Goal: Task Accomplishment & Management: Manage account settings

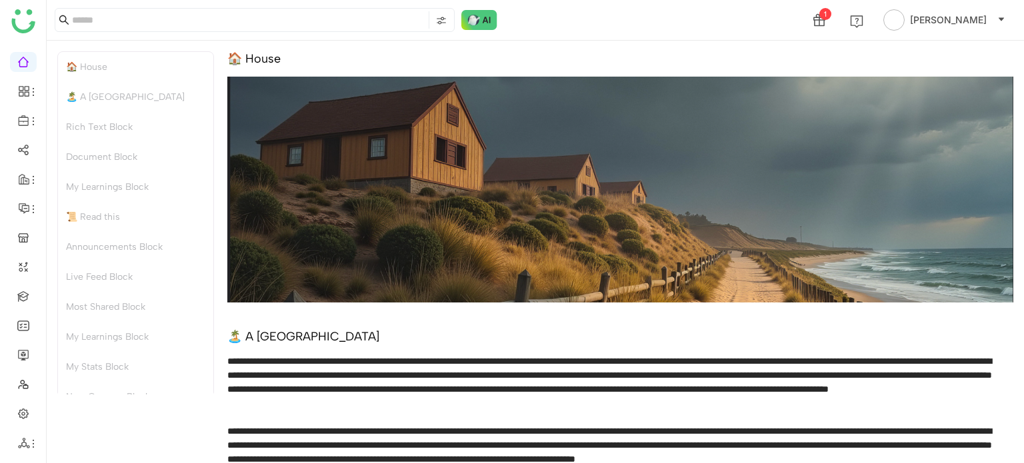
scroll to position [20, 0]
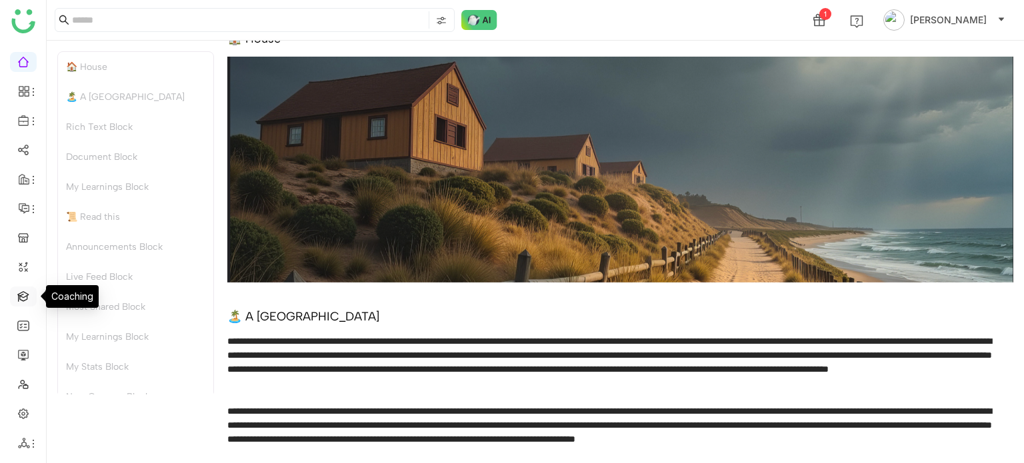
click at [21, 293] on link at bounding box center [23, 295] width 12 height 11
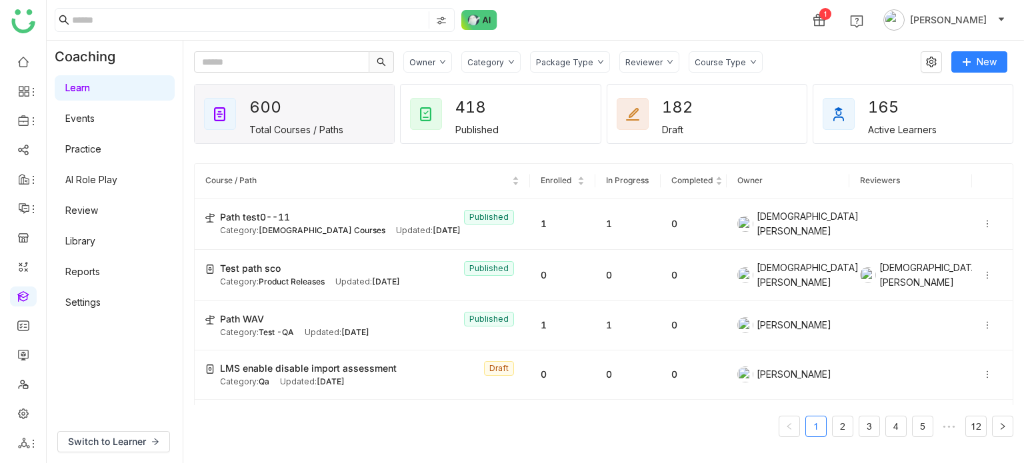
click at [95, 121] on link "Events" at bounding box center [79, 118] width 29 height 11
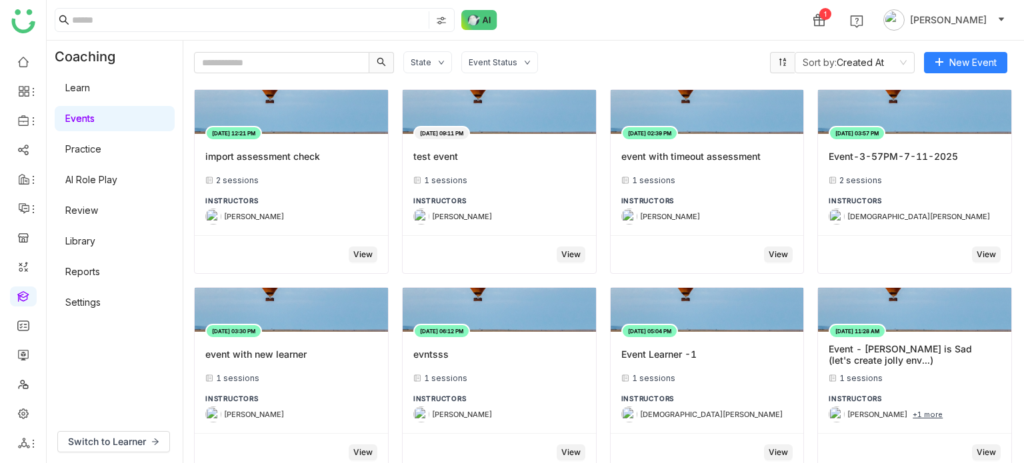
click at [95, 237] on link "Library" at bounding box center [80, 240] width 30 height 11
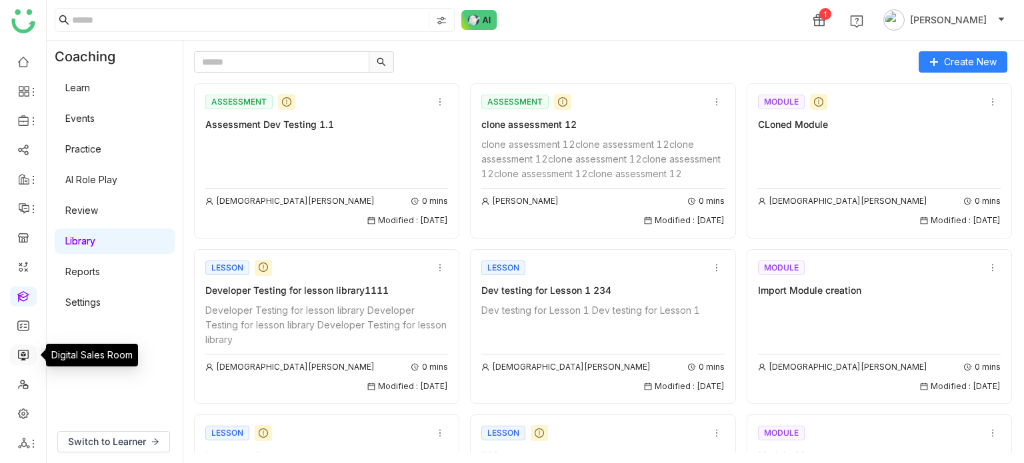
click at [25, 352] on link at bounding box center [23, 354] width 12 height 11
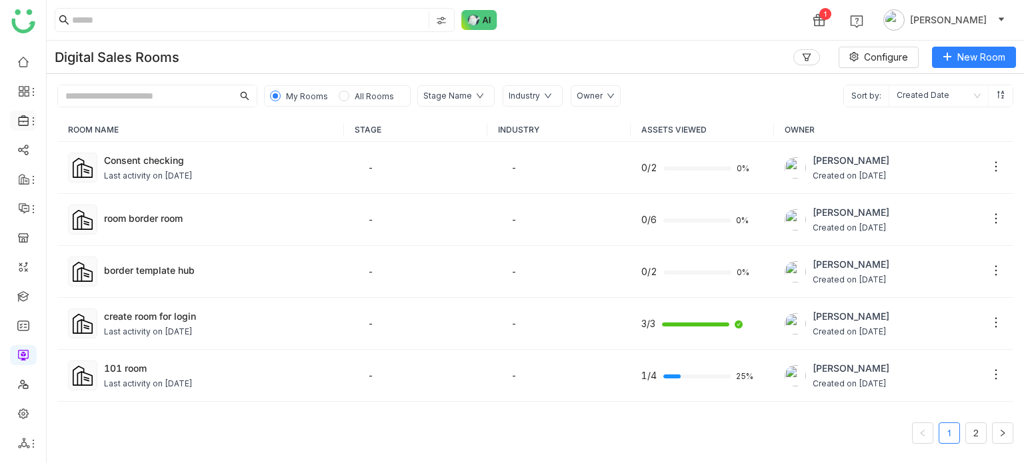
click at [21, 114] on li at bounding box center [23, 121] width 27 height 20
click at [27, 121] on icon at bounding box center [23, 120] width 10 height 11
click at [83, 195] on link "Library" at bounding box center [92, 197] width 87 height 9
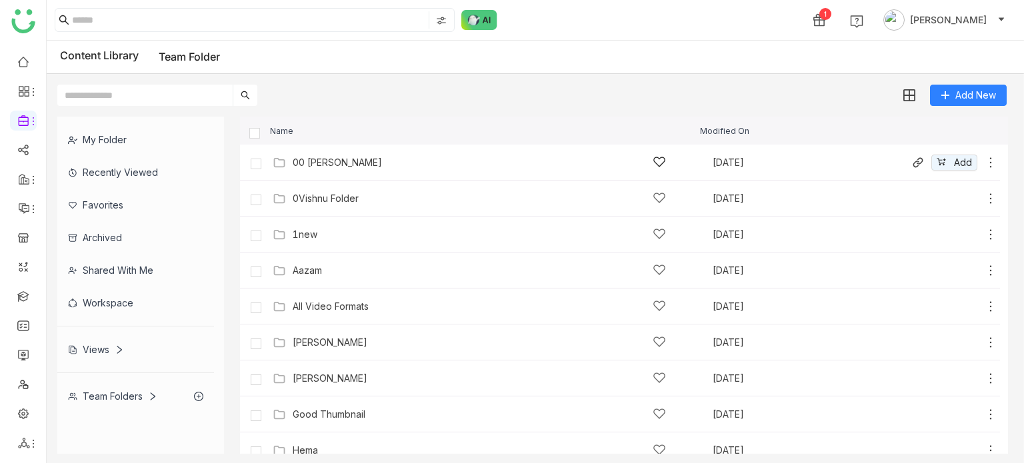
click at [365, 159] on div "00 [PERSON_NAME]" at bounding box center [479, 162] width 373 height 14
click at [984, 160] on icon at bounding box center [990, 162] width 13 height 13
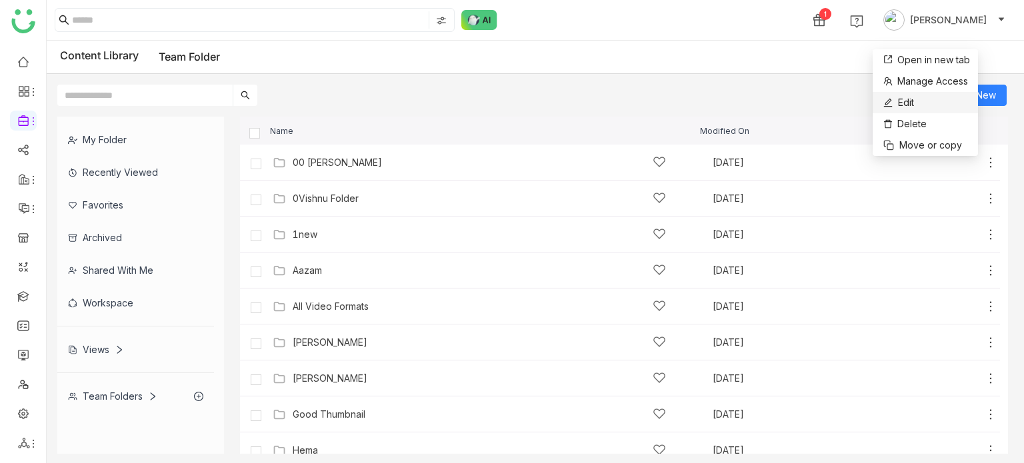
click at [939, 107] on li "Edit" at bounding box center [925, 102] width 105 height 21
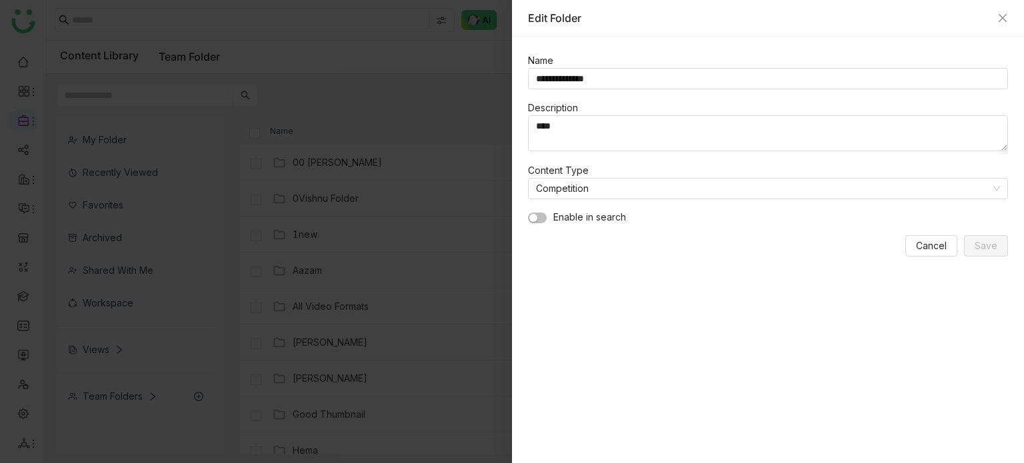
click at [540, 213] on button "button" at bounding box center [537, 218] width 19 height 11
click at [976, 247] on span "Save" at bounding box center [986, 246] width 23 height 15
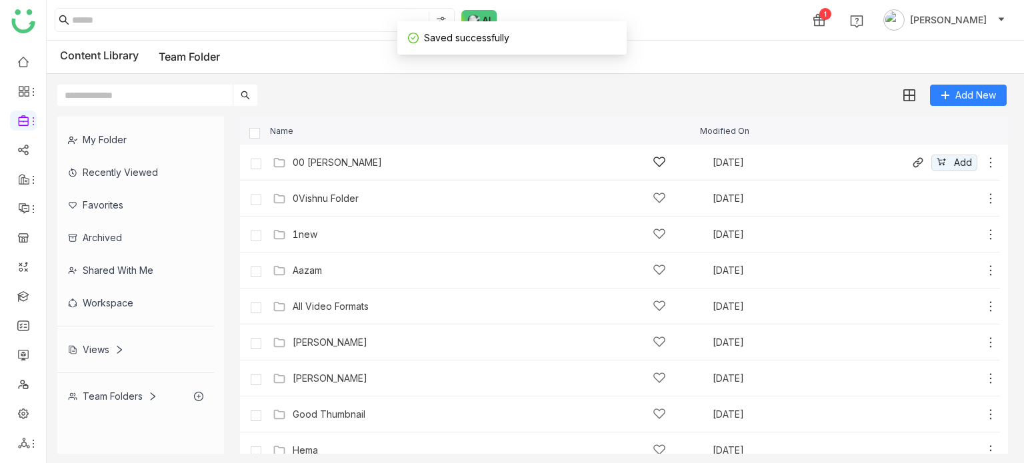
click at [309, 162] on div "00 [PERSON_NAME]" at bounding box center [337, 162] width 89 height 11
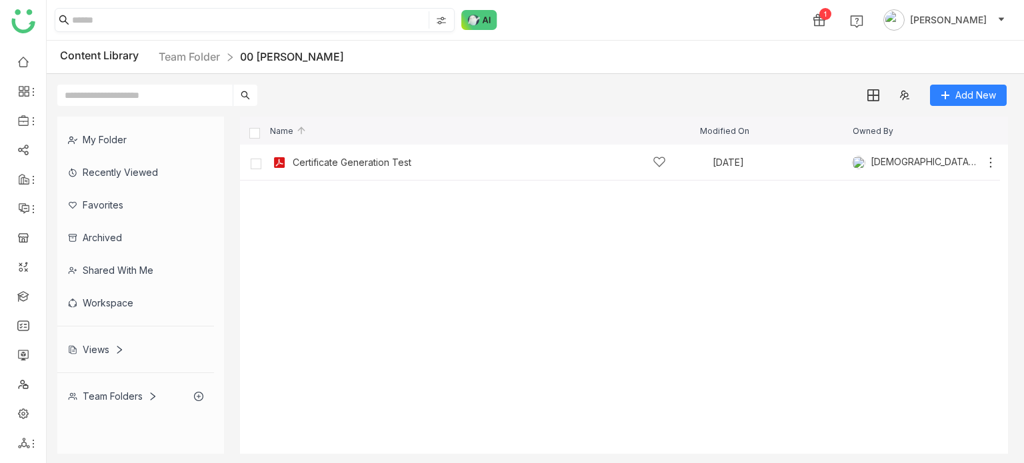
click at [203, 15] on input at bounding box center [249, 19] width 354 height 17
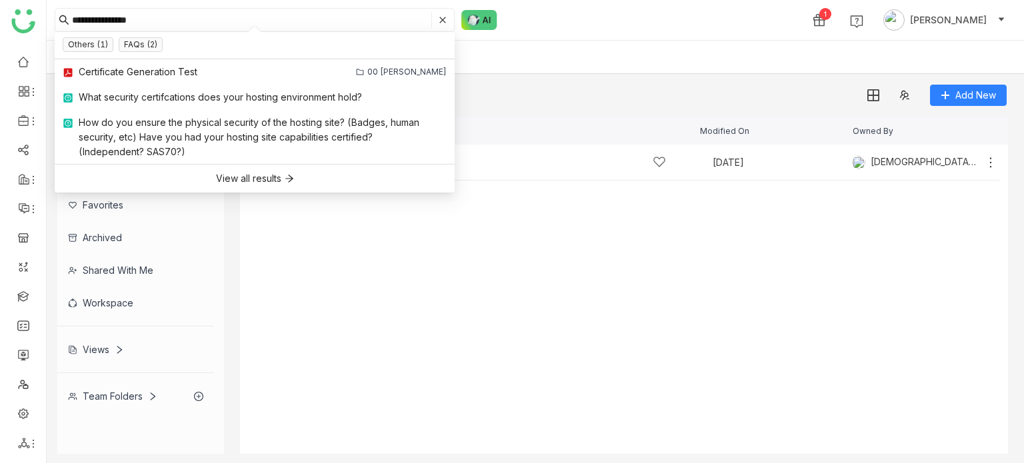
type input "**********"
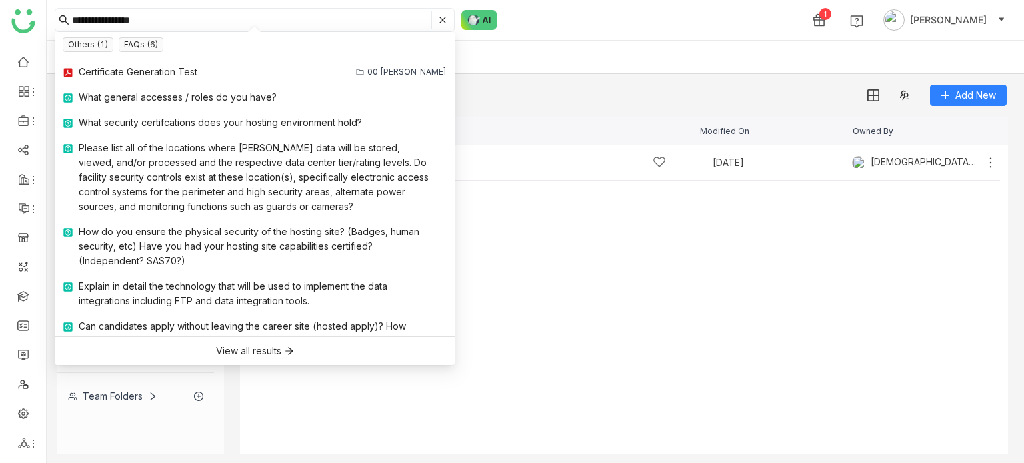
drag, startPoint x: 364, startPoint y: 29, endPoint x: 0, endPoint y: 37, distance: 364.1
click at [0, 37] on nz-layout "**********" at bounding box center [512, 231] width 1024 height 463
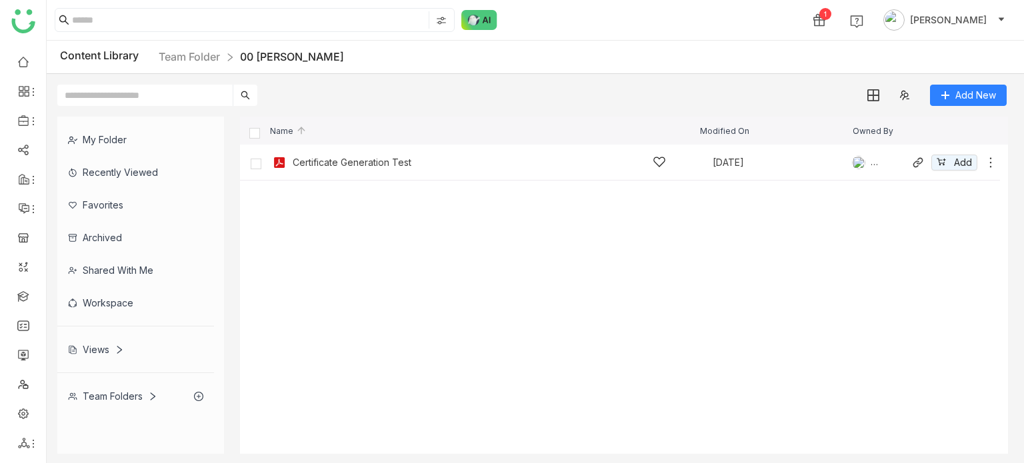
click at [406, 165] on div "Certificate Generation Test" at bounding box center [352, 162] width 119 height 11
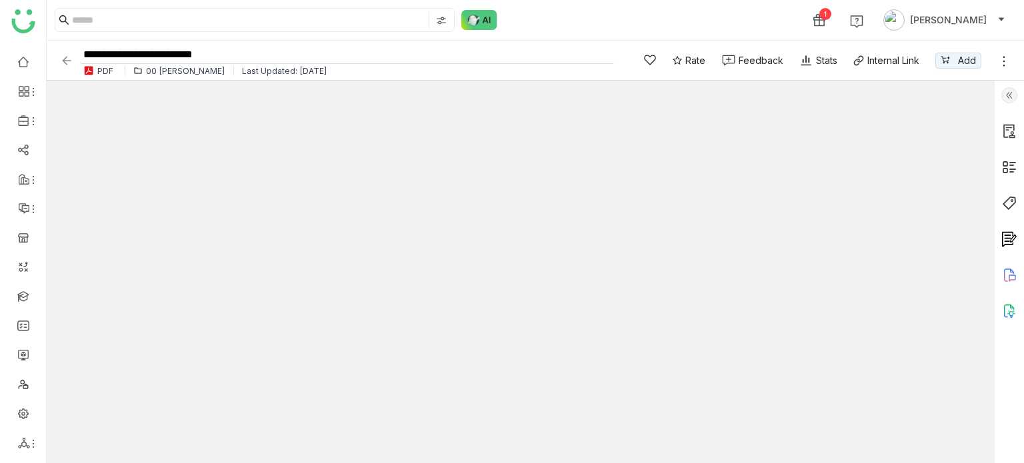
drag, startPoint x: 226, startPoint y: 53, endPoint x: 82, endPoint y: 55, distance: 144.0
click at [82, 55] on input "**********" at bounding box center [347, 55] width 534 height 18
click at [67, 60] on img at bounding box center [66, 60] width 13 height 13
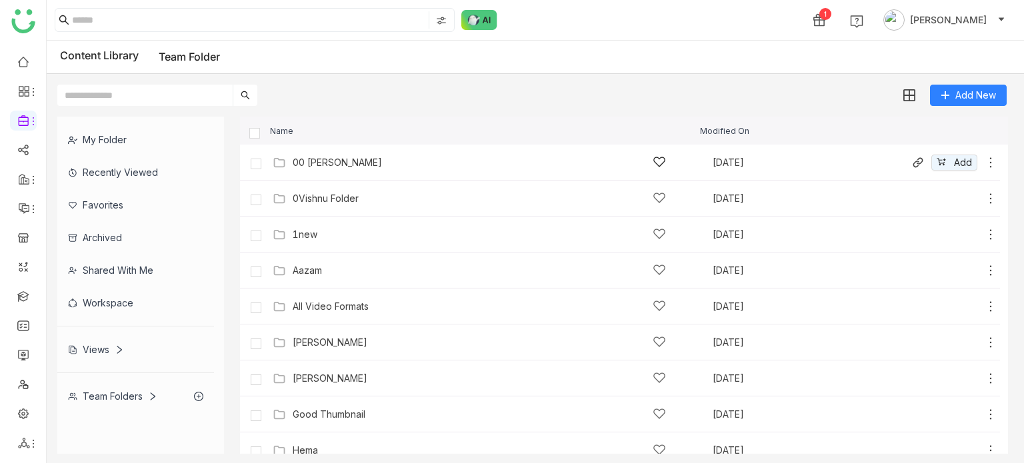
click at [984, 159] on icon at bounding box center [990, 162] width 13 height 13
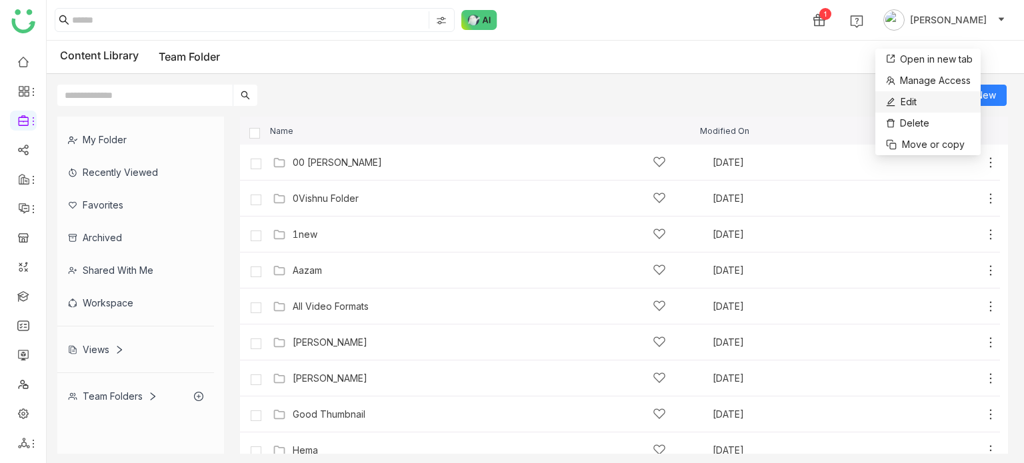
click at [943, 101] on li "Edit" at bounding box center [927, 101] width 105 height 21
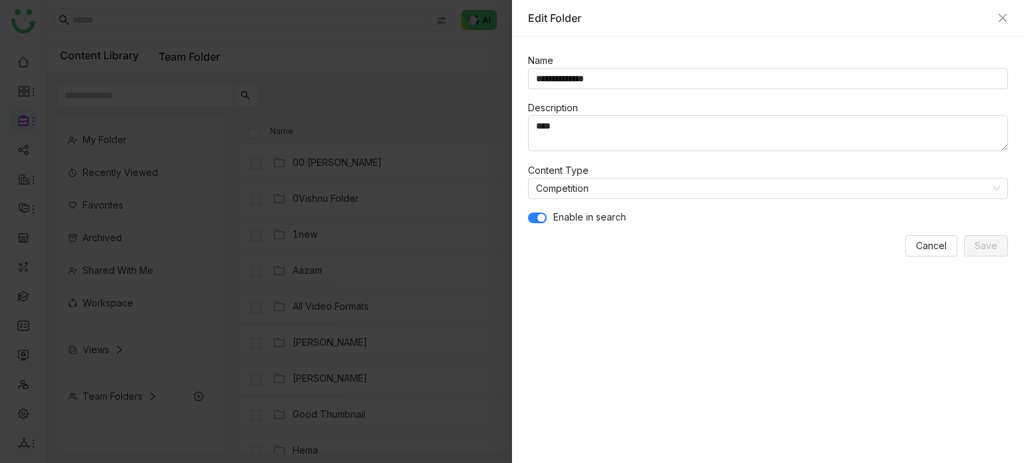
click at [544, 218] on span "button" at bounding box center [541, 218] width 8 height 8
click at [995, 245] on span "Save" at bounding box center [986, 246] width 23 height 15
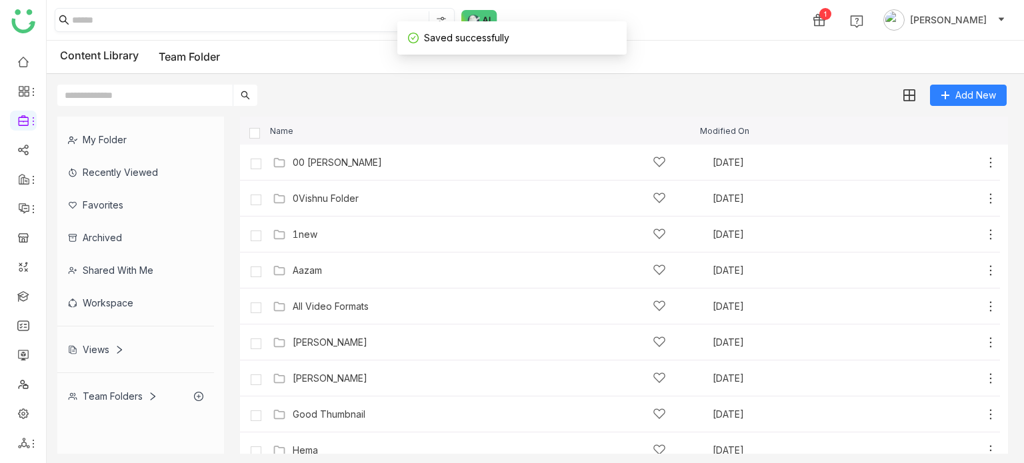
click at [293, 24] on input at bounding box center [249, 19] width 354 height 17
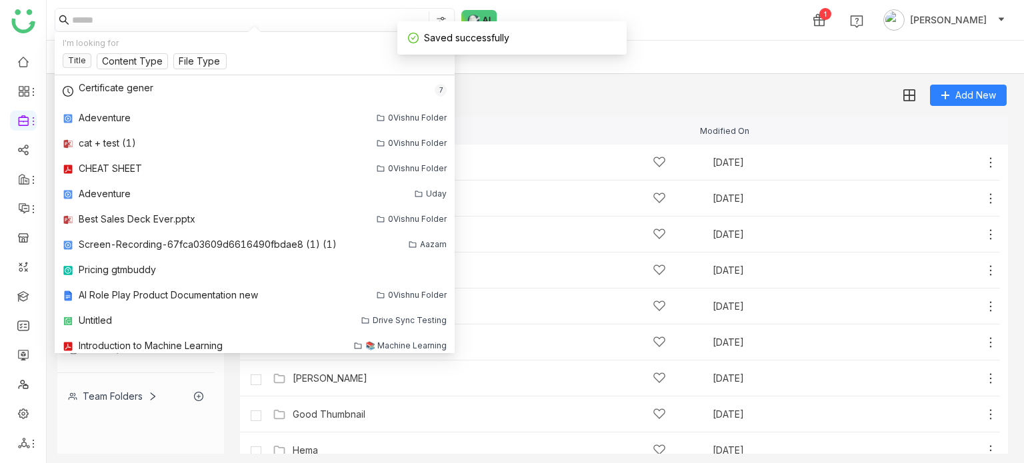
paste input "**********"
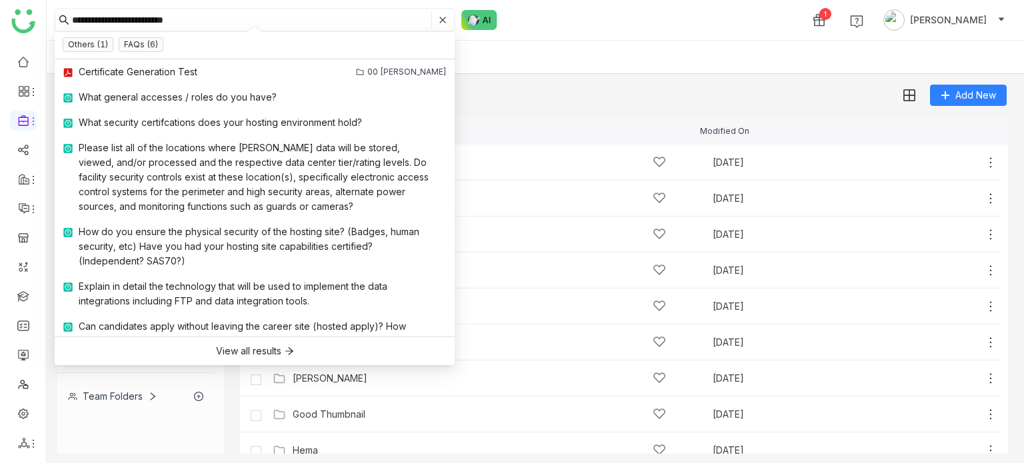
type input "**********"
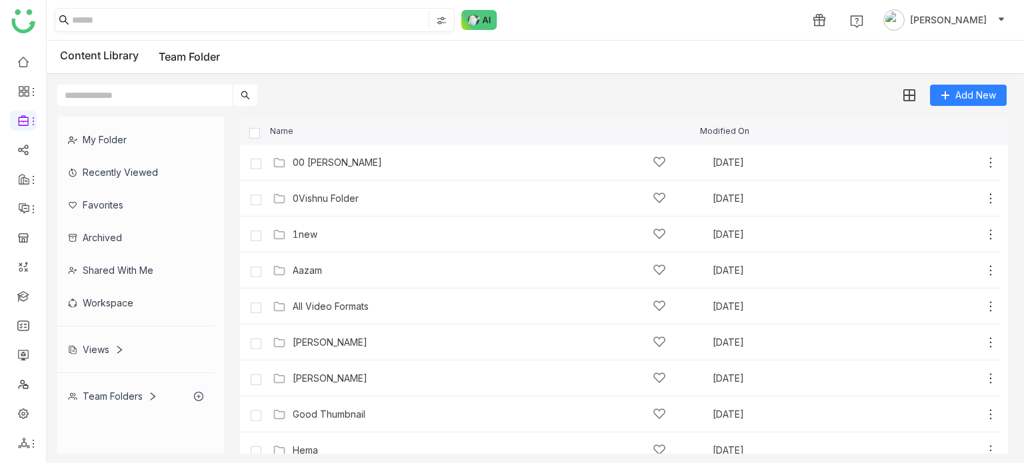
click at [323, 12] on input at bounding box center [249, 19] width 354 height 17
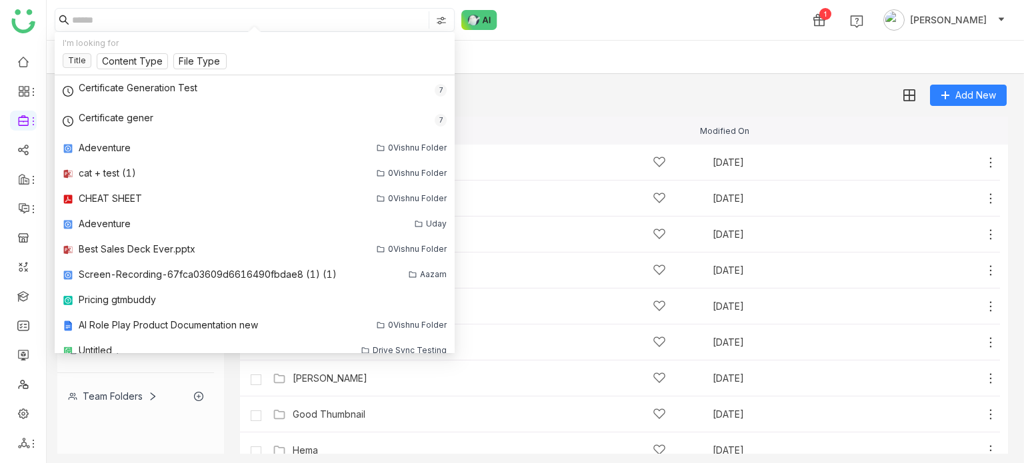
paste input "**********"
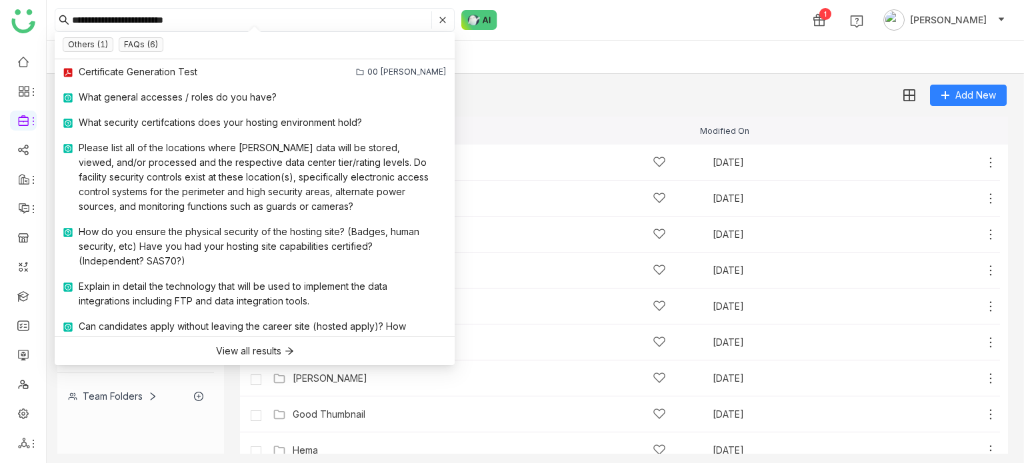
type input "**********"
click at [675, 100] on div "Add New" at bounding box center [532, 90] width 971 height 32
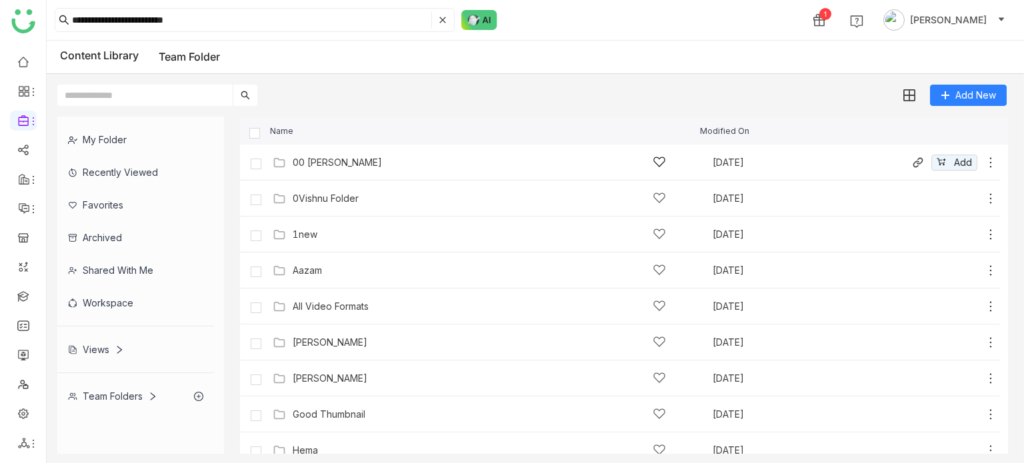
click at [984, 162] on icon at bounding box center [990, 162] width 13 height 13
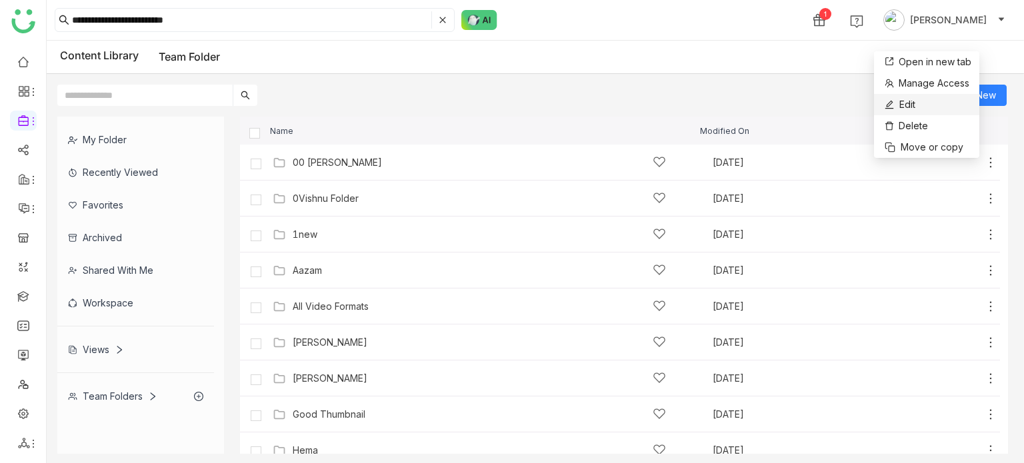
click at [941, 104] on li "Edit" at bounding box center [926, 104] width 105 height 21
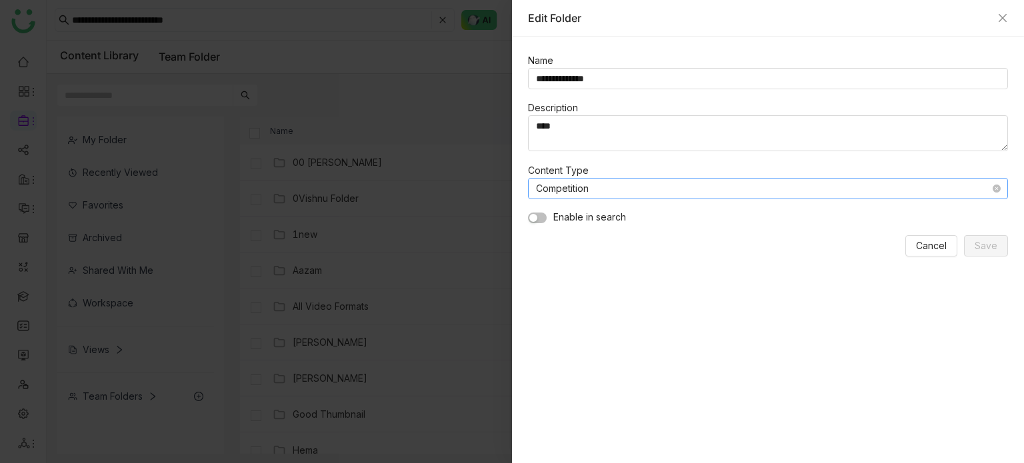
click at [625, 184] on nz-select-item "Competition" at bounding box center [768, 189] width 464 height 20
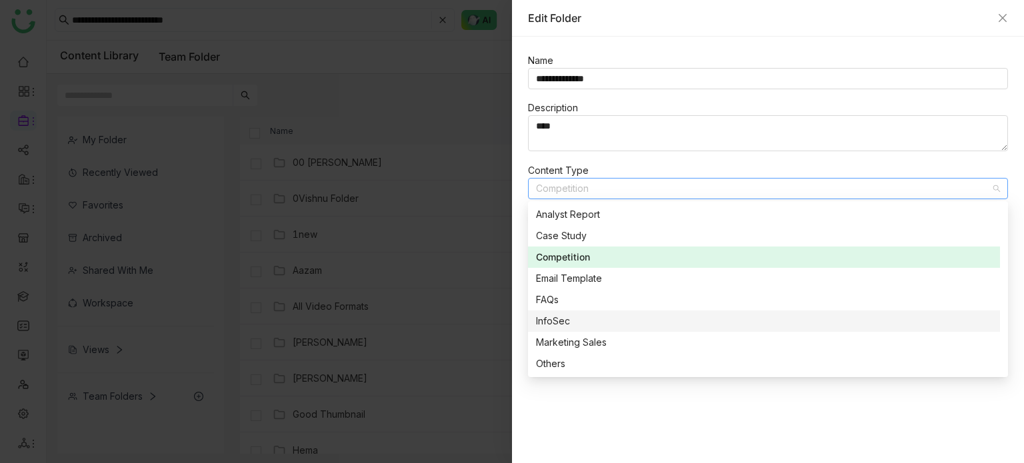
click at [571, 325] on div "InfoSec" at bounding box center [764, 321] width 456 height 15
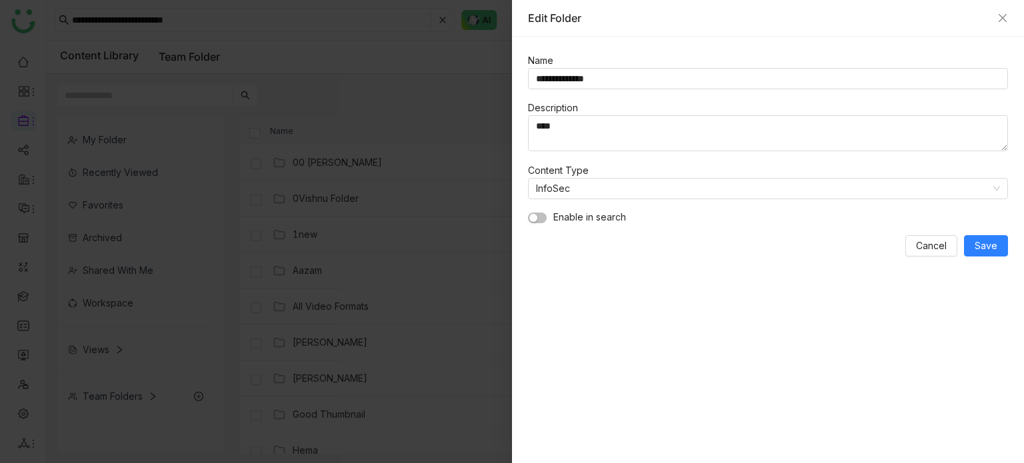
click at [403, 21] on div at bounding box center [512, 231] width 1024 height 463
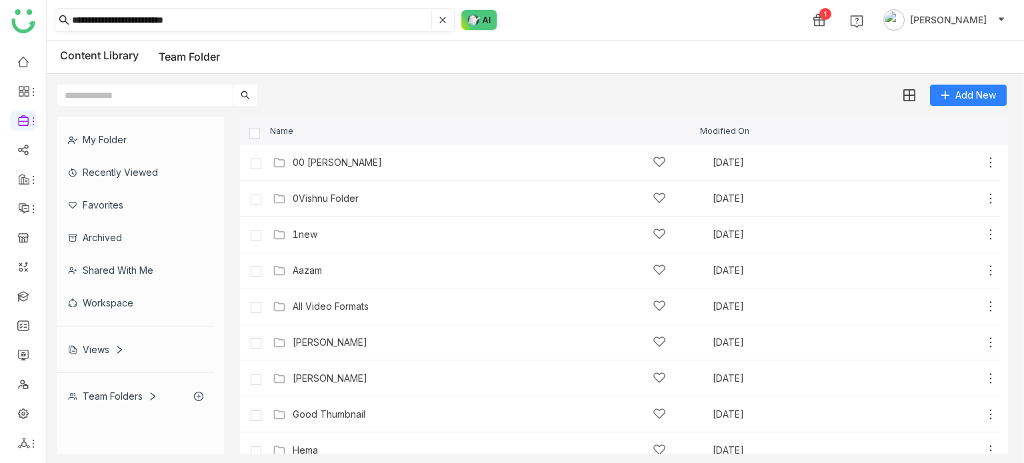
click at [439, 18] on icon at bounding box center [443, 20] width 8 height 8
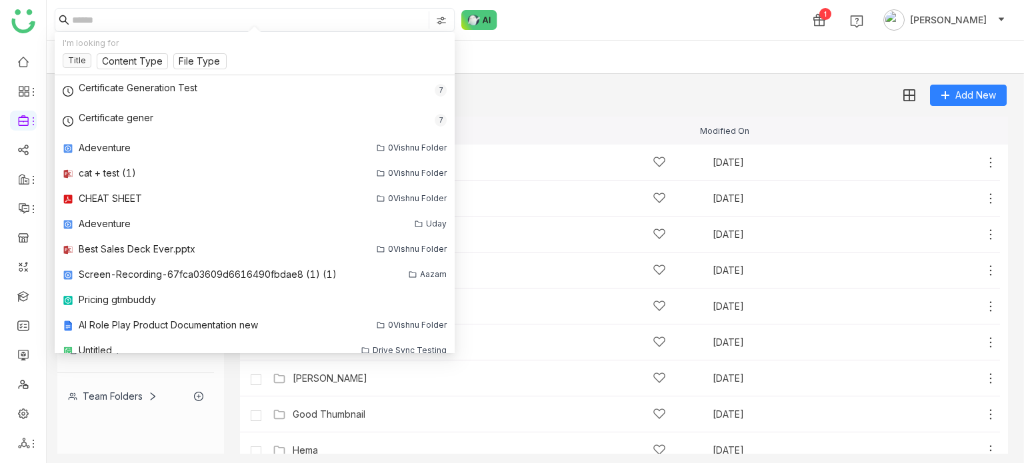
click at [367, 19] on input at bounding box center [249, 19] width 354 height 17
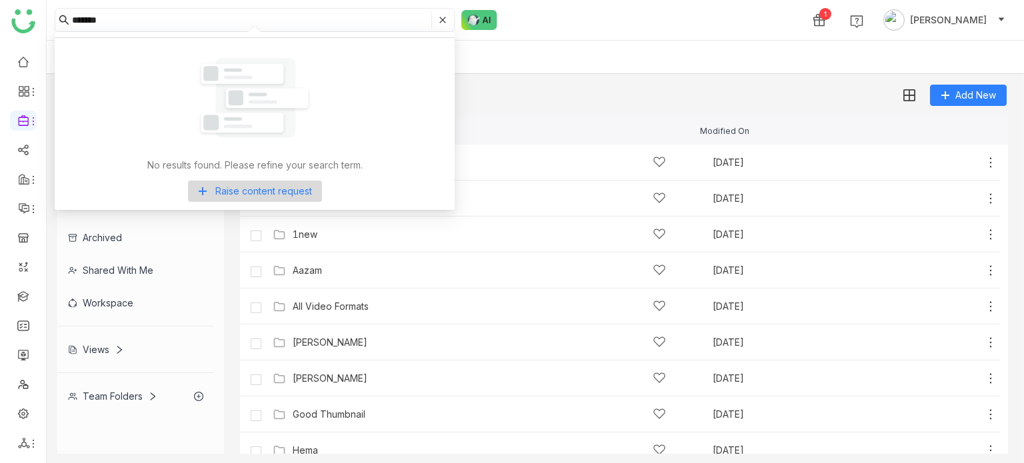
type input "*******"
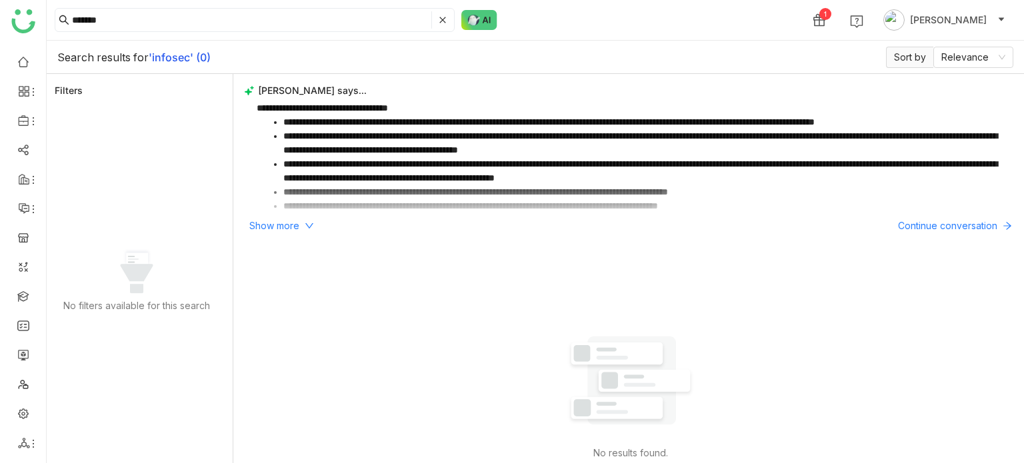
click at [437, 21] on span at bounding box center [438, 19] width 15 height 17
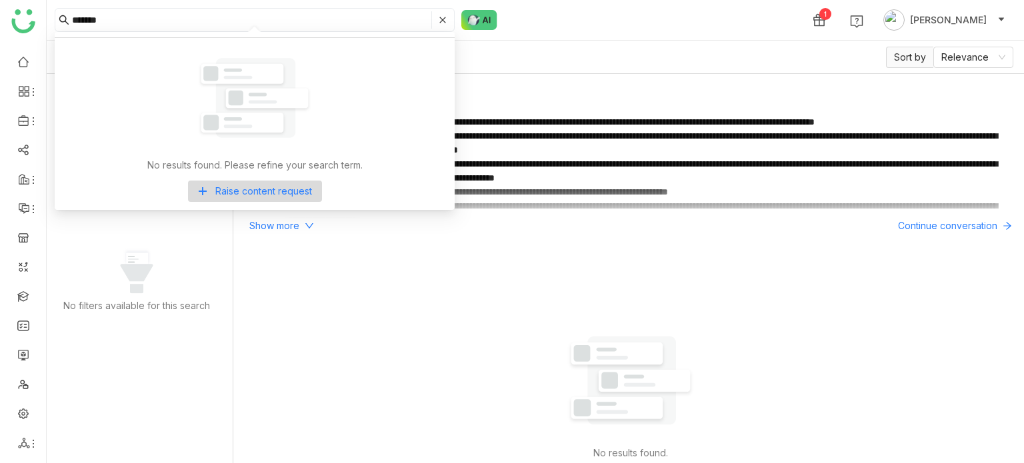
click at [443, 21] on icon at bounding box center [442, 20] width 6 height 6
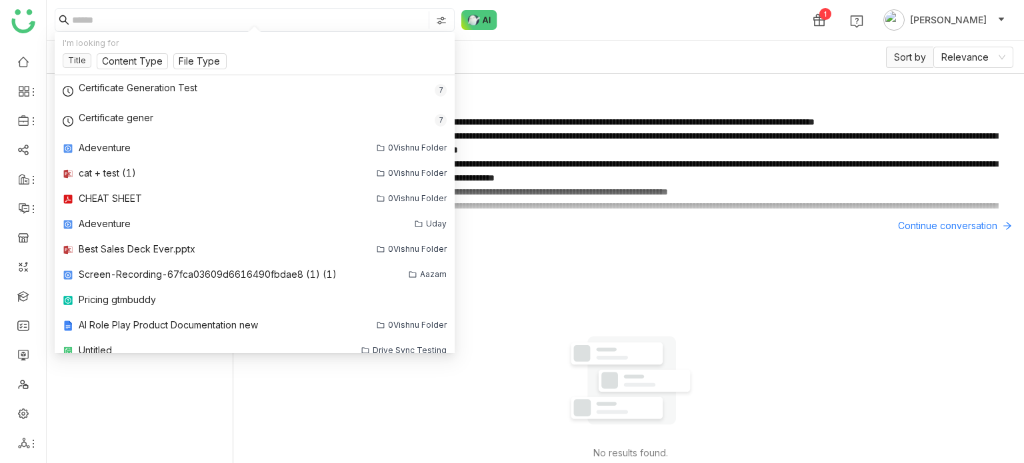
click at [443, 21] on img at bounding box center [441, 20] width 11 height 11
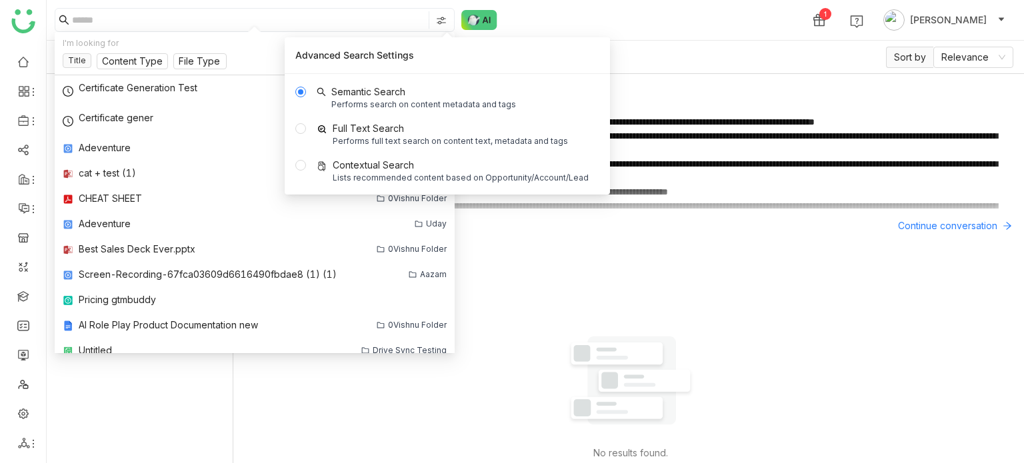
click at [615, 13] on div "1 [PERSON_NAME]" at bounding box center [535, 20] width 977 height 40
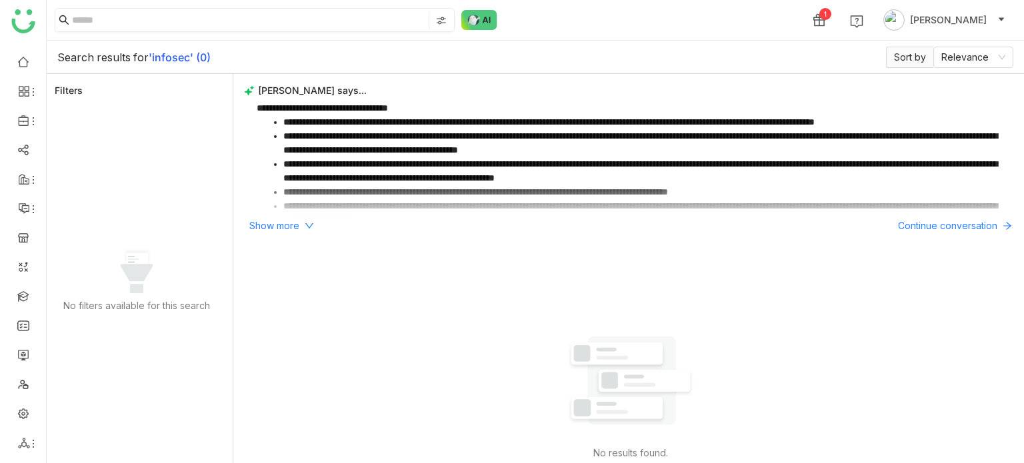
click at [335, 26] on input at bounding box center [249, 19] width 354 height 17
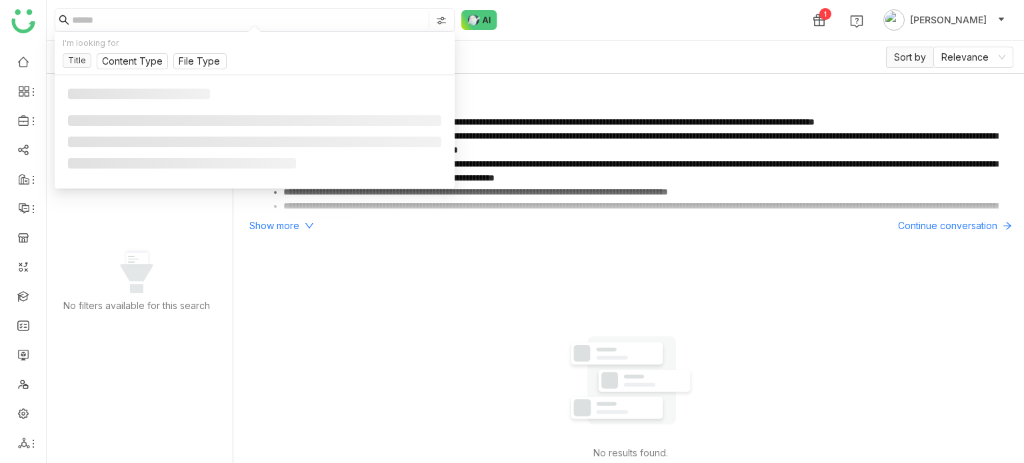
click at [335, 26] on input at bounding box center [249, 19] width 354 height 17
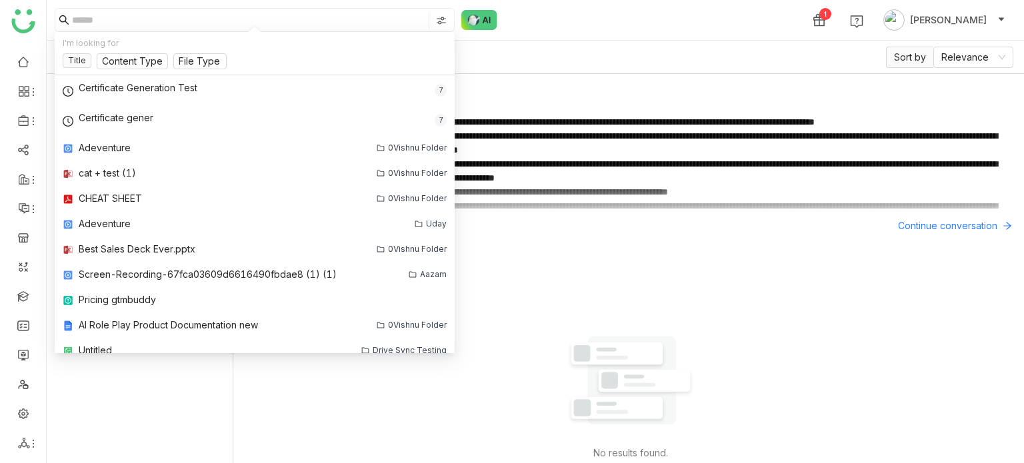
click at [627, 34] on div "1 [PERSON_NAME]" at bounding box center [535, 20] width 977 height 40
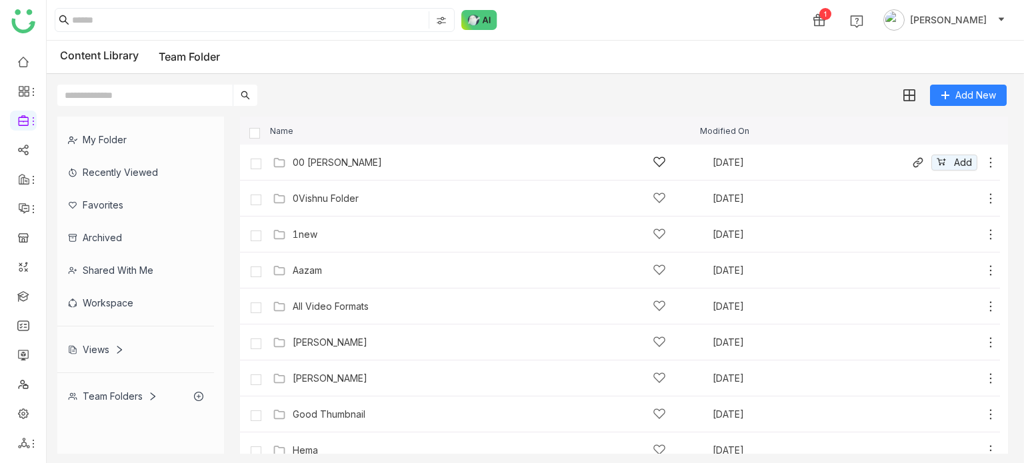
click at [361, 155] on div "00 [PERSON_NAME]" at bounding box center [479, 162] width 373 height 14
click at [331, 162] on div "00 [PERSON_NAME]" at bounding box center [337, 162] width 89 height 11
click at [343, 169] on div "00 Arif Folder Aug 13, 2025 Add" at bounding box center [633, 162] width 728 height 21
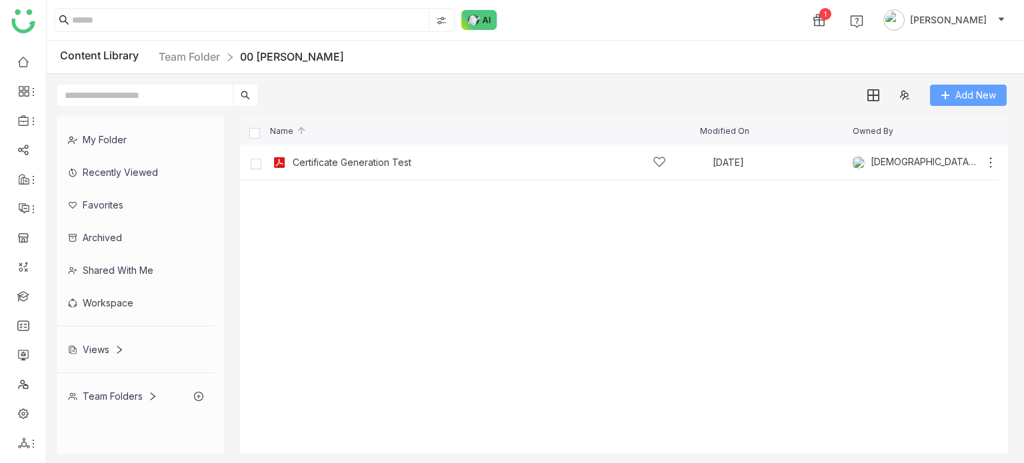
click at [973, 91] on span "Add New" at bounding box center [975, 95] width 41 height 15
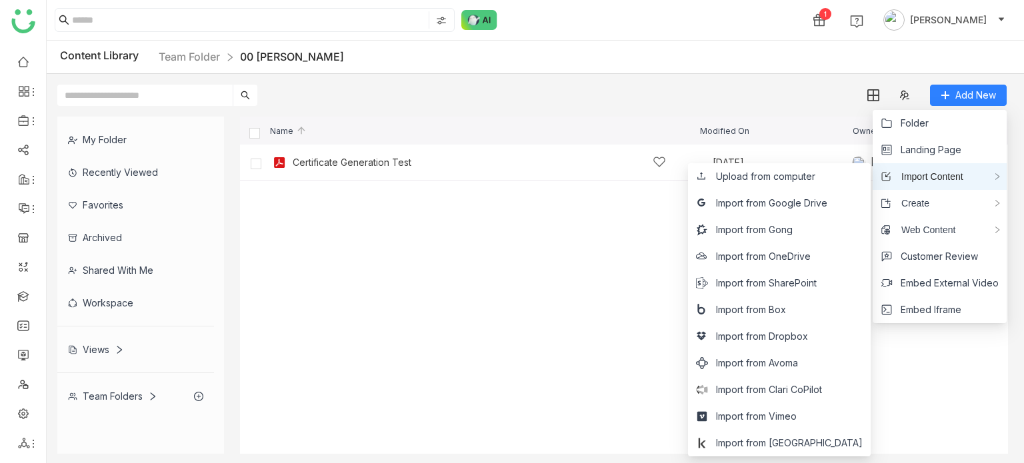
click at [949, 175] on span "Import Content" at bounding box center [927, 176] width 72 height 15
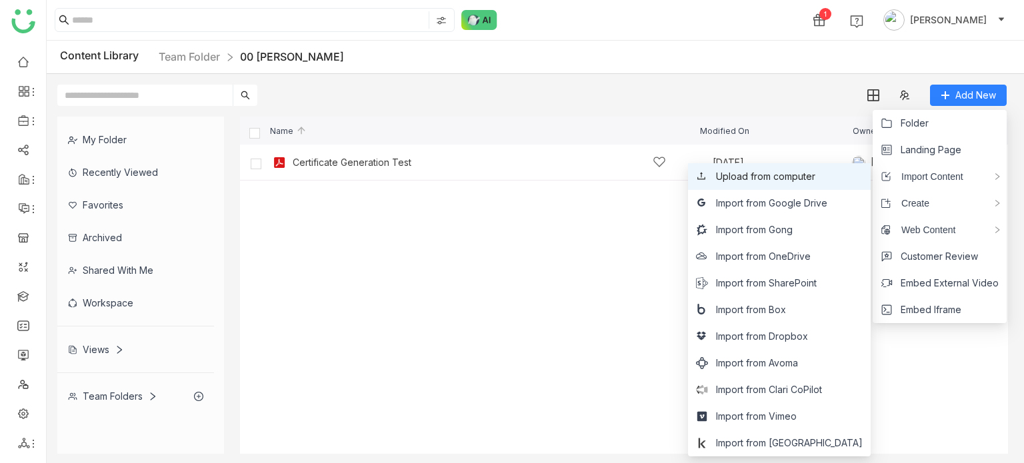
click at [815, 182] on span "Upload from computer" at bounding box center [765, 176] width 99 height 15
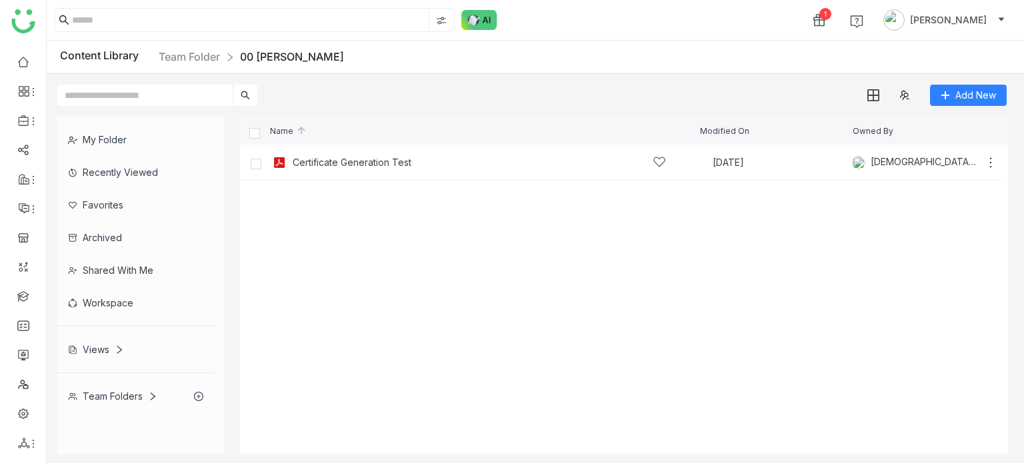
click at [973, 109] on div "My Folder Recently Viewed Favorites Archived Shared with me Workspace Views Tea…" at bounding box center [535, 285] width 977 height 359
click at [981, 101] on span "Add New" at bounding box center [975, 95] width 41 height 15
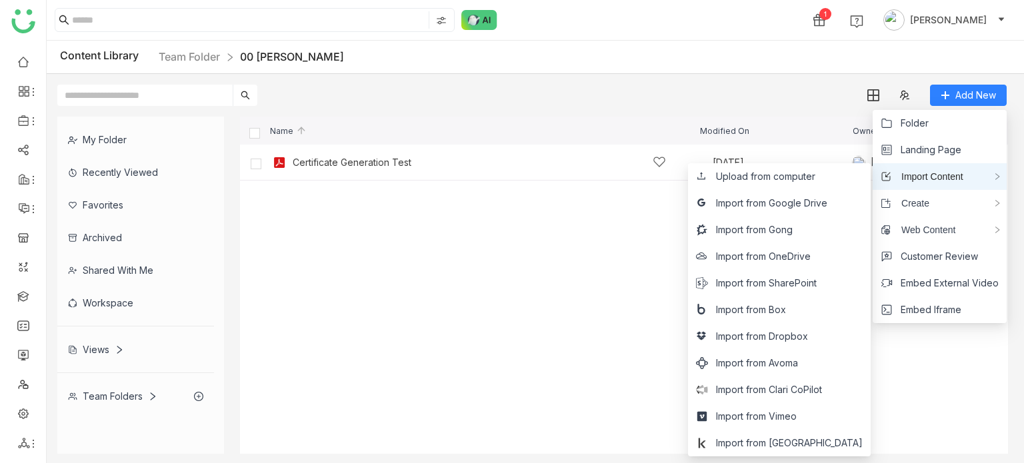
click at [965, 172] on div "Import Content" at bounding box center [940, 176] width 134 height 27
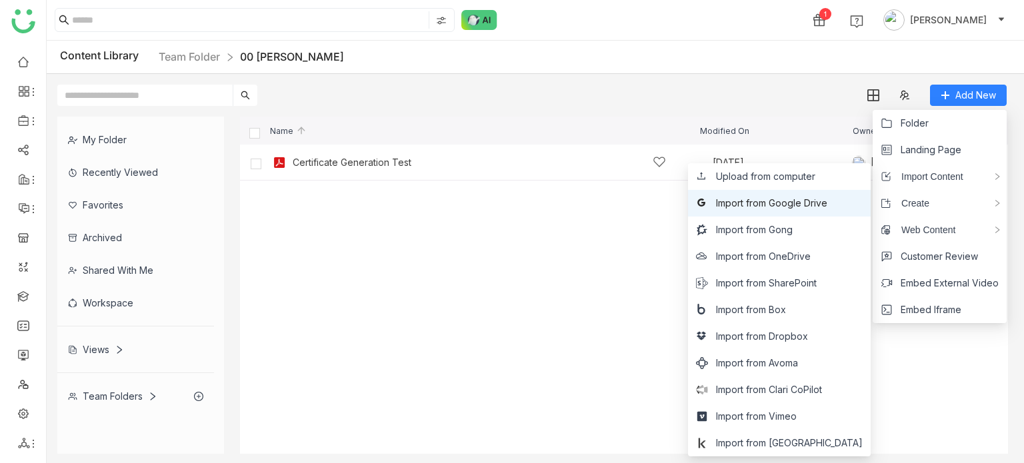
click at [815, 206] on span "Import from Google Drive" at bounding box center [771, 203] width 111 height 15
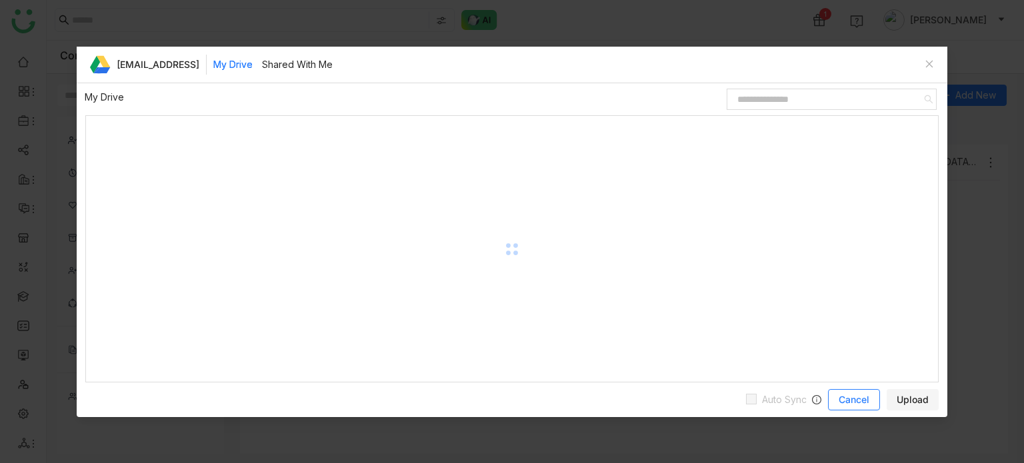
click at [853, 407] on button "Cancel" at bounding box center [854, 399] width 52 height 21
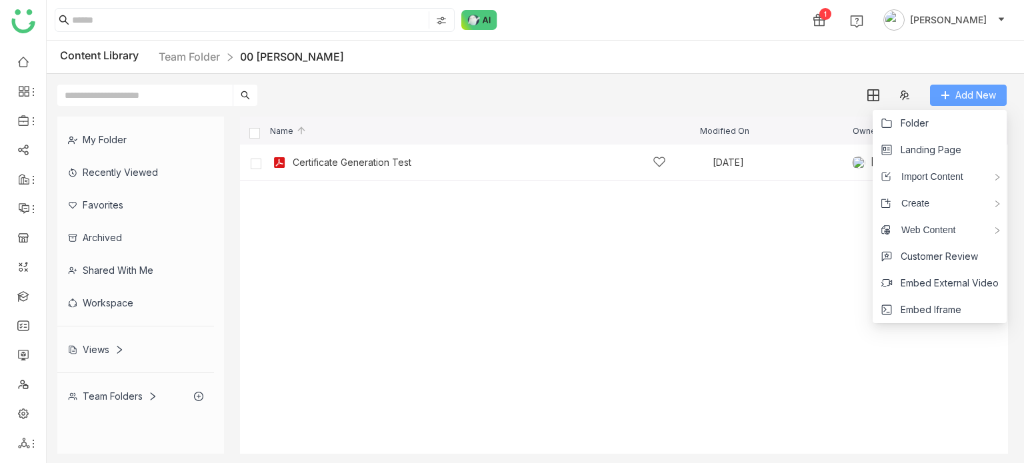
click at [985, 91] on span "Add New" at bounding box center [975, 95] width 41 height 15
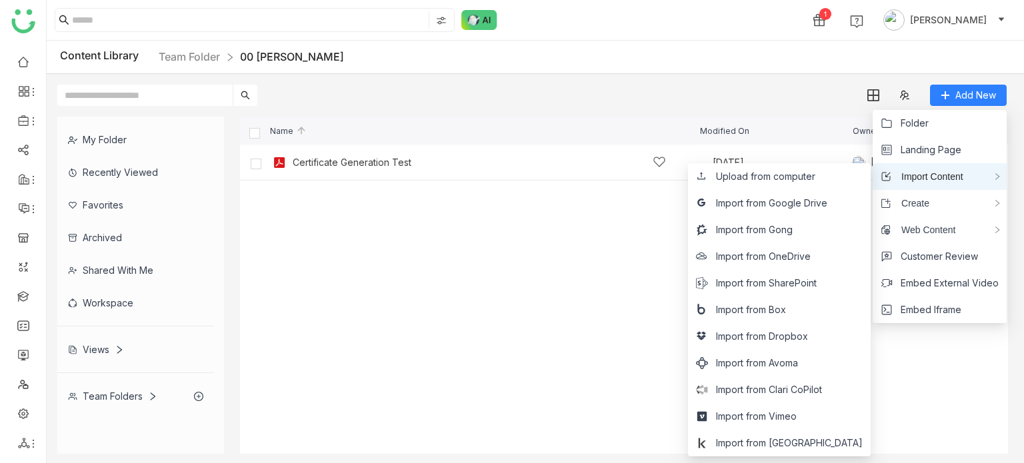
click at [935, 177] on span "Import Content" at bounding box center [927, 176] width 72 height 15
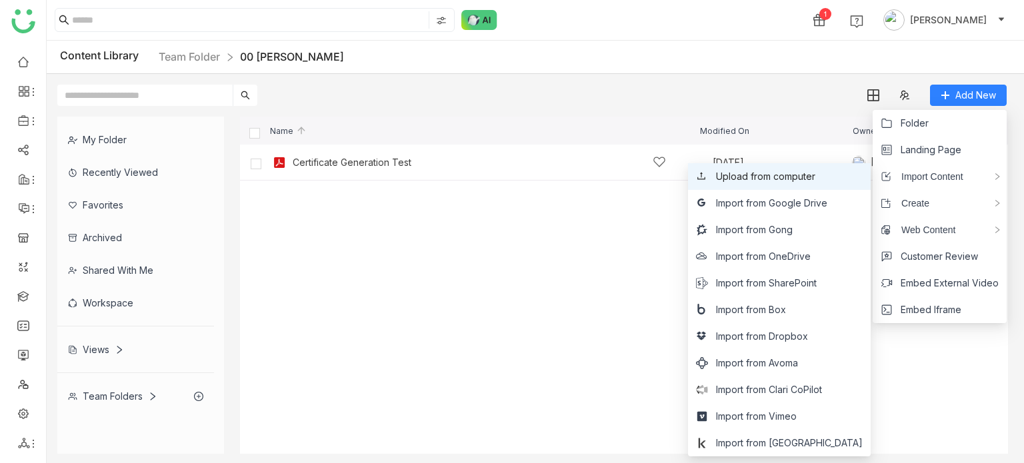
click at [815, 173] on span "Upload from computer" at bounding box center [765, 176] width 99 height 15
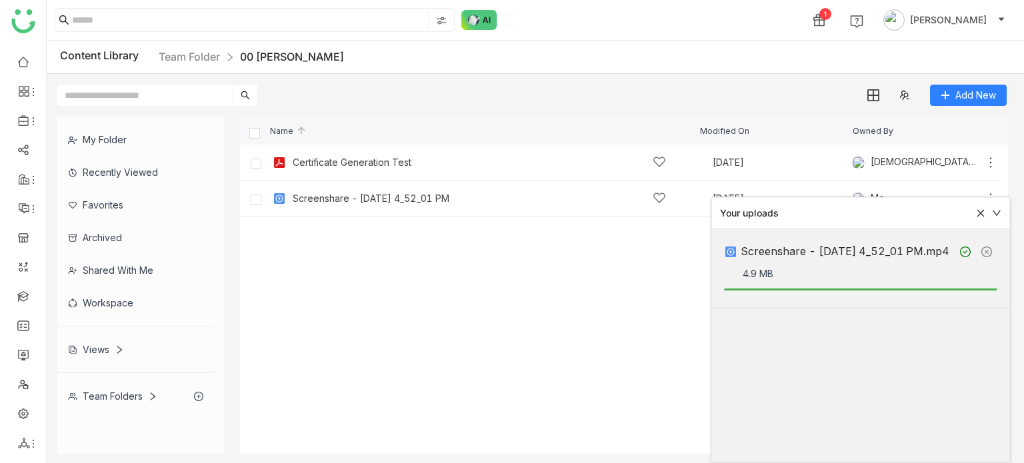
click at [995, 210] on icon at bounding box center [996, 213] width 9 height 9
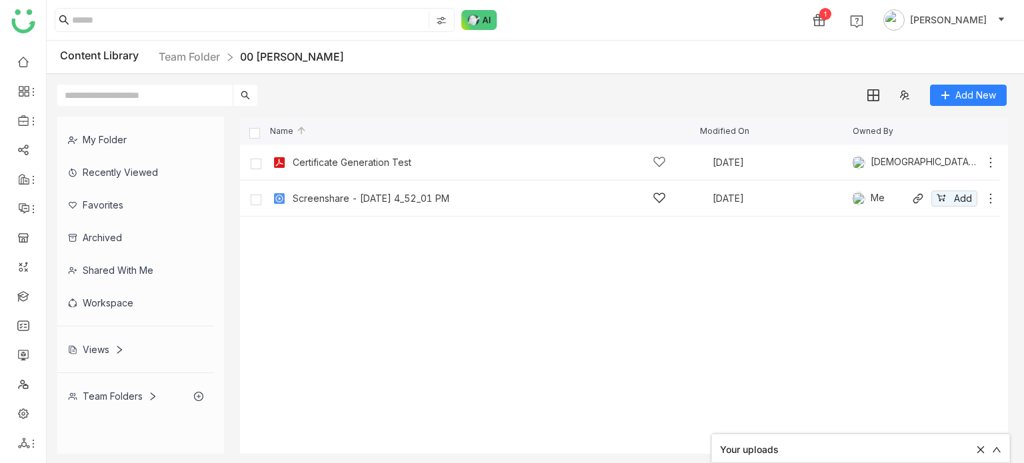
click at [993, 199] on icon at bounding box center [990, 198] width 13 height 13
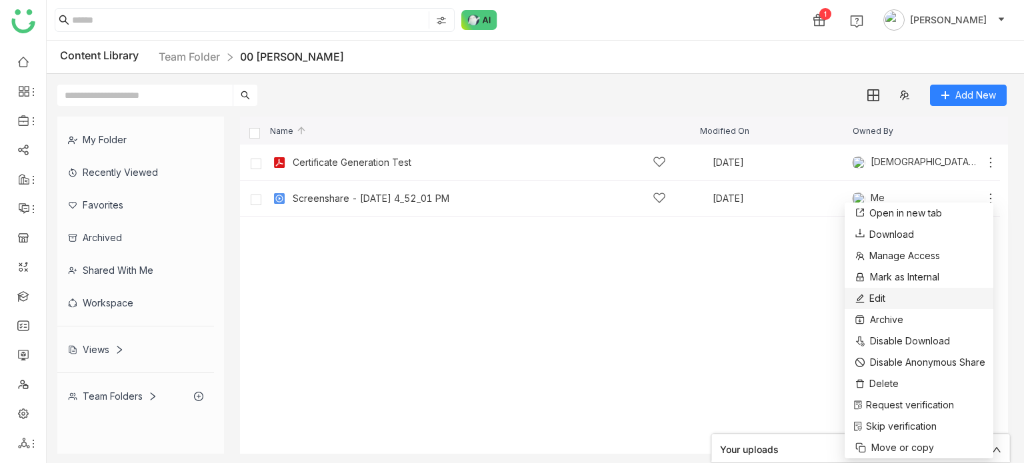
click at [903, 303] on li "Edit" at bounding box center [919, 298] width 149 height 21
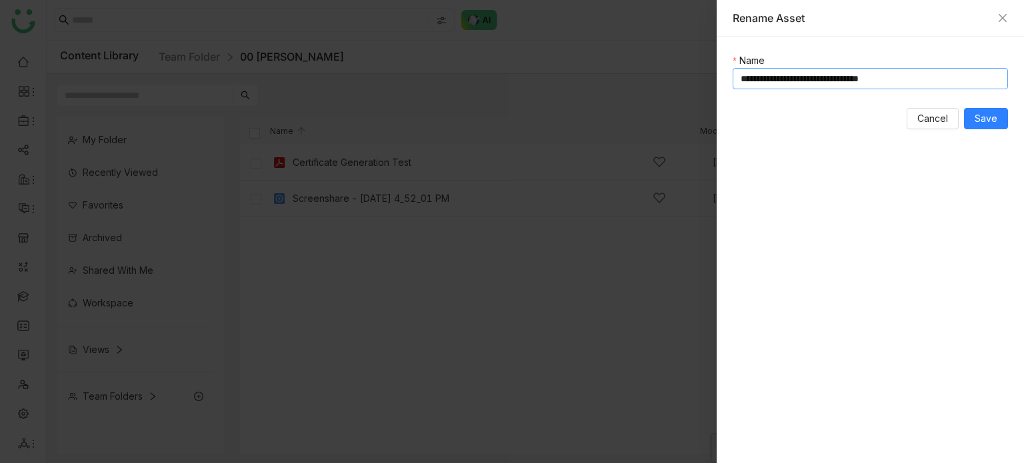
drag, startPoint x: 941, startPoint y: 87, endPoint x: 638, endPoint y: 92, distance: 303.4
click at [638, 92] on div "**********" at bounding box center [512, 231] width 1024 height 463
type input "**********"
click at [999, 121] on button "Save" at bounding box center [986, 118] width 44 height 21
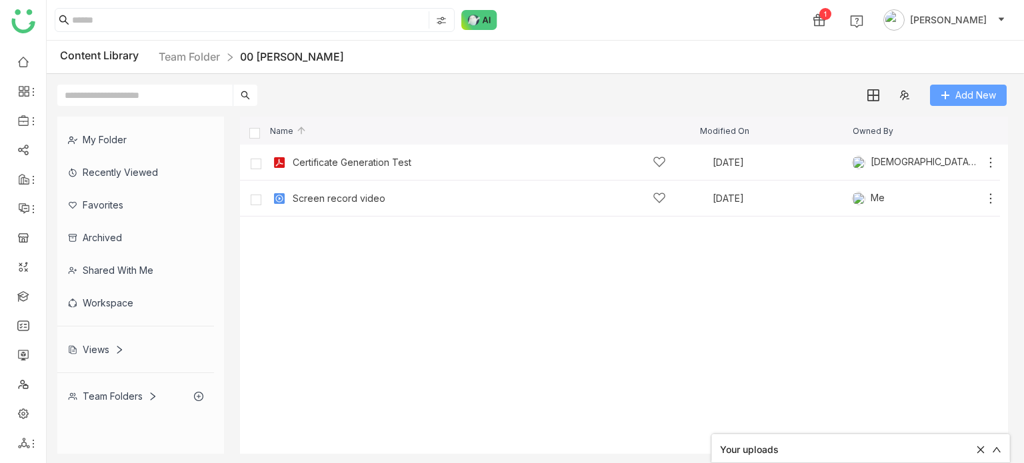
click at [993, 98] on span "Add New" at bounding box center [975, 95] width 41 height 15
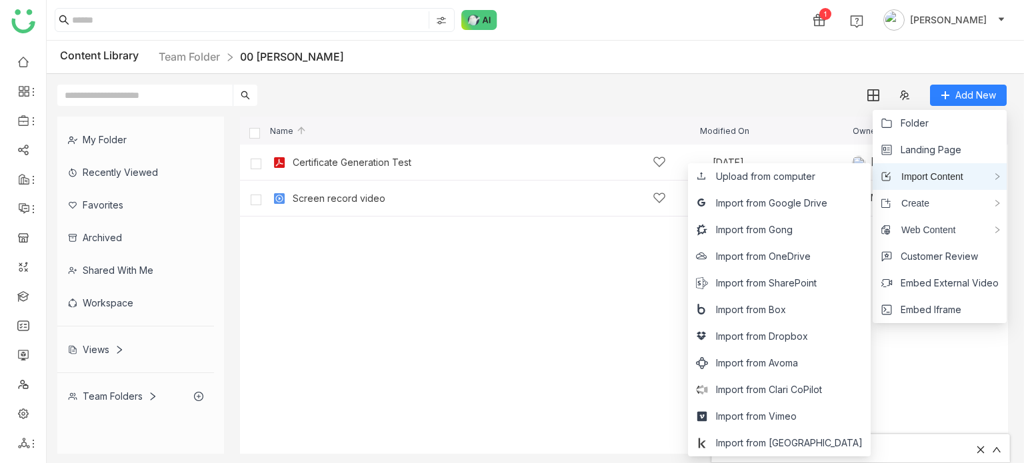
click at [955, 169] on span "Import Content" at bounding box center [927, 176] width 72 height 15
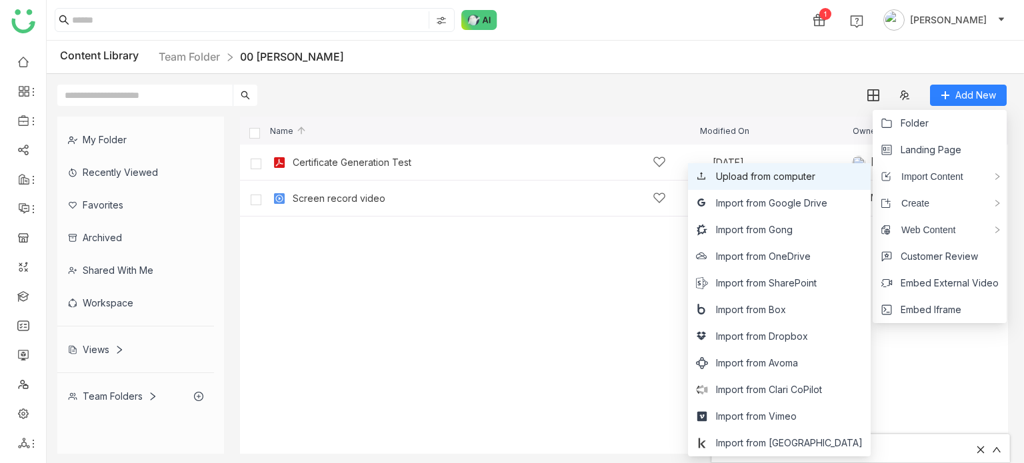
click at [808, 179] on span "Upload from computer" at bounding box center [765, 176] width 99 height 15
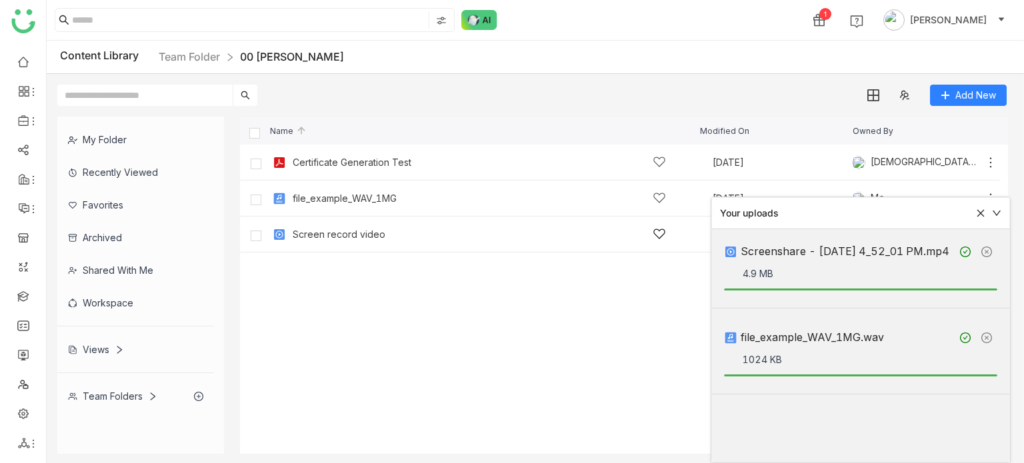
click at [995, 214] on icon at bounding box center [996, 213] width 9 height 9
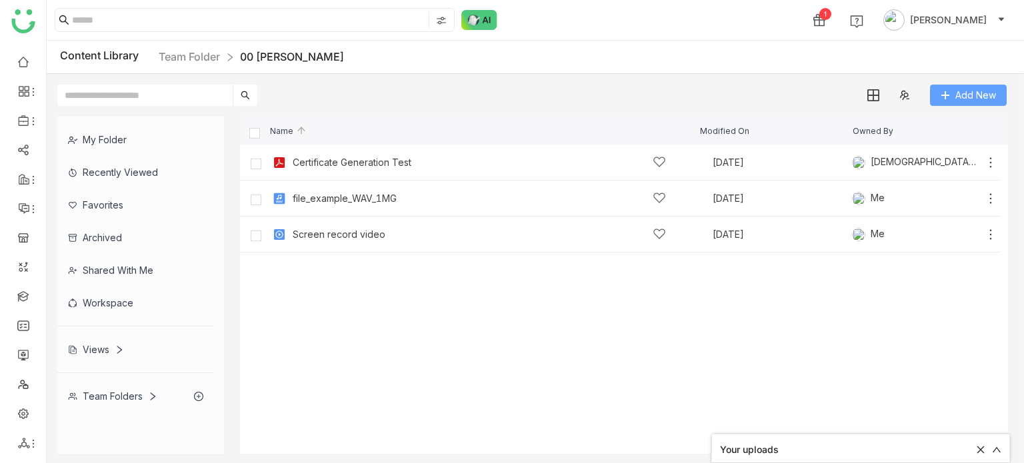
click at [989, 105] on body "1 Arif uddin Content Library Team Folder 00 Arif Folder Add New My Folder Recen…" at bounding box center [512, 231] width 1024 height 463
click at [985, 108] on div "My Folder Recently Viewed Favorites Archived Shared with me Workspace Views Tea…" at bounding box center [535, 285] width 977 height 359
click at [989, 101] on span "Add New" at bounding box center [975, 95] width 41 height 15
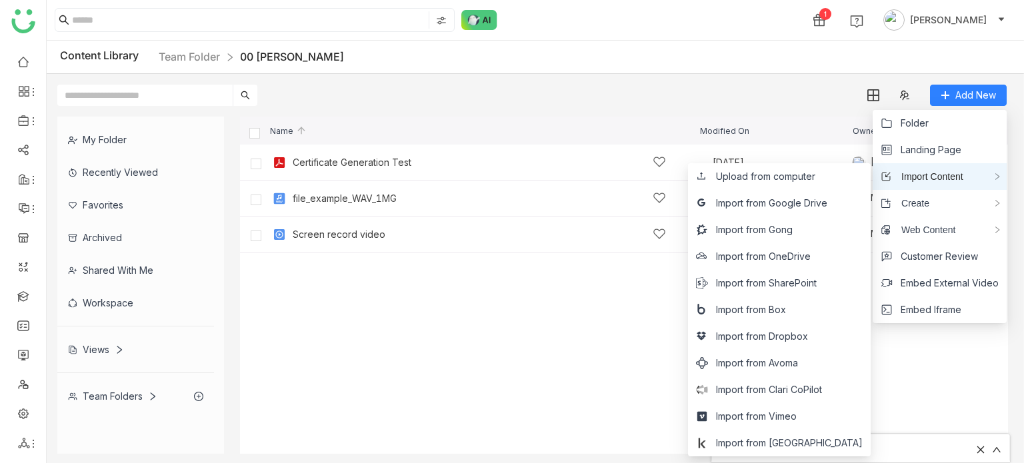
click at [975, 173] on div "Import Content" at bounding box center [940, 176] width 134 height 27
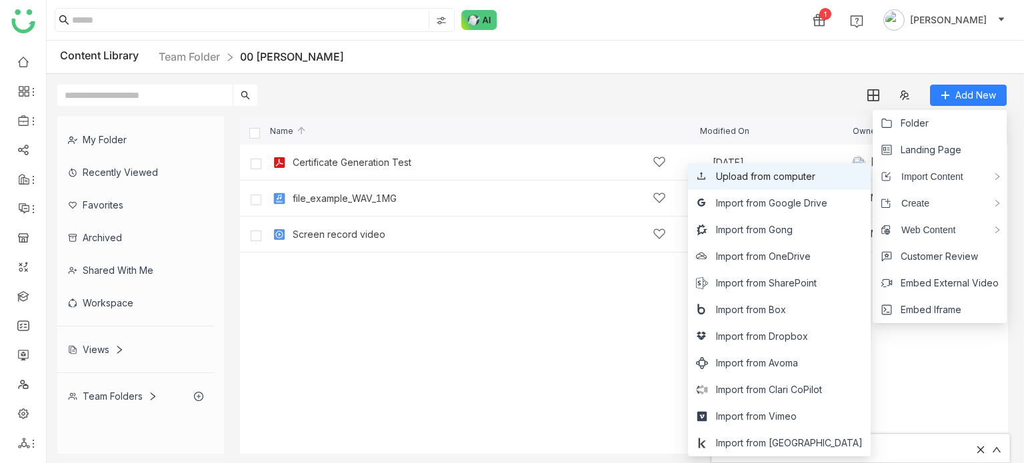
click at [815, 180] on span "Upload from computer" at bounding box center [765, 176] width 99 height 15
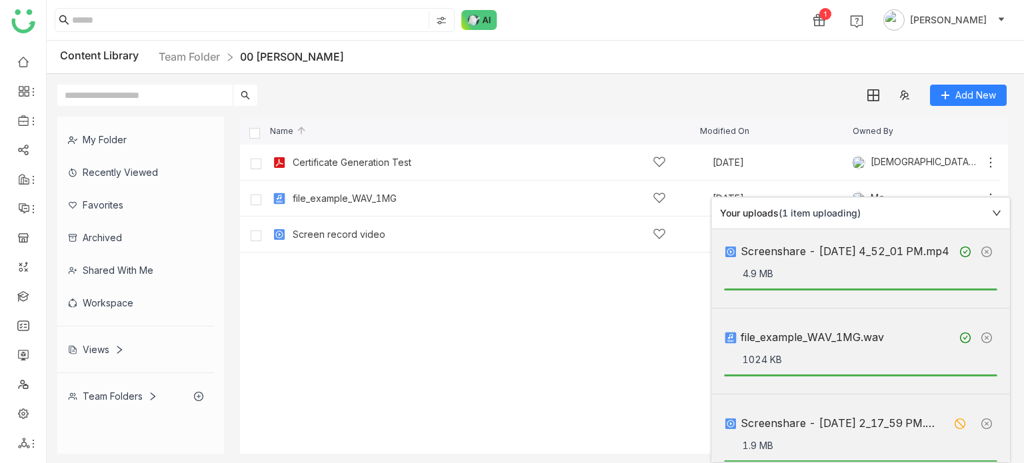
click at [999, 210] on icon at bounding box center [996, 213] width 9 height 9
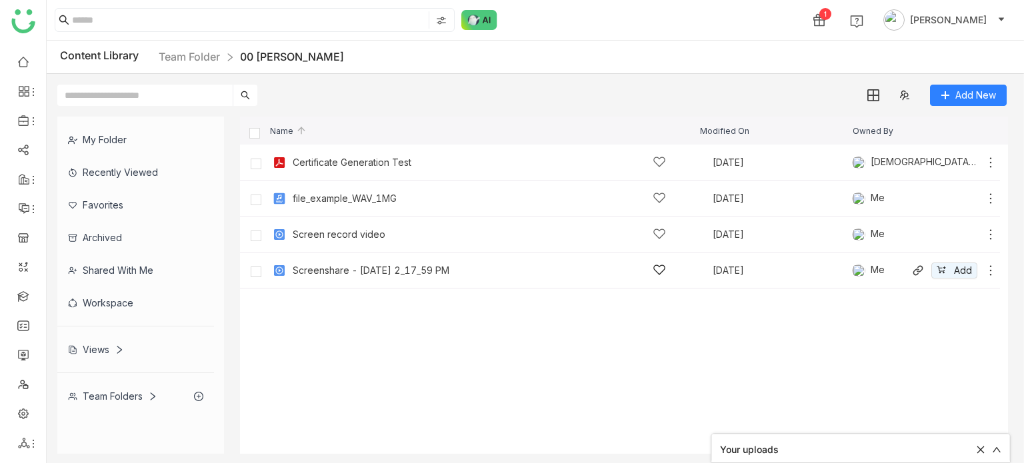
click at [994, 276] on icon at bounding box center [990, 270] width 13 height 13
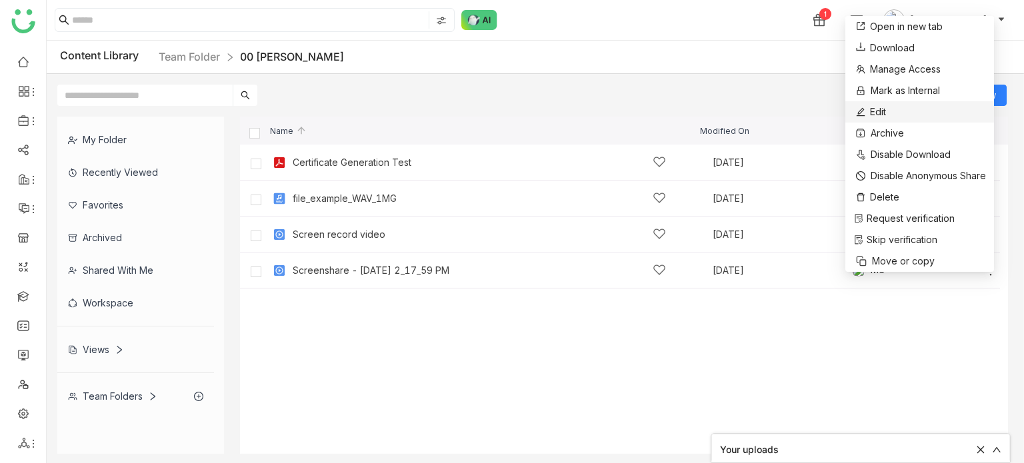
click at [893, 107] on li "Edit" at bounding box center [919, 111] width 149 height 21
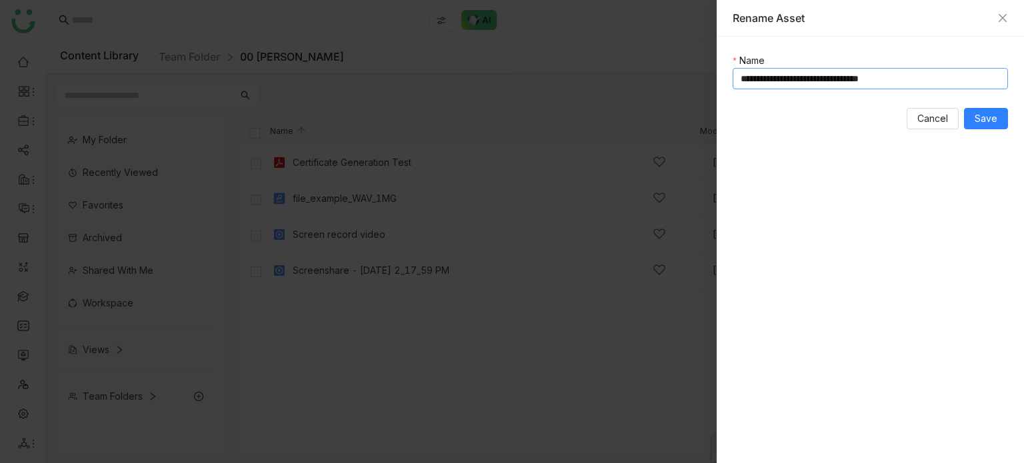
drag, startPoint x: 950, startPoint y: 69, endPoint x: 797, endPoint y: 77, distance: 153.6
click at [797, 77] on input "**********" at bounding box center [870, 78] width 275 height 21
type input "**********"
click at [997, 114] on span "Save" at bounding box center [986, 118] width 23 height 15
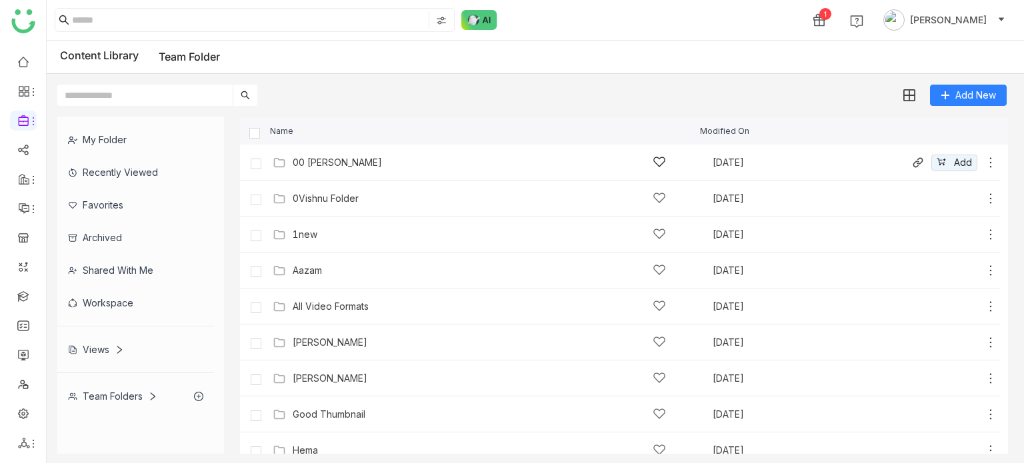
click at [984, 161] on icon at bounding box center [990, 162] width 13 height 13
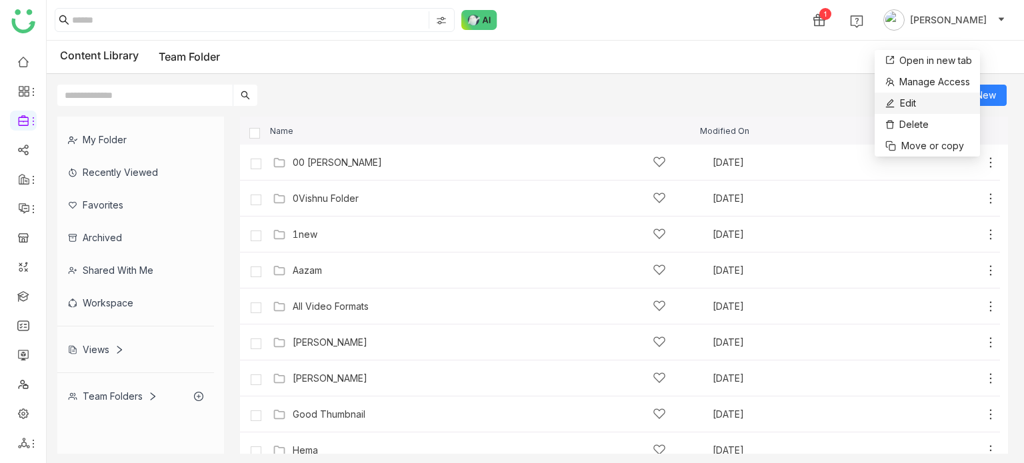
click at [935, 103] on li "Edit" at bounding box center [927, 103] width 105 height 21
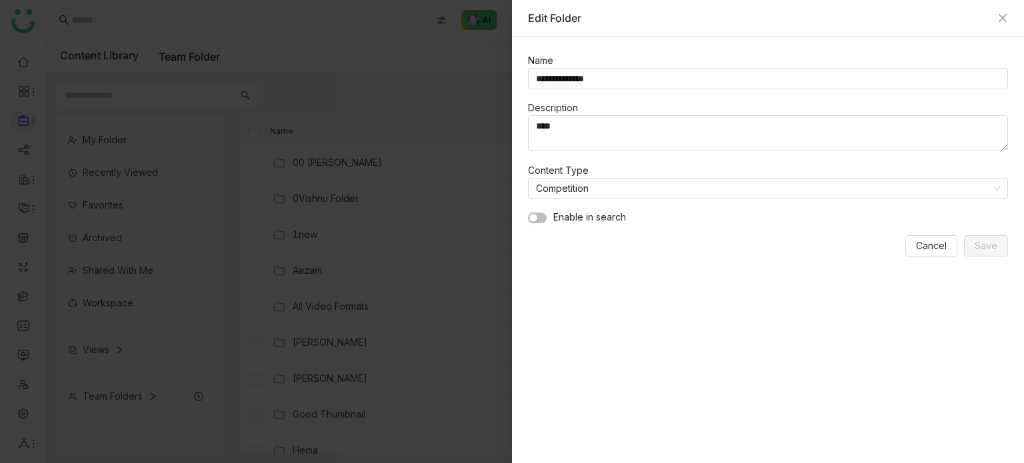
click at [547, 216] on nz-form-item "Enable in search" at bounding box center [768, 217] width 480 height 15
click at [537, 216] on button "button" at bounding box center [537, 218] width 19 height 11
click at [653, 166] on div "Content Type Competition" at bounding box center [768, 180] width 480 height 37
click at [655, 189] on nz-select-item "Competition" at bounding box center [768, 189] width 464 height 20
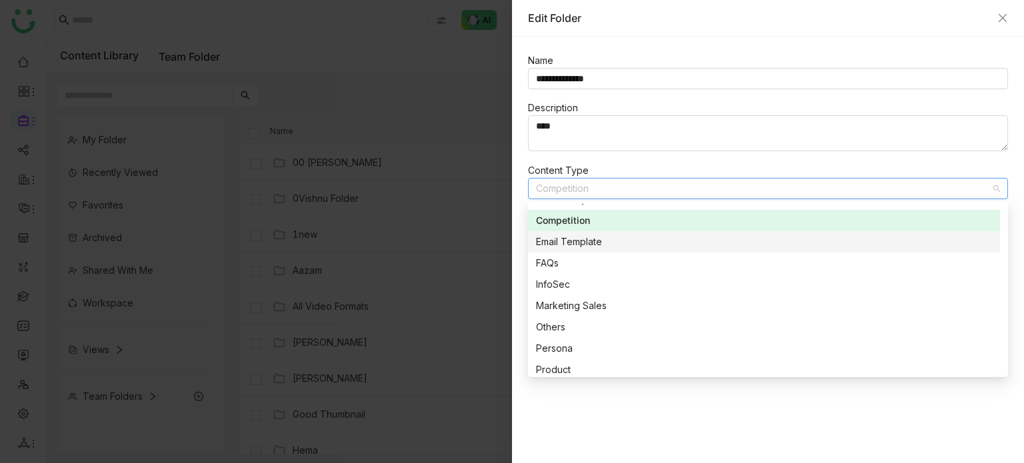
scroll to position [37, 0]
click at [655, 240] on div "Email Template" at bounding box center [764, 241] width 456 height 15
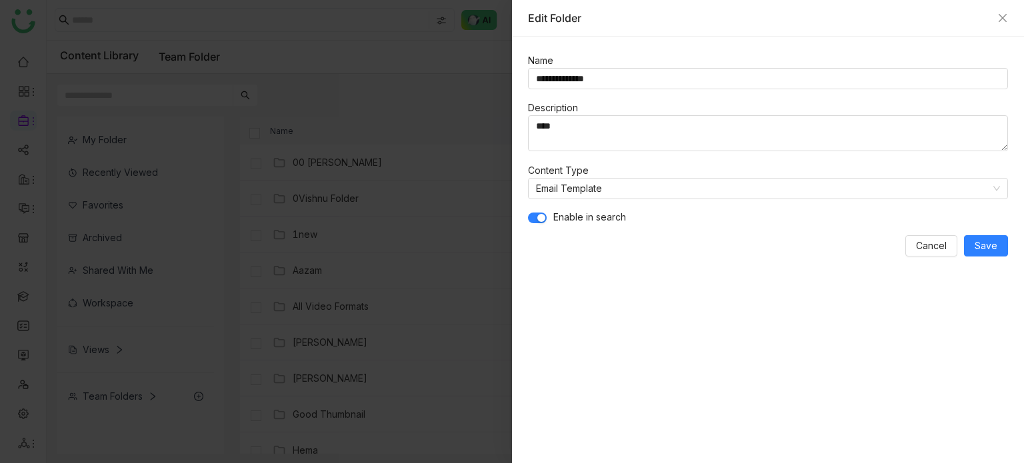
click at [1008, 19] on div "Edit Folder" at bounding box center [768, 18] width 512 height 37
click at [1004, 13] on icon "Close" at bounding box center [1002, 18] width 11 height 11
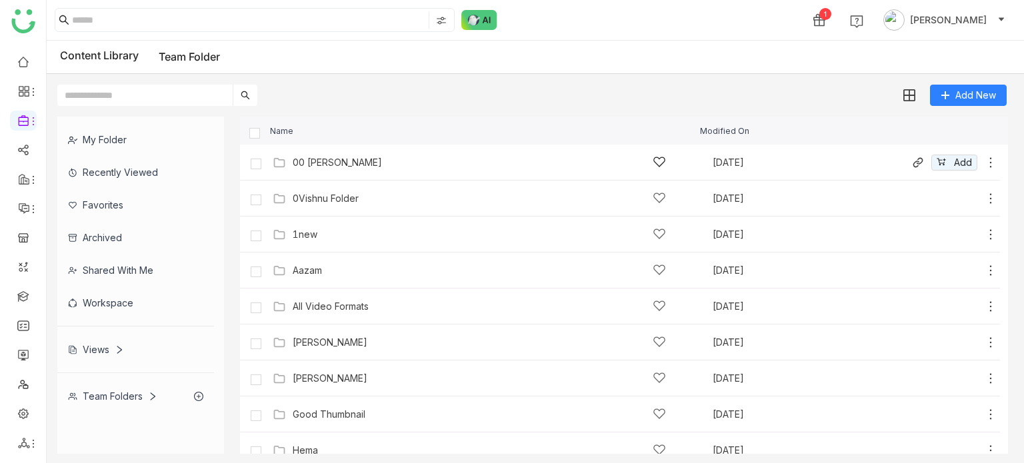
click at [343, 169] on div "00 [PERSON_NAME]" at bounding box center [479, 162] width 373 height 14
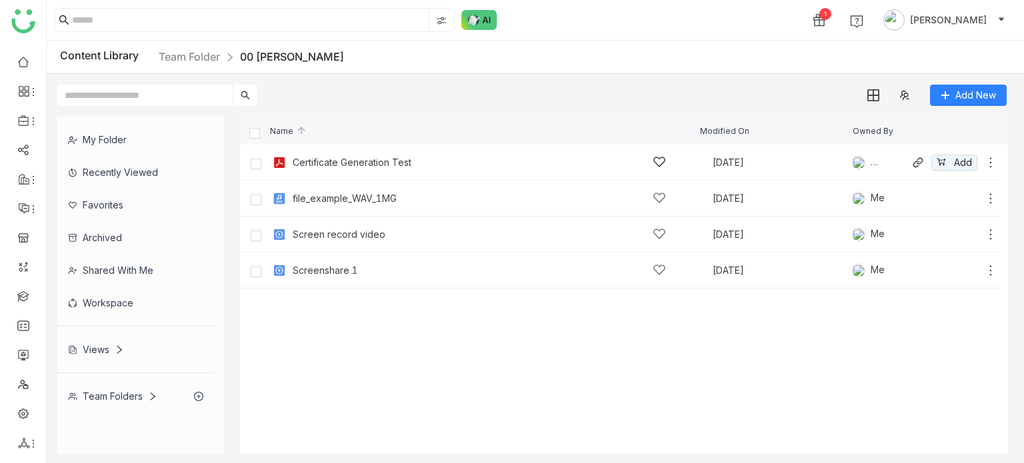
click at [989, 162] on icon at bounding box center [990, 162] width 13 height 13
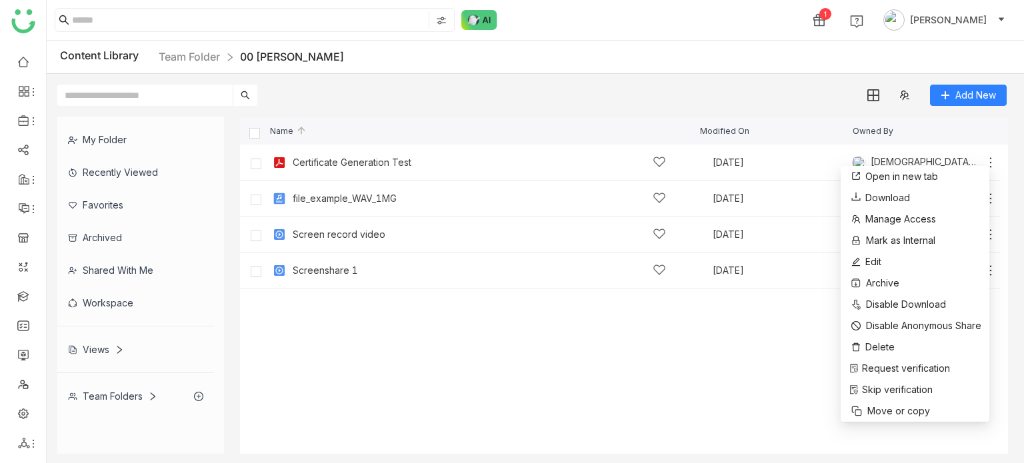
click at [440, 76] on div "Add New" at bounding box center [532, 90] width 971 height 32
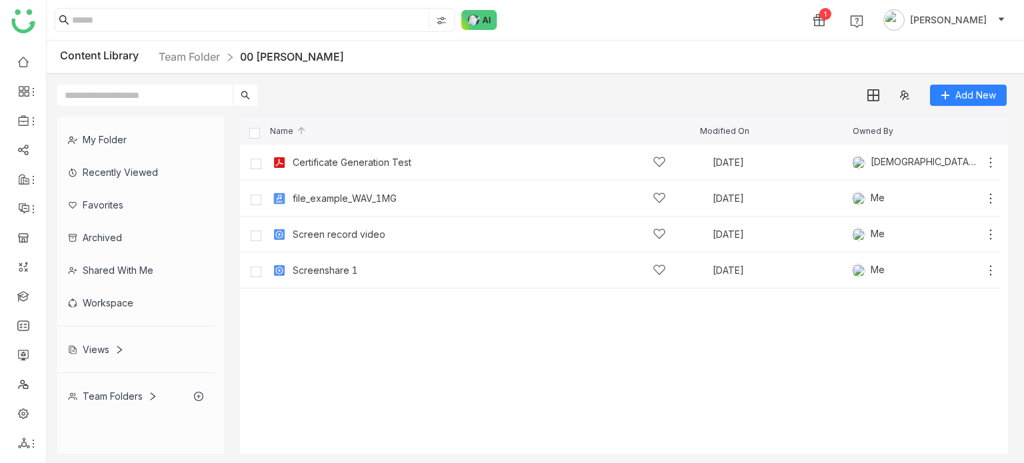
click at [783, 99] on div "Add New" at bounding box center [532, 90] width 971 height 32
click at [995, 162] on icon at bounding box center [990, 162] width 13 height 13
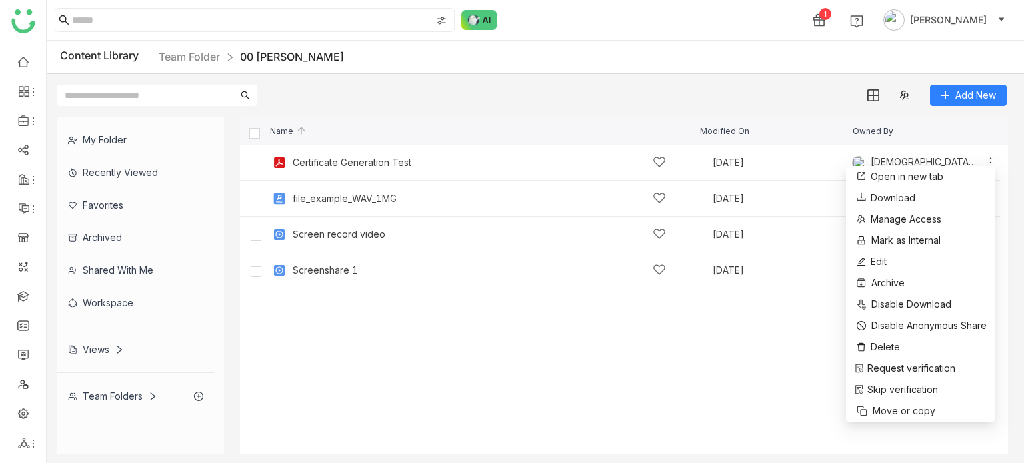
click at [675, 115] on div "My Folder Recently Viewed Favorites Archived Shared with me Workspace Views Tea…" at bounding box center [535, 285] width 977 height 359
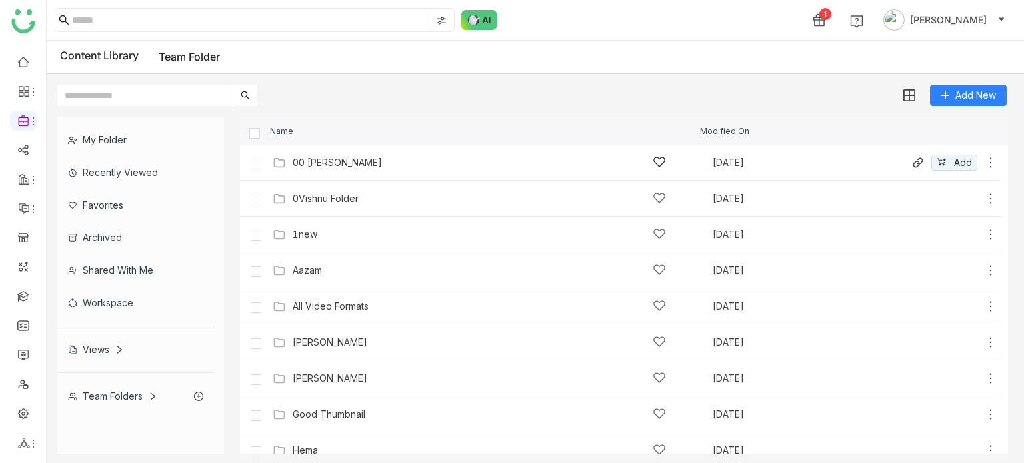
click at [984, 163] on icon at bounding box center [990, 162] width 13 height 13
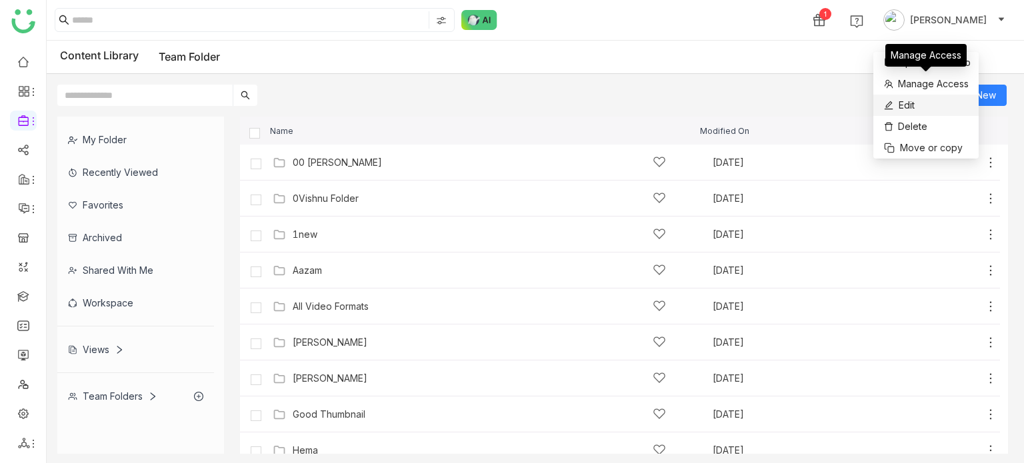
click at [936, 109] on li "Edit" at bounding box center [925, 105] width 105 height 21
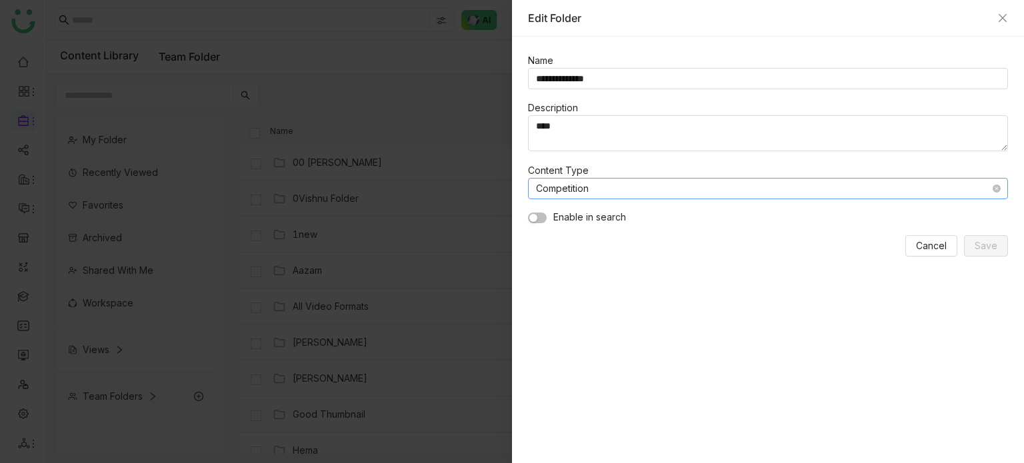
click at [686, 181] on nz-select-item "Competition" at bounding box center [768, 189] width 464 height 20
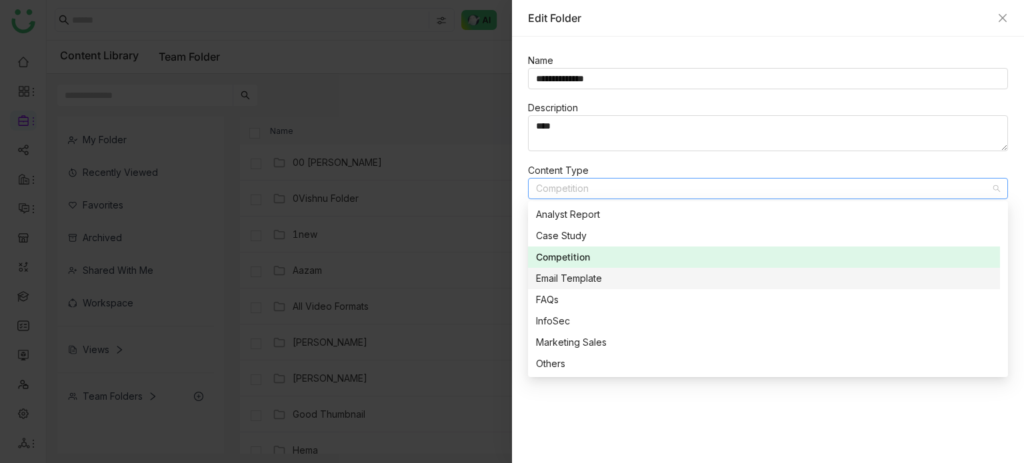
click at [571, 282] on div "Email Template" at bounding box center [764, 278] width 456 height 15
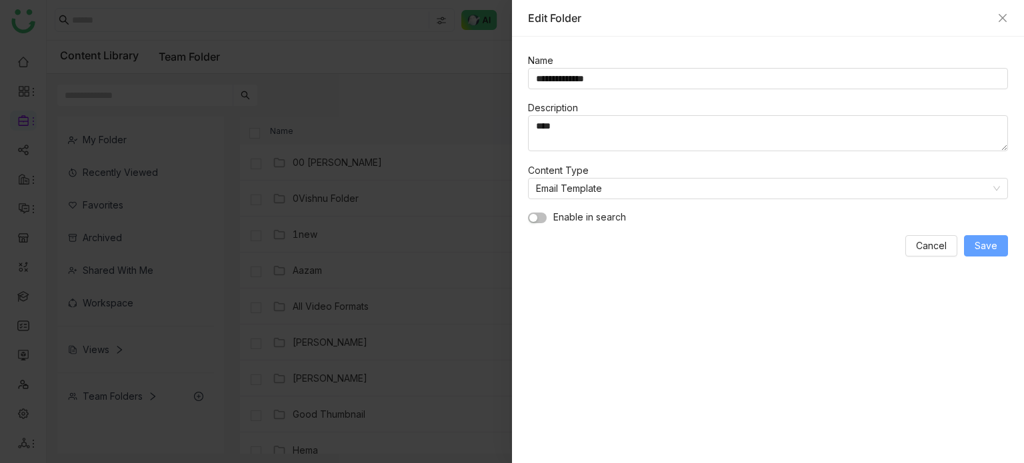
click at [979, 243] on span "Save" at bounding box center [986, 246] width 23 height 15
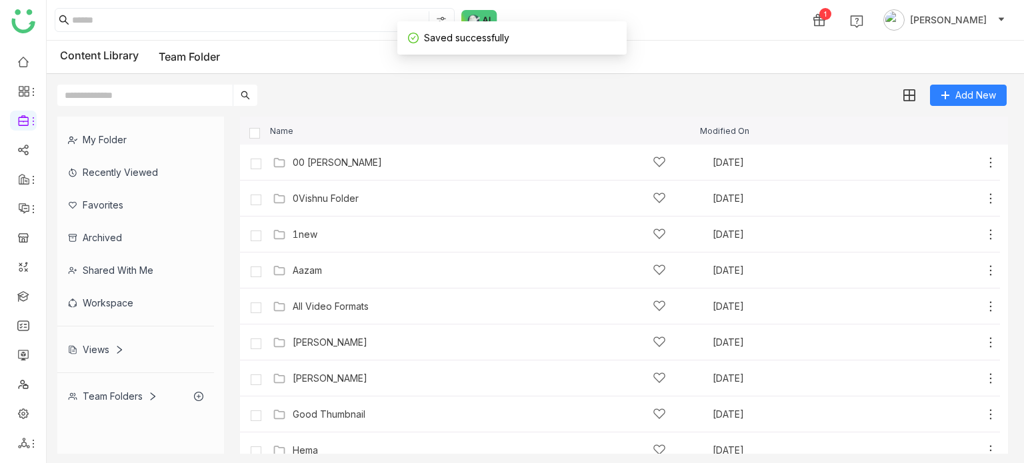
click at [402, 146] on div "00 Arif Folder Aug 13, 2025 Add" at bounding box center [620, 163] width 760 height 36
click at [402, 154] on div "00 Arif Folder Aug 13, 2025 Add" at bounding box center [633, 162] width 728 height 21
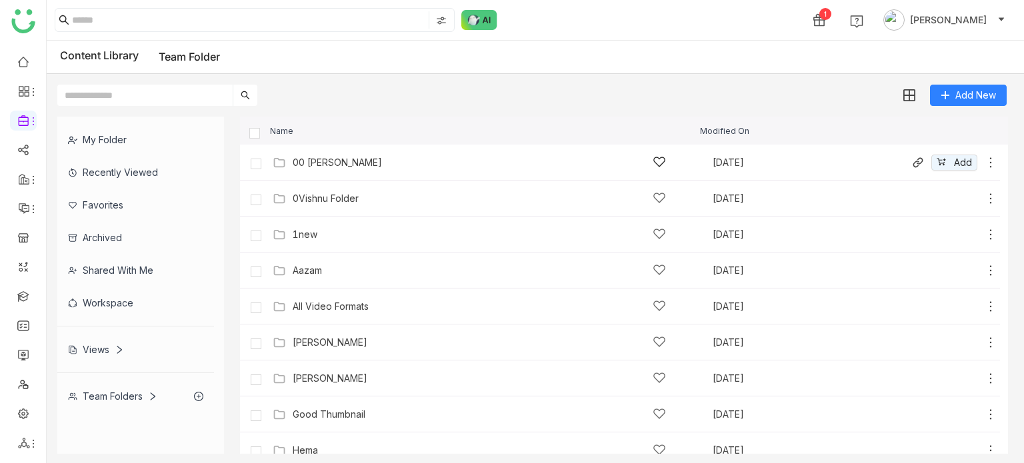
click at [986, 163] on icon at bounding box center [990, 162] width 13 height 13
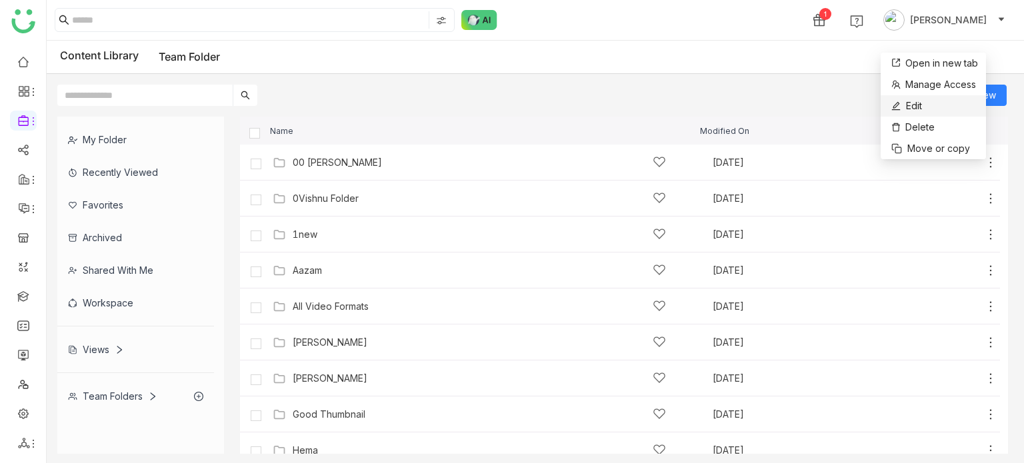
click at [941, 103] on li "Edit" at bounding box center [933, 105] width 105 height 21
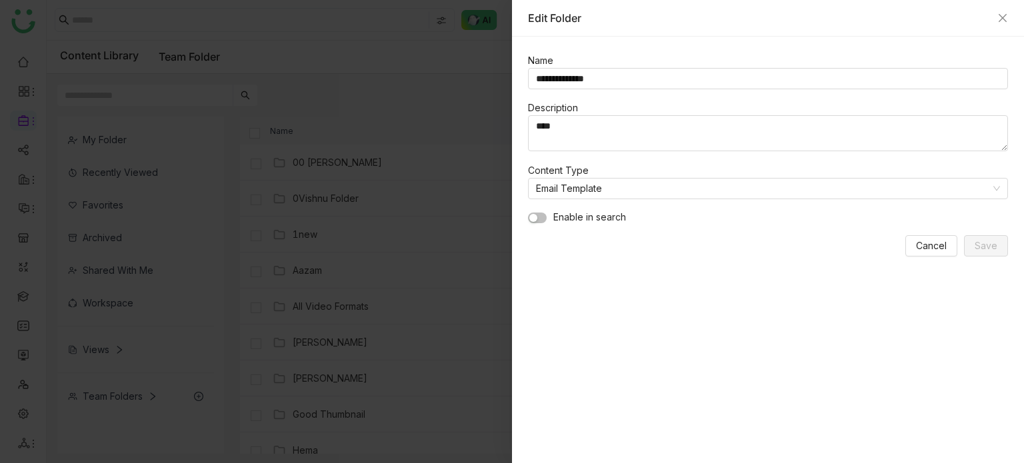
click at [544, 221] on button "button" at bounding box center [537, 218] width 19 height 11
click at [983, 247] on span "Save" at bounding box center [986, 246] width 23 height 15
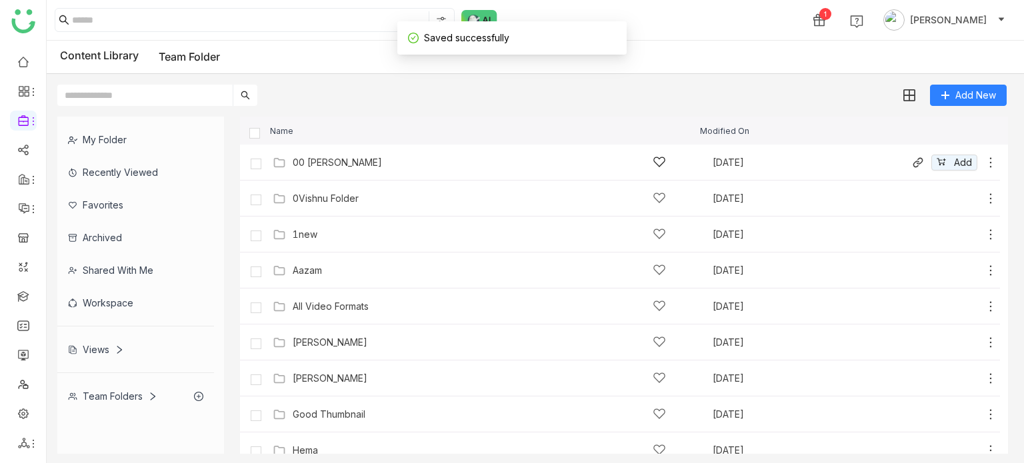
click at [984, 156] on icon at bounding box center [990, 162] width 13 height 13
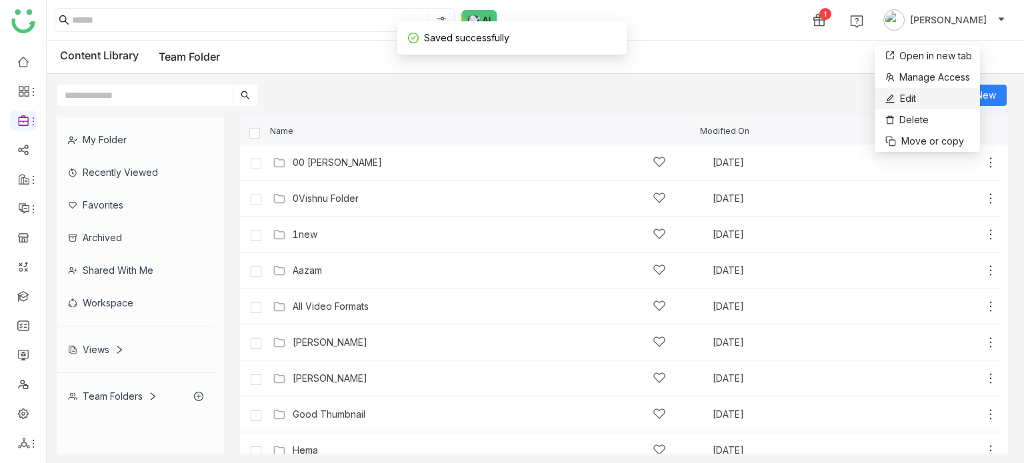
click at [949, 97] on li "Edit" at bounding box center [927, 98] width 105 height 21
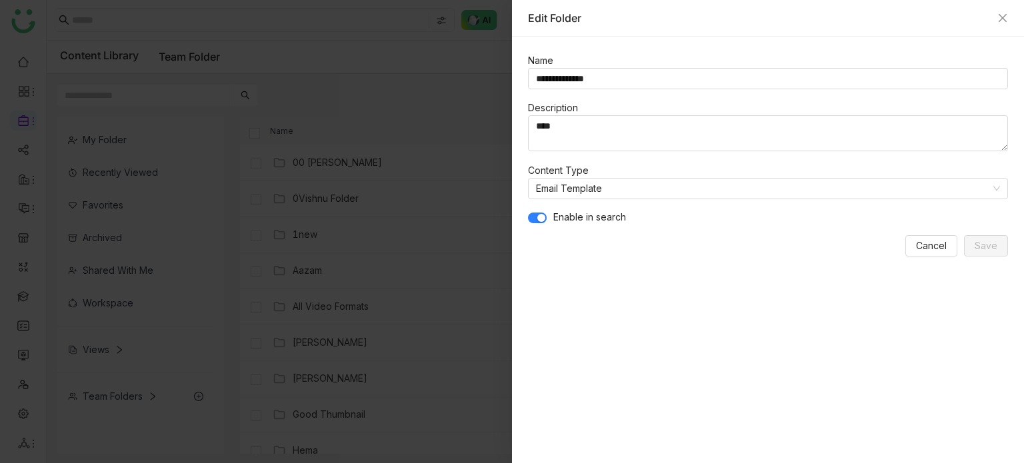
click at [499, 91] on div at bounding box center [512, 231] width 1024 height 463
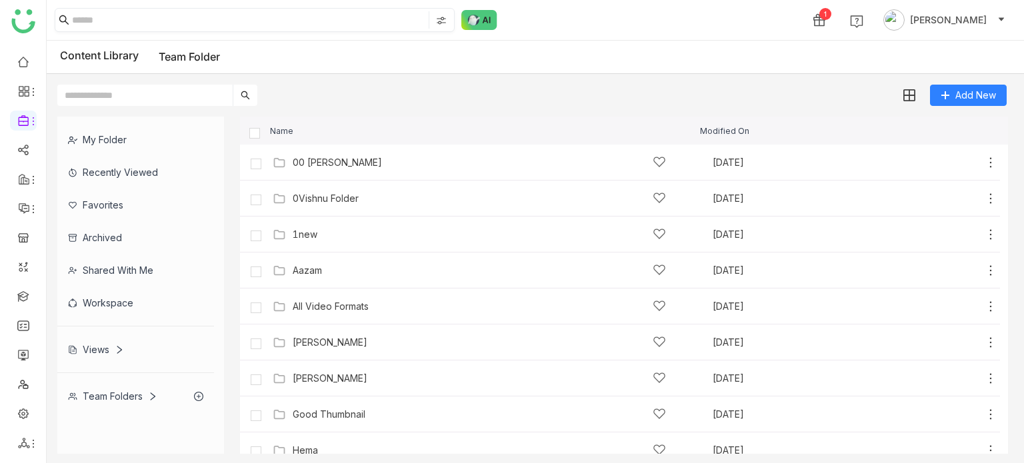
click at [181, 20] on input at bounding box center [249, 19] width 354 height 17
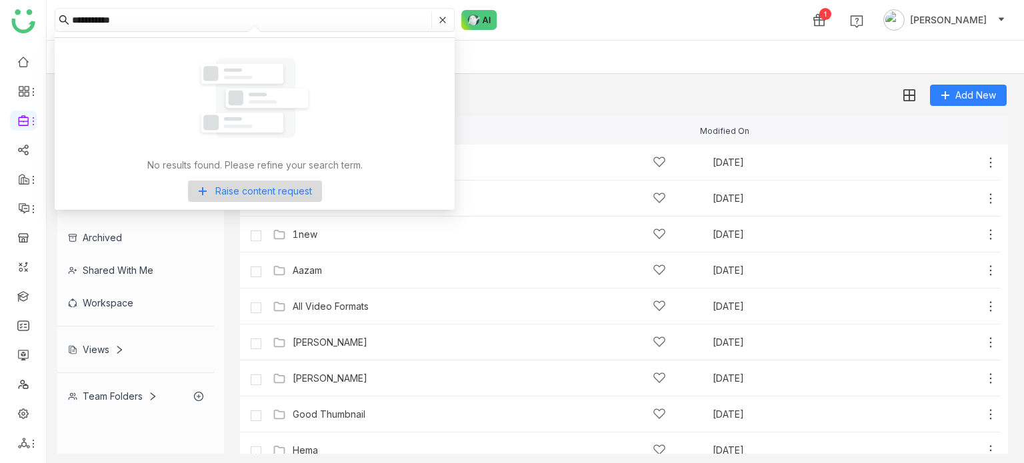
type input "**********"
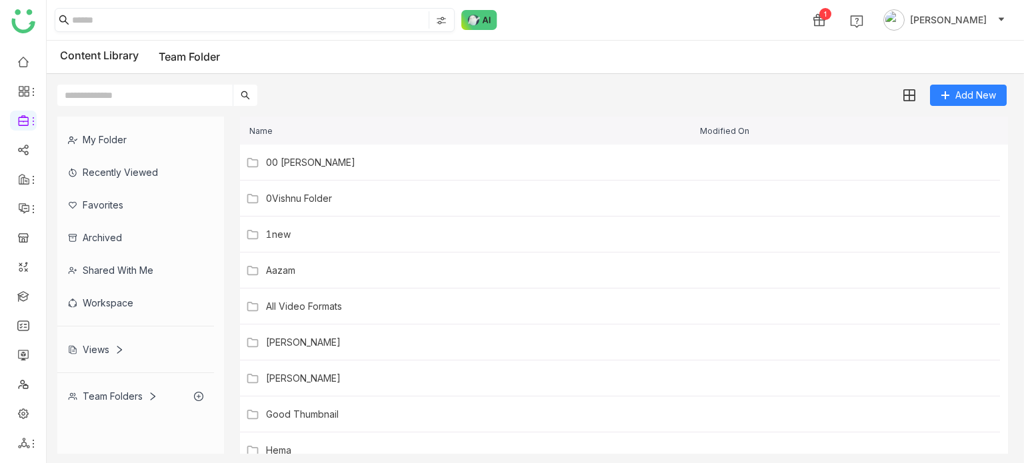
click at [219, 15] on input at bounding box center [249, 19] width 354 height 17
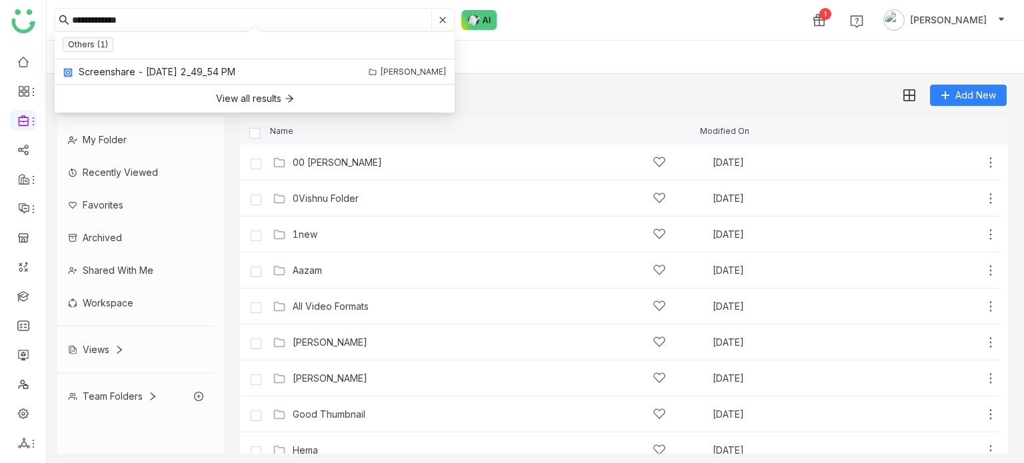
type input "**********"
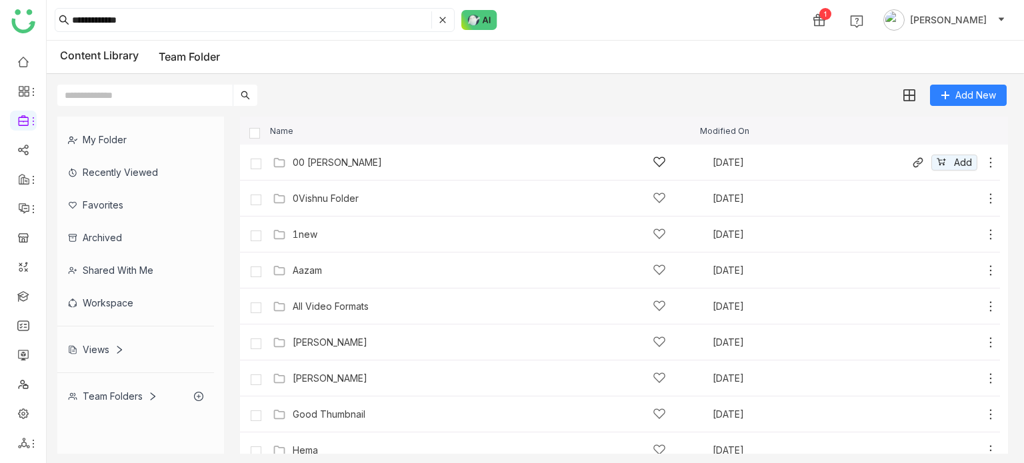
click at [984, 165] on icon at bounding box center [990, 162] width 13 height 13
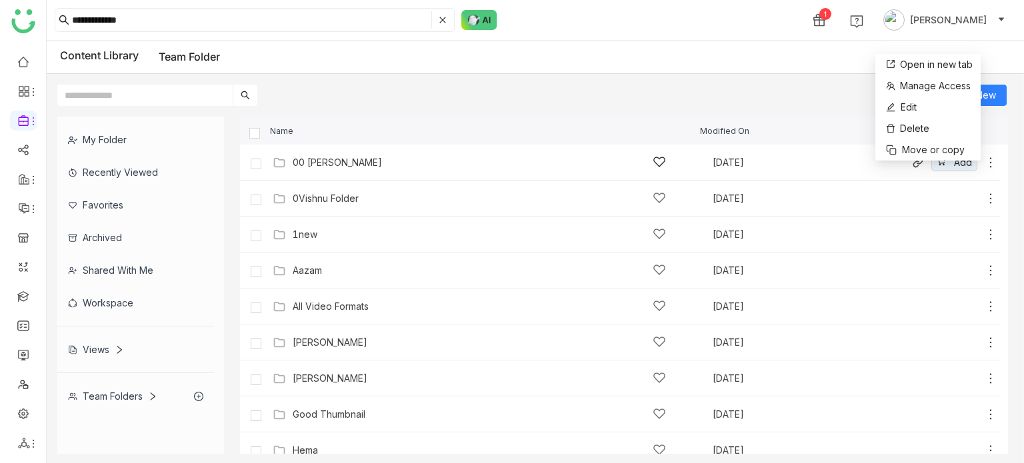
click at [399, 162] on div "00 [PERSON_NAME]" at bounding box center [479, 162] width 373 height 14
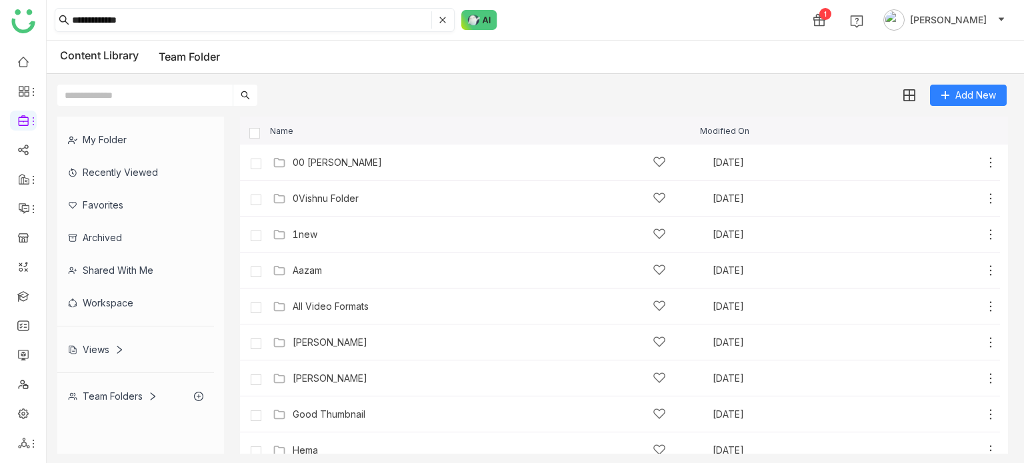
click at [441, 21] on icon at bounding box center [443, 20] width 8 height 8
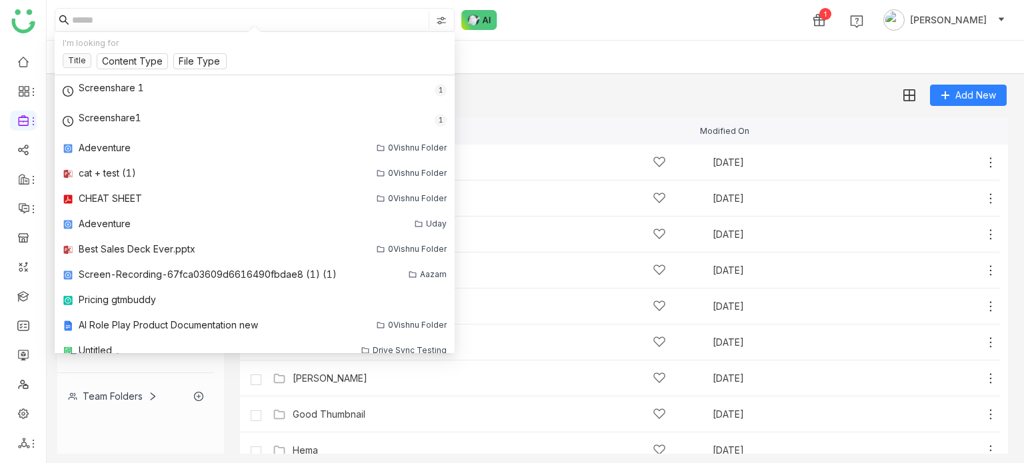
click at [370, 15] on input at bounding box center [249, 19] width 354 height 17
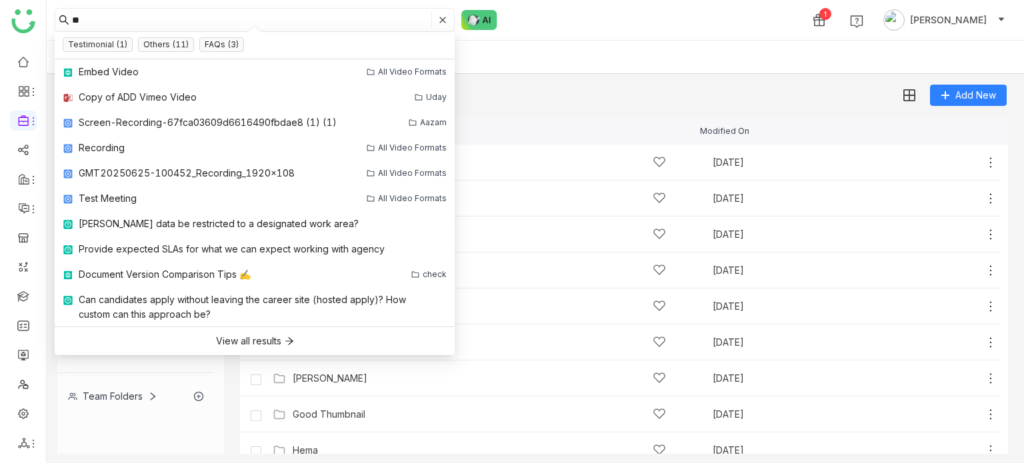
type input "*"
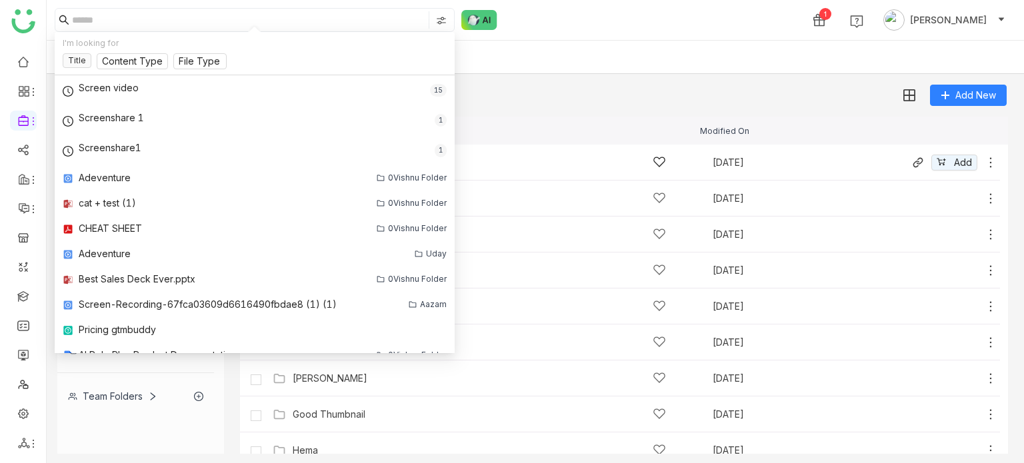
click at [984, 159] on icon at bounding box center [990, 162] width 13 height 13
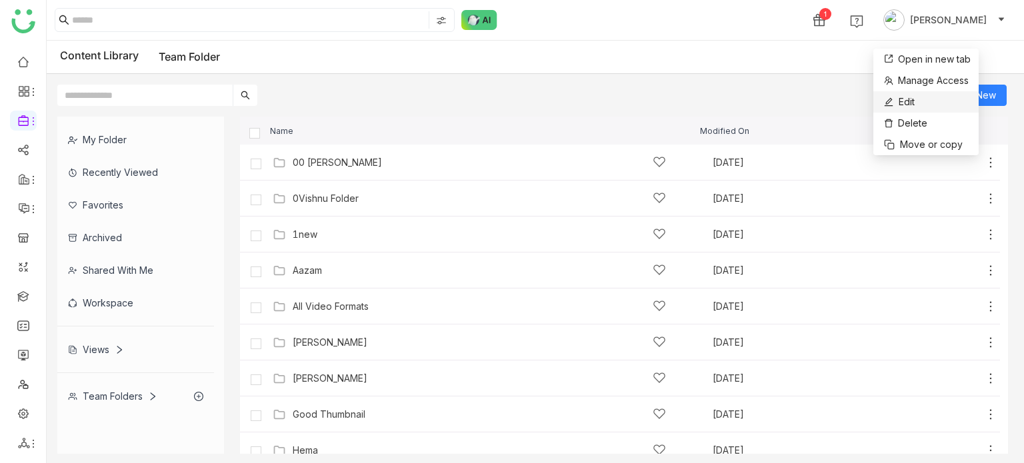
click at [957, 99] on li "Edit" at bounding box center [925, 101] width 105 height 21
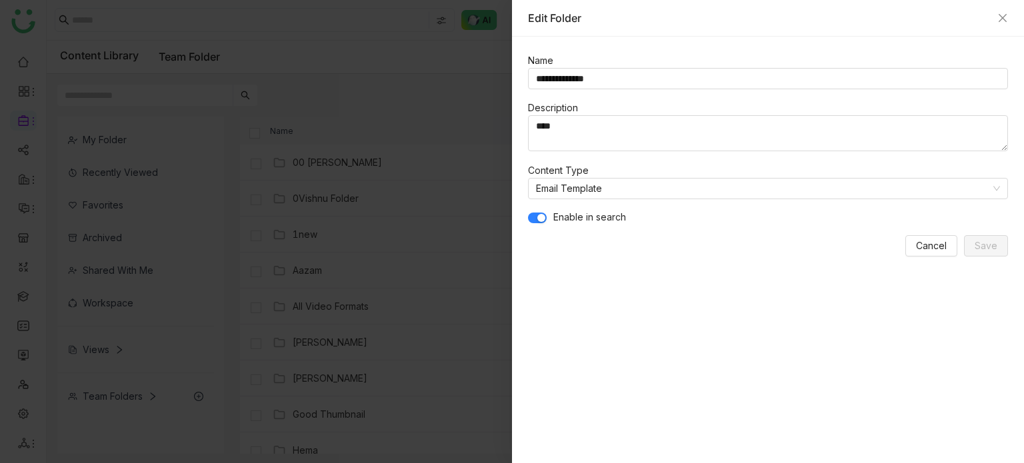
click at [411, 167] on div at bounding box center [512, 231] width 1024 height 463
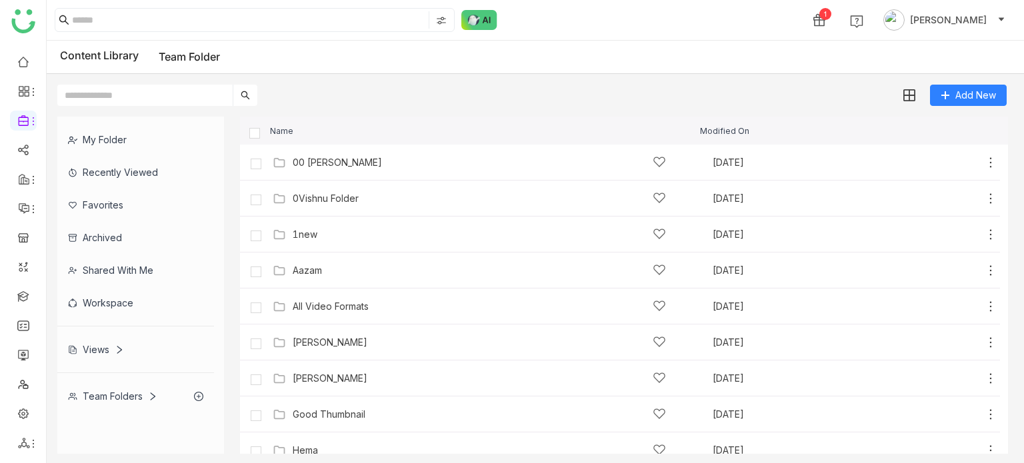
click at [389, 161] on div "00 [PERSON_NAME]" at bounding box center [479, 162] width 373 height 14
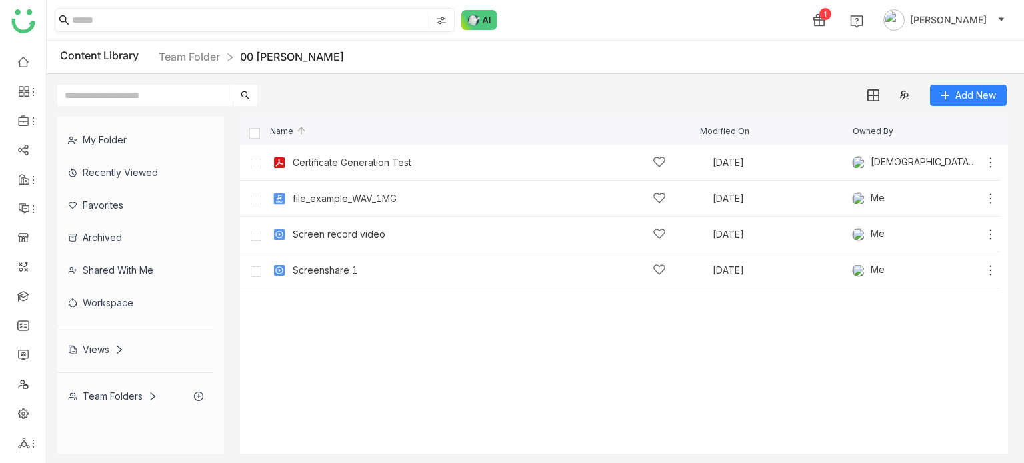
click at [374, 9] on nz-input-group at bounding box center [255, 20] width 400 height 24
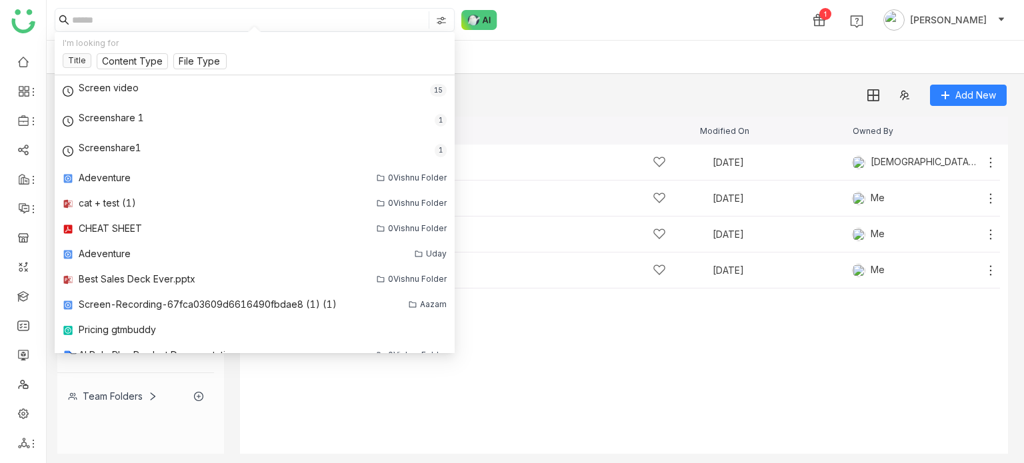
click at [375, 18] on input at bounding box center [249, 19] width 354 height 17
click at [582, 104] on div "Add New" at bounding box center [532, 90] width 971 height 32
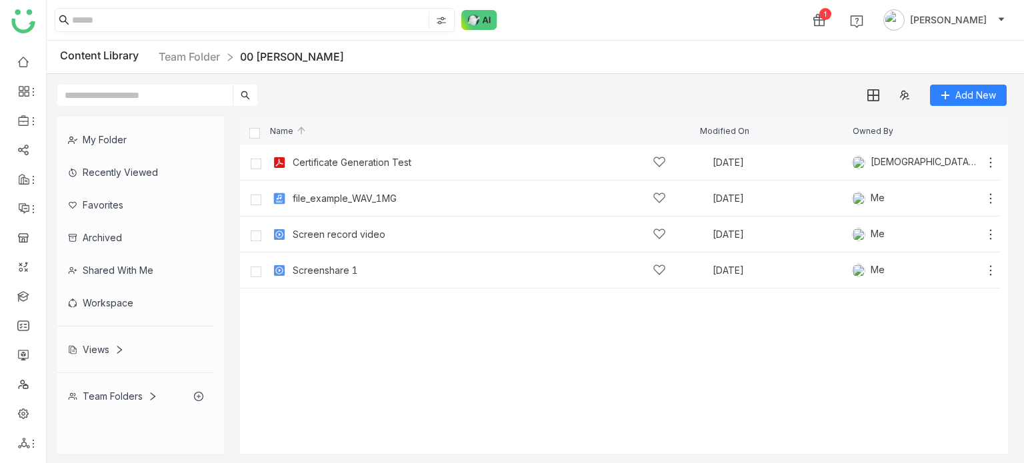
click at [357, 24] on input at bounding box center [249, 19] width 354 height 17
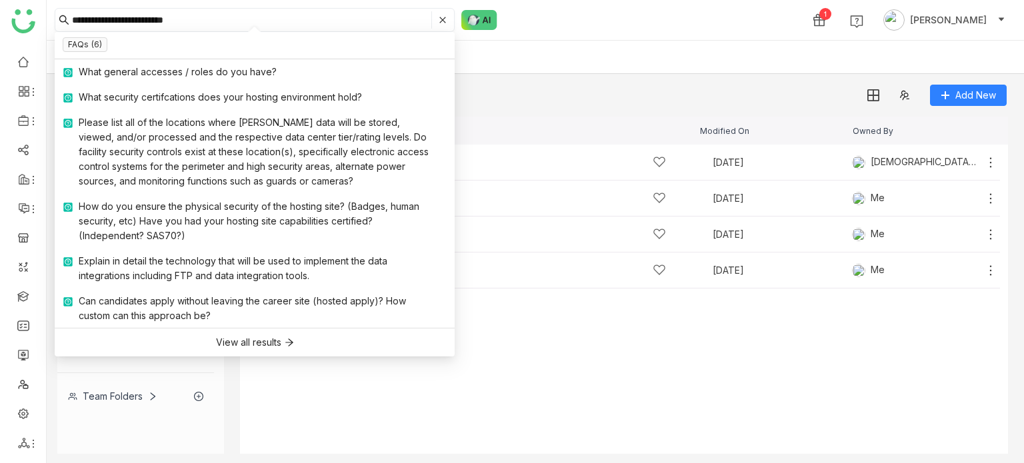
type input "**********"
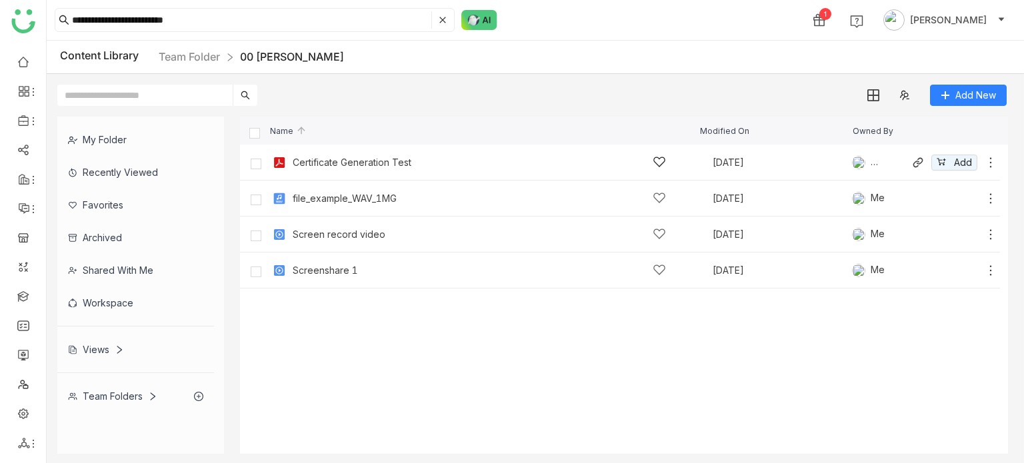
click at [343, 156] on div "Certificate Generation Test" at bounding box center [479, 162] width 373 height 14
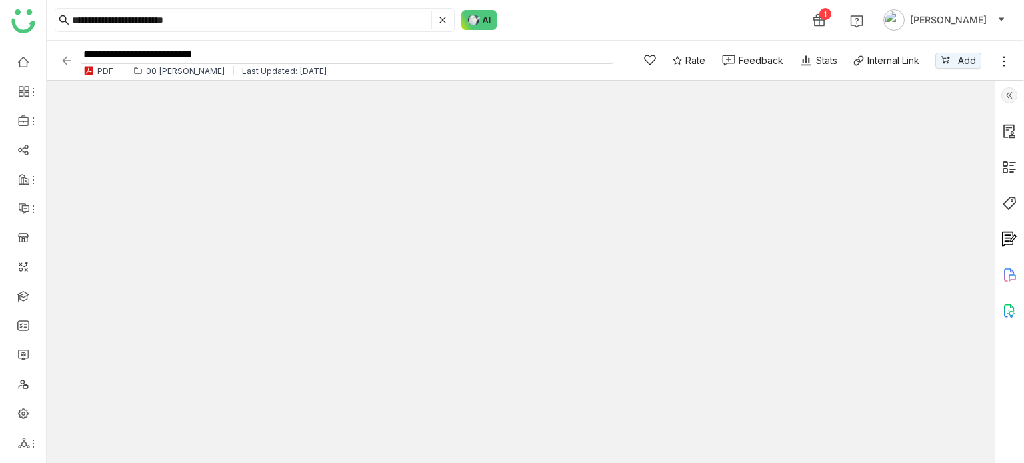
drag, startPoint x: 230, startPoint y: 51, endPoint x: 80, endPoint y: 70, distance: 151.3
click at [76, 49] on div "**********" at bounding box center [337, 60] width 554 height 37
click at [67, 63] on img at bounding box center [66, 60] width 13 height 13
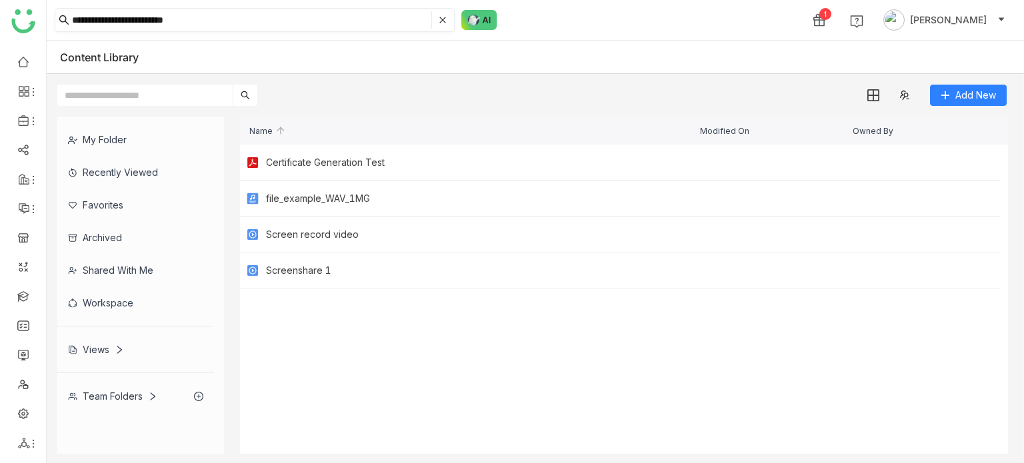
click at [447, 17] on nz-input-group "**********" at bounding box center [255, 20] width 400 height 24
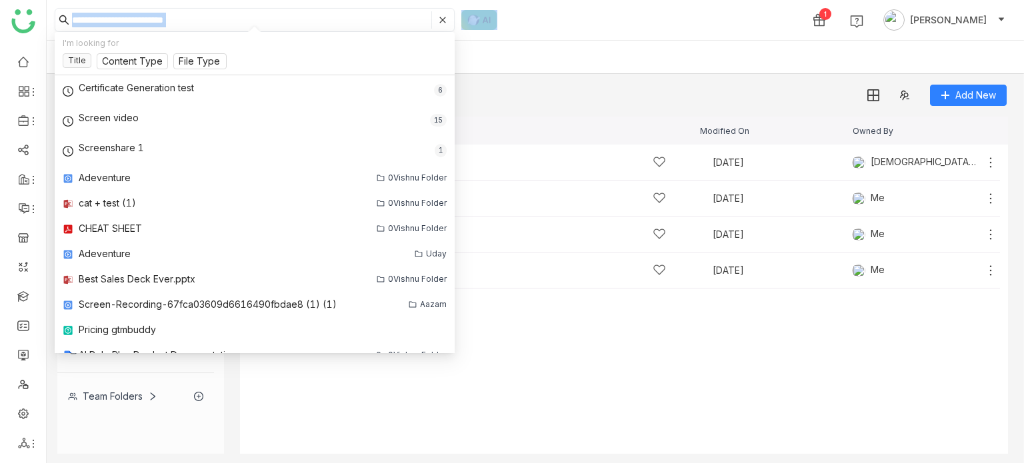
click at [447, 17] on nz-input-group "**********" at bounding box center [255, 20] width 400 height 24
click at [445, 20] on icon at bounding box center [443, 20] width 8 height 8
click at [387, 21] on input at bounding box center [249, 19] width 354 height 17
paste input "**********"
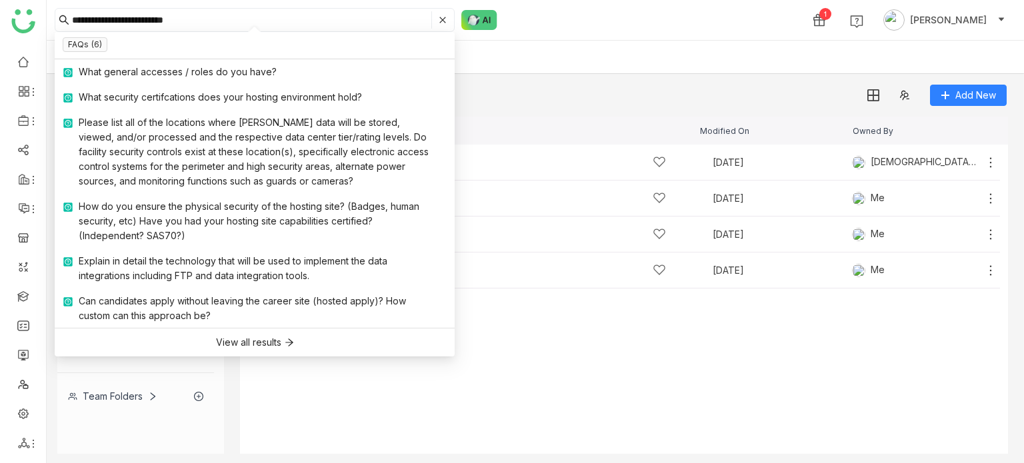
type input "**********"
click at [592, 34] on div "**********" at bounding box center [535, 20] width 977 height 40
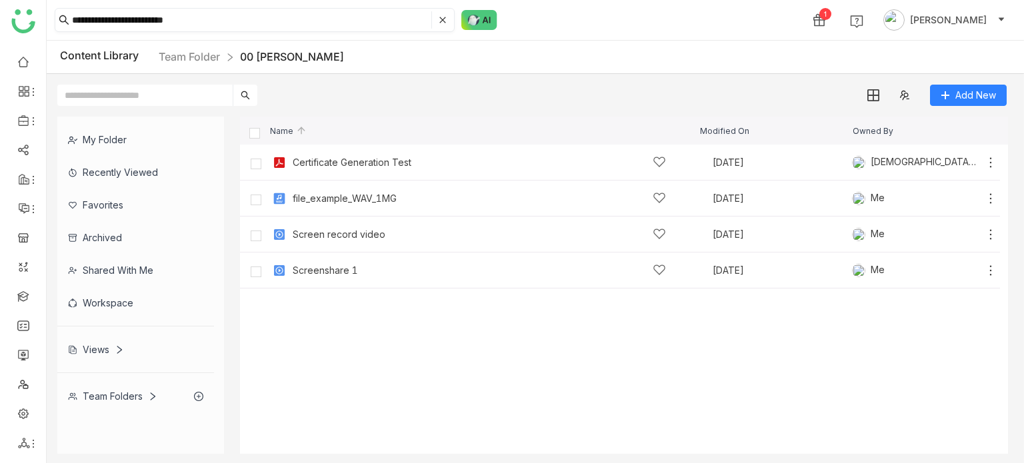
click at [447, 21] on nz-input-group "**********" at bounding box center [255, 20] width 400 height 24
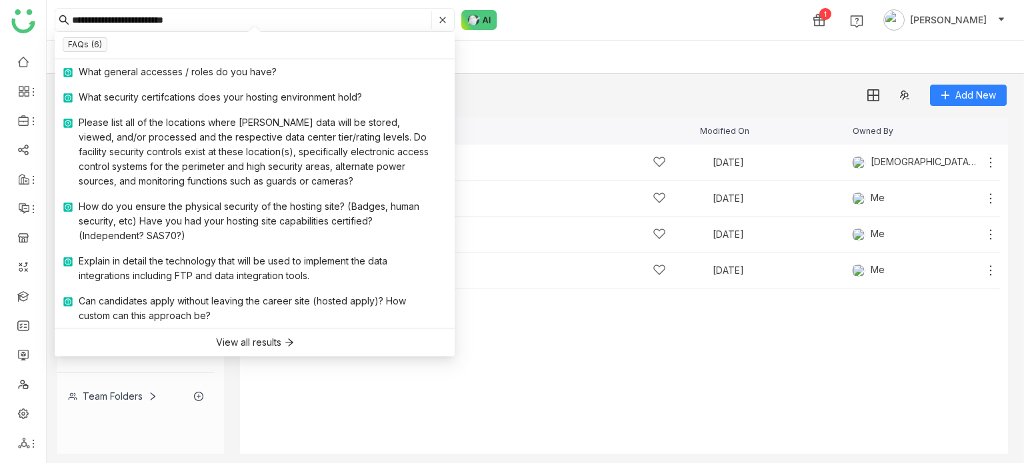
click at [643, 91] on div "Add New" at bounding box center [532, 90] width 971 height 32
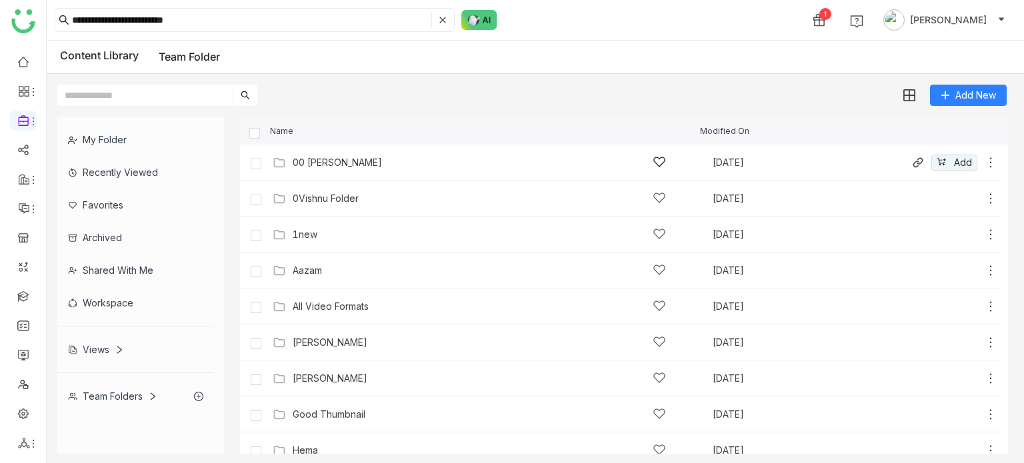
click at [984, 157] on icon at bounding box center [990, 162] width 13 height 13
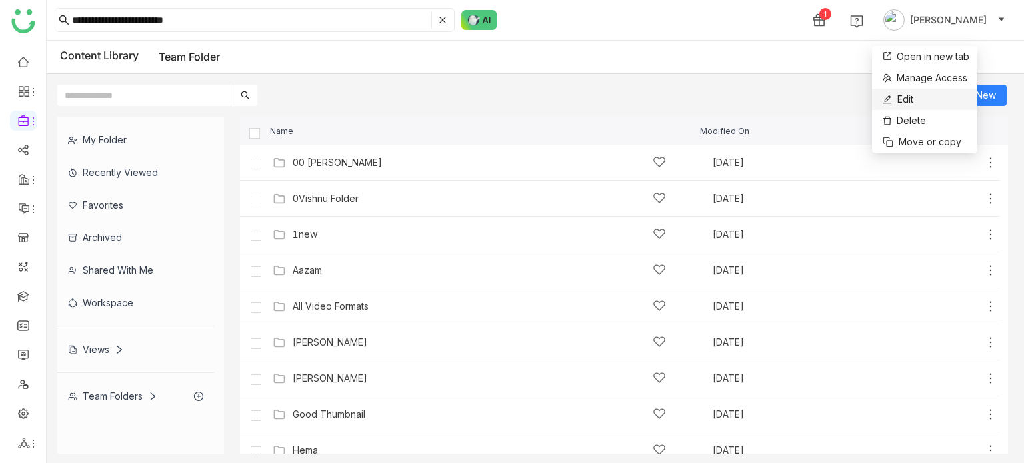
click at [939, 102] on li "Edit" at bounding box center [924, 99] width 105 height 21
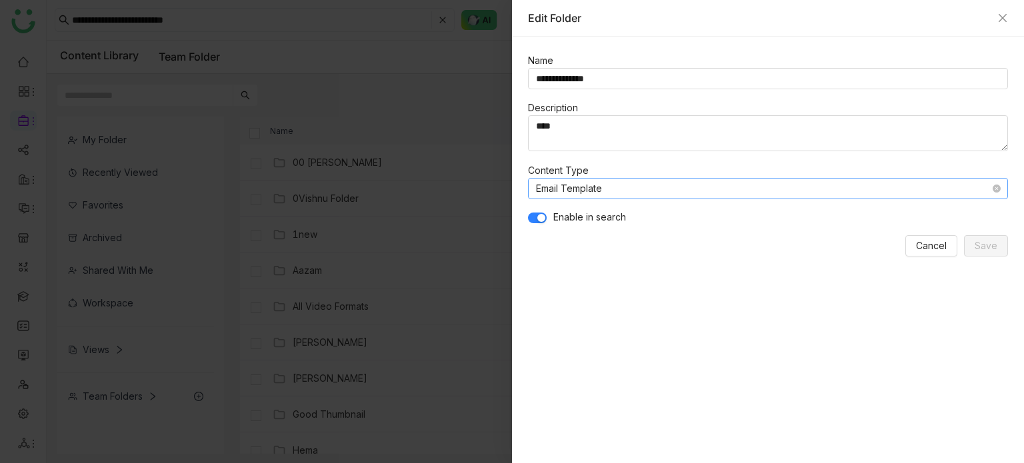
click at [653, 191] on nz-select-item "Email Template" at bounding box center [768, 189] width 464 height 20
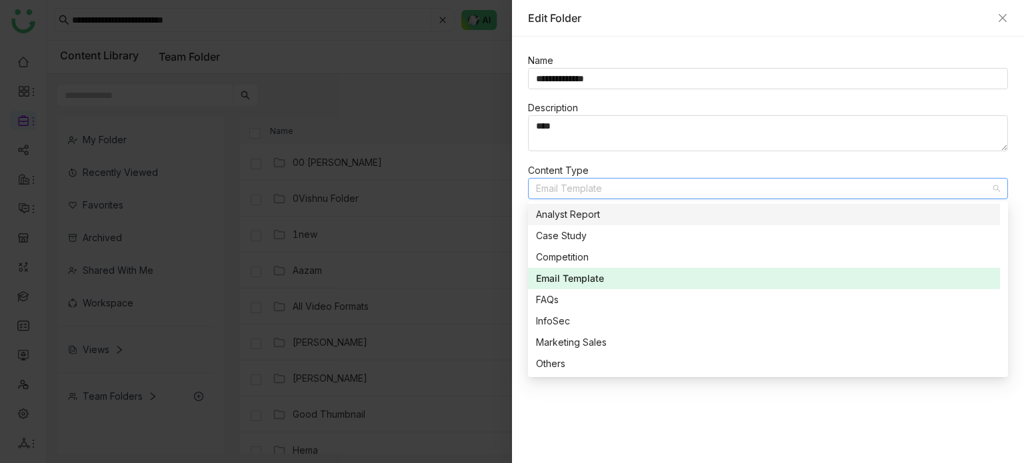
click at [603, 215] on div "Analyst Report" at bounding box center [764, 214] width 456 height 15
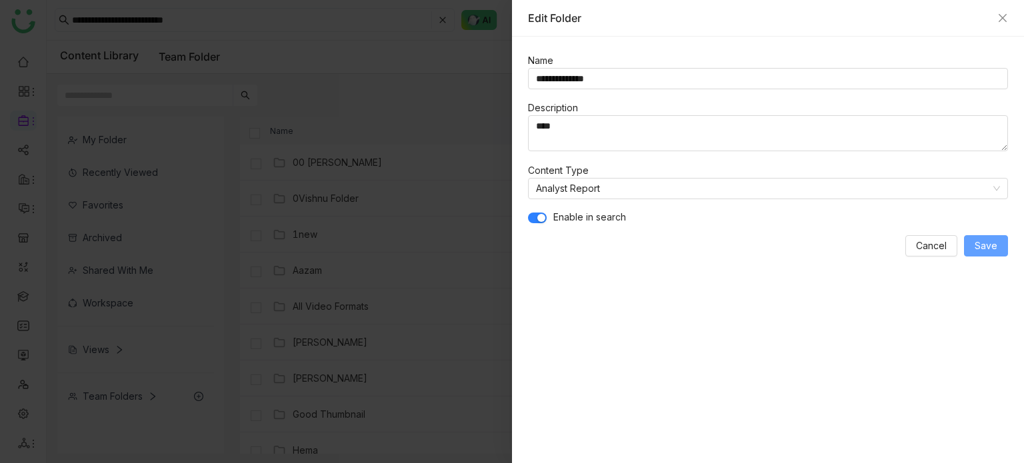
click at [978, 244] on span "Save" at bounding box center [986, 246] width 23 height 15
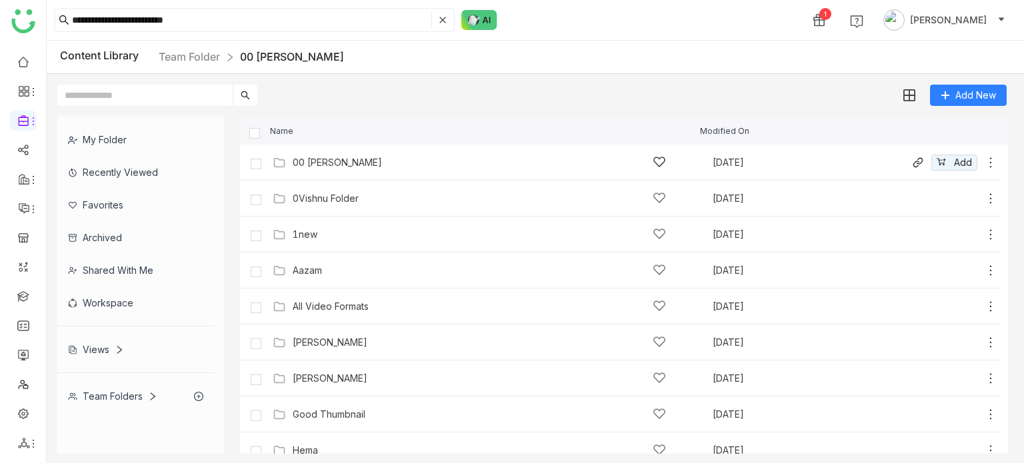
click at [985, 165] on icon at bounding box center [990, 162] width 13 height 13
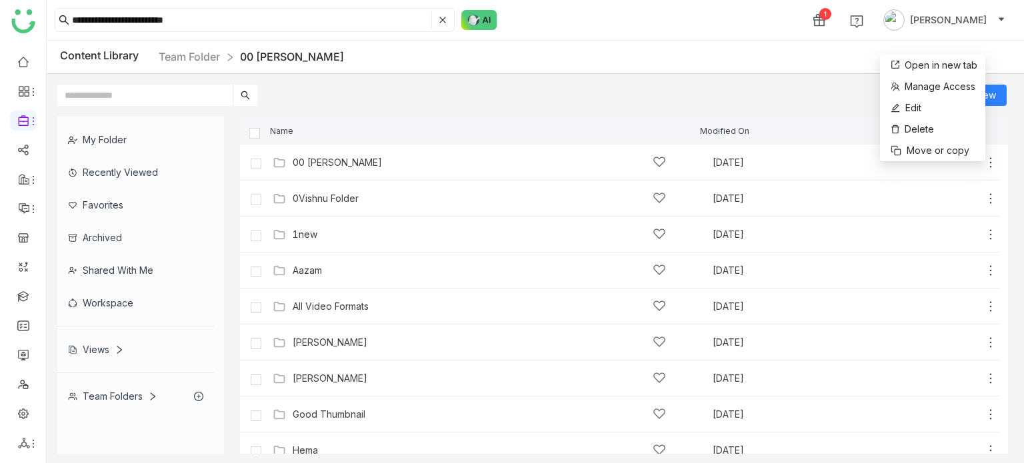
click at [763, 106] on div "My Folder Recently Viewed Favorites Archived Shared with me Workspace Views Tea…" at bounding box center [535, 285] width 977 height 359
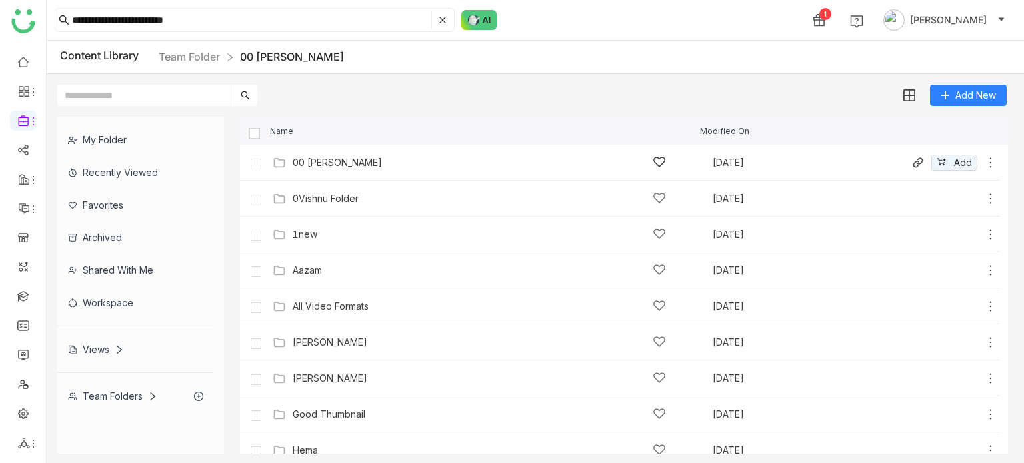
click at [984, 165] on icon at bounding box center [990, 162] width 13 height 13
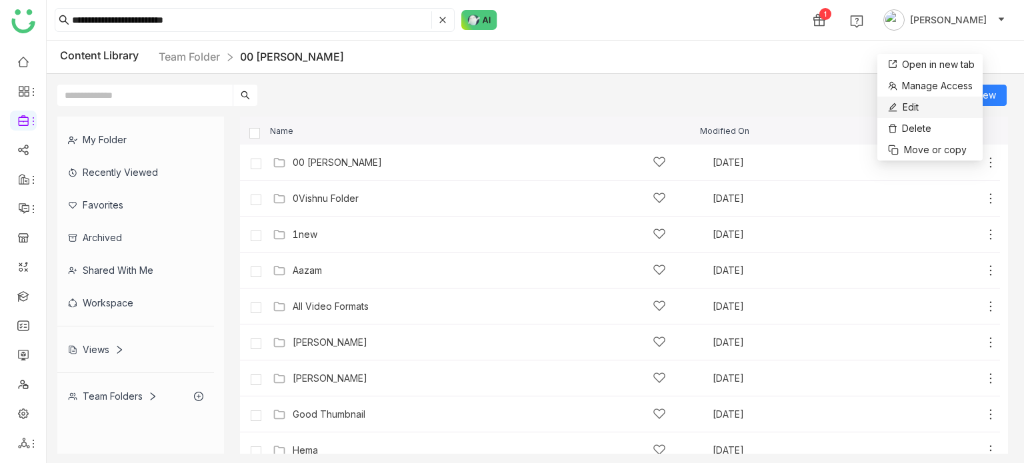
click at [944, 106] on li "Edit" at bounding box center [929, 107] width 105 height 21
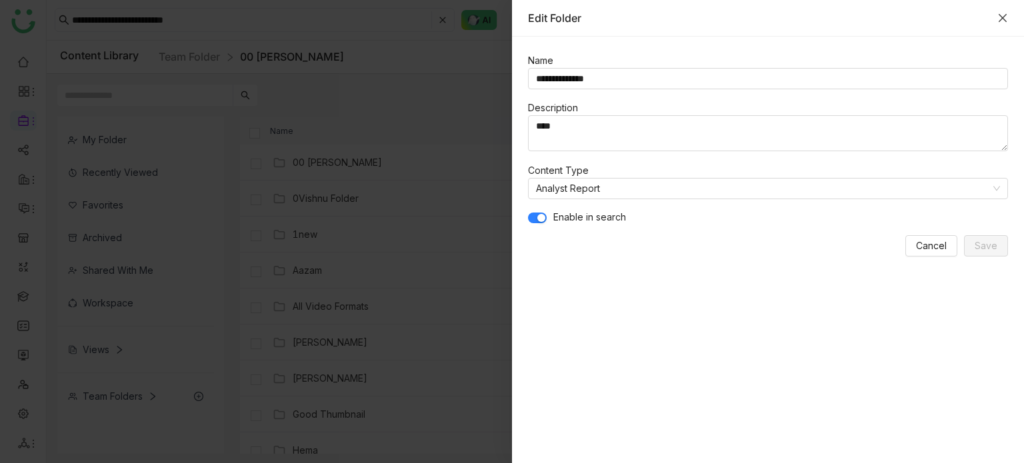
click at [1003, 21] on icon "Close" at bounding box center [1002, 18] width 11 height 11
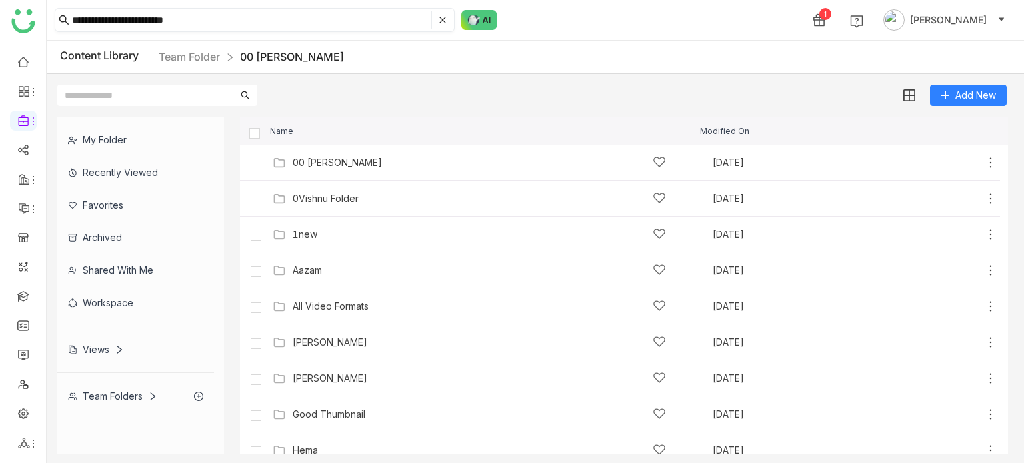
click at [276, 23] on input "**********" at bounding box center [250, 19] width 357 height 17
click at [984, 164] on icon at bounding box center [990, 162] width 13 height 13
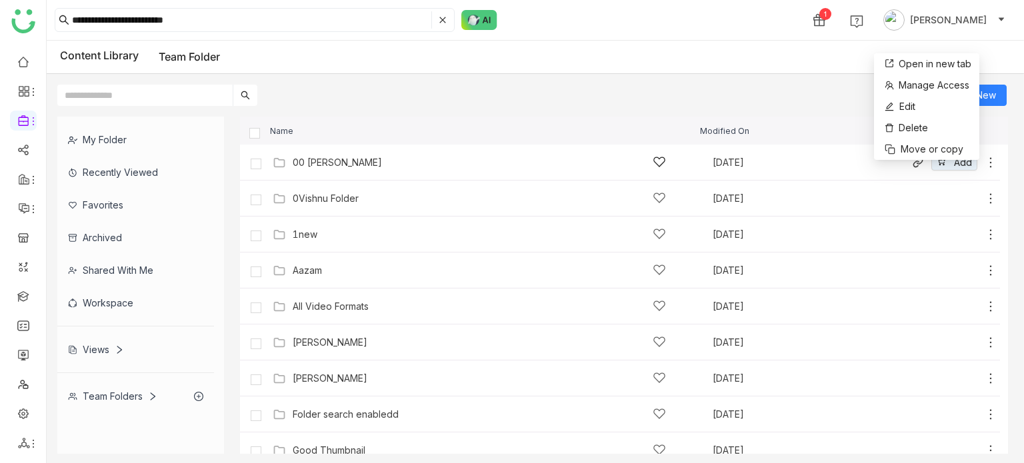
click at [316, 156] on div "00 [PERSON_NAME]" at bounding box center [479, 162] width 373 height 14
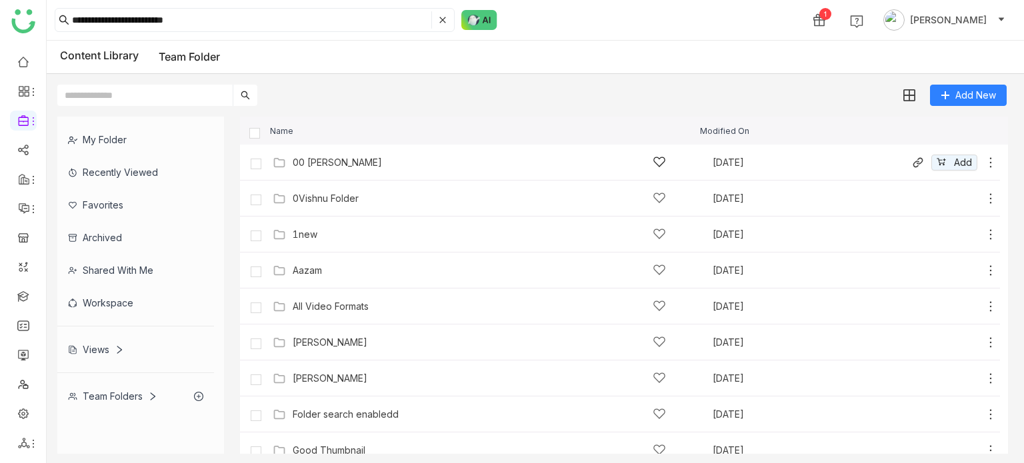
click at [984, 165] on icon at bounding box center [990, 162] width 13 height 13
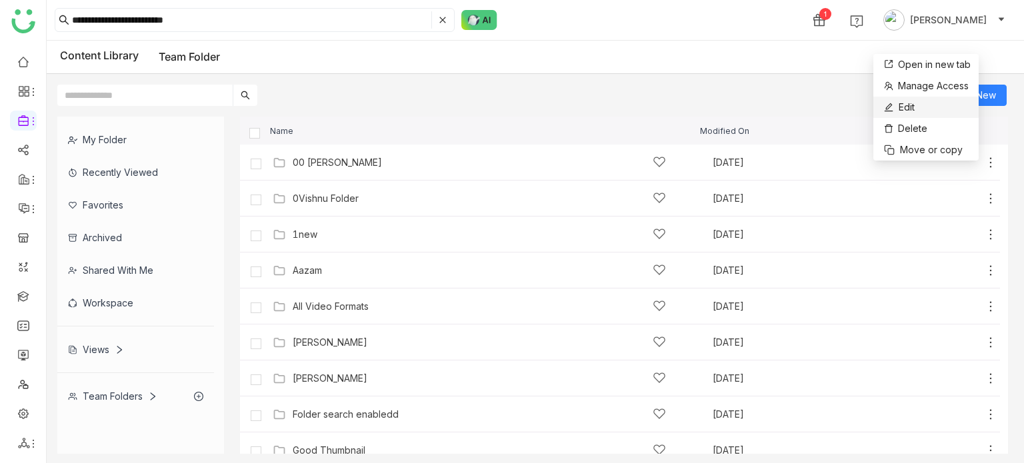
click at [931, 99] on li "Edit" at bounding box center [925, 107] width 105 height 21
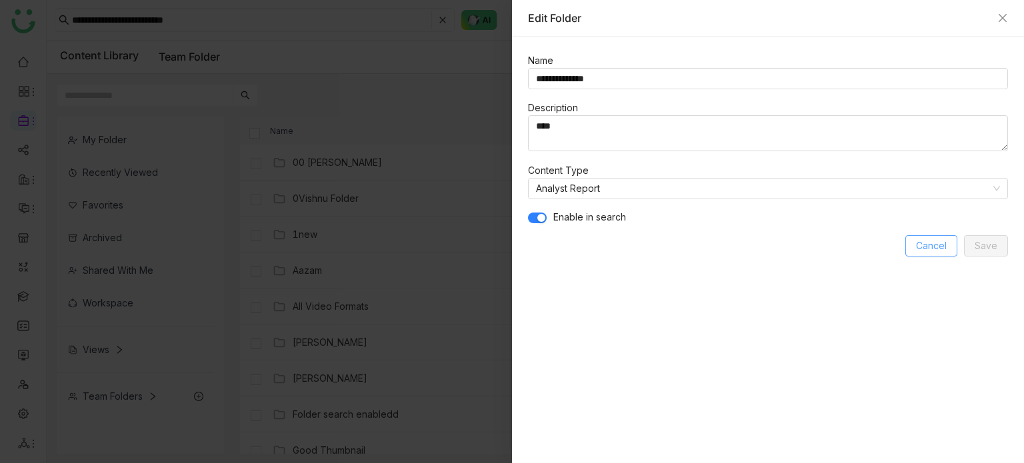
click at [933, 253] on button "Cancel" at bounding box center [931, 245] width 52 height 21
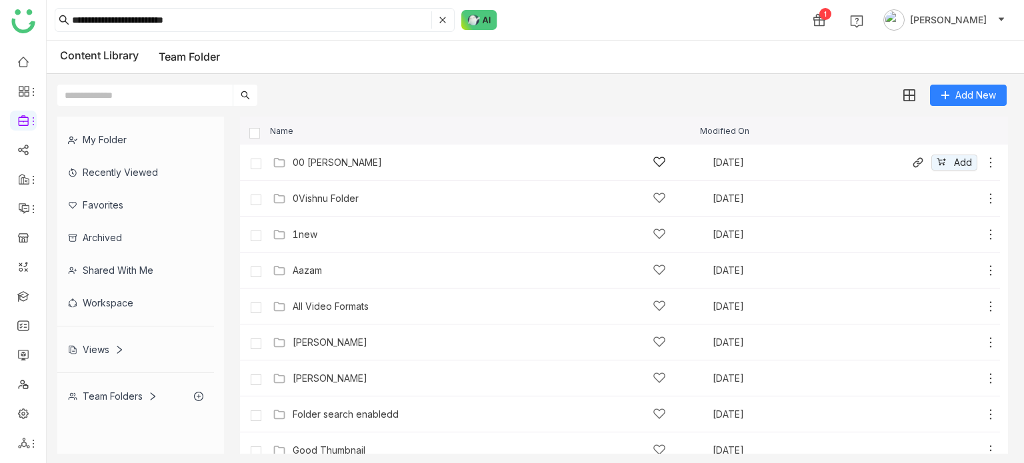
click at [412, 152] on div "00 Arif Folder Aug 13, 2025 Add" at bounding box center [633, 162] width 728 height 21
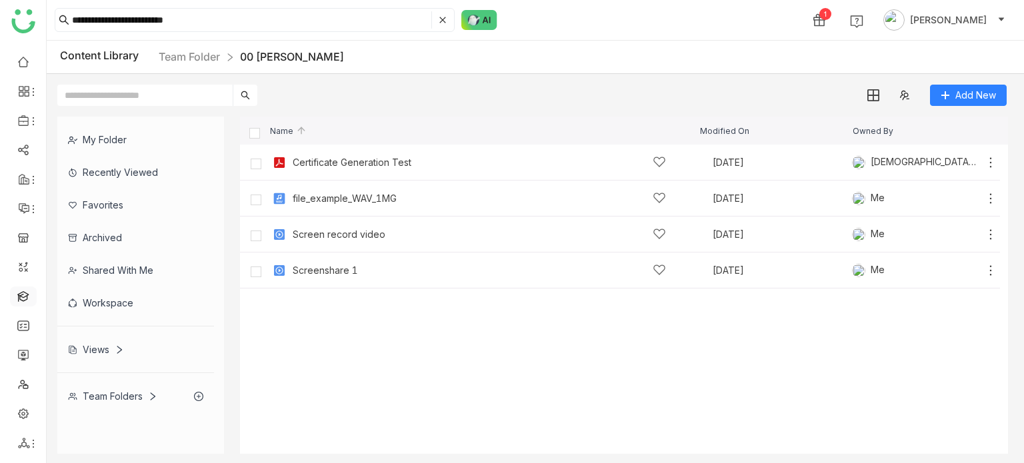
click at [22, 298] on link at bounding box center [23, 295] width 12 height 11
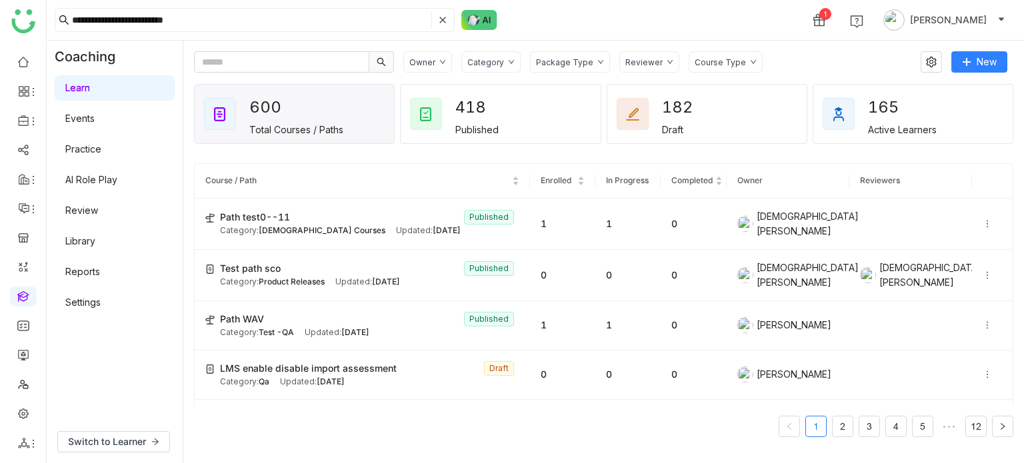
click at [629, 14] on div "**********" at bounding box center [535, 20] width 977 height 40
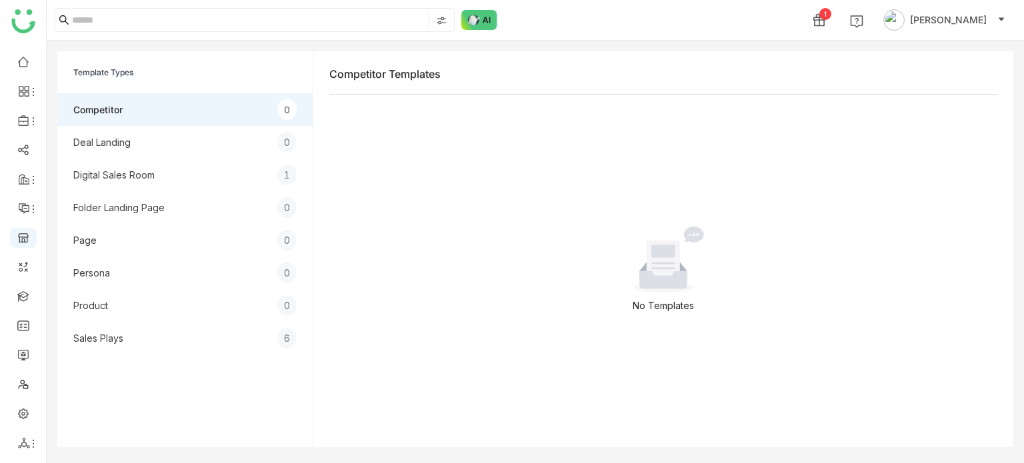
click at [27, 74] on ul at bounding box center [23, 253] width 46 height 420
click at [27, 59] on link at bounding box center [23, 60] width 12 height 11
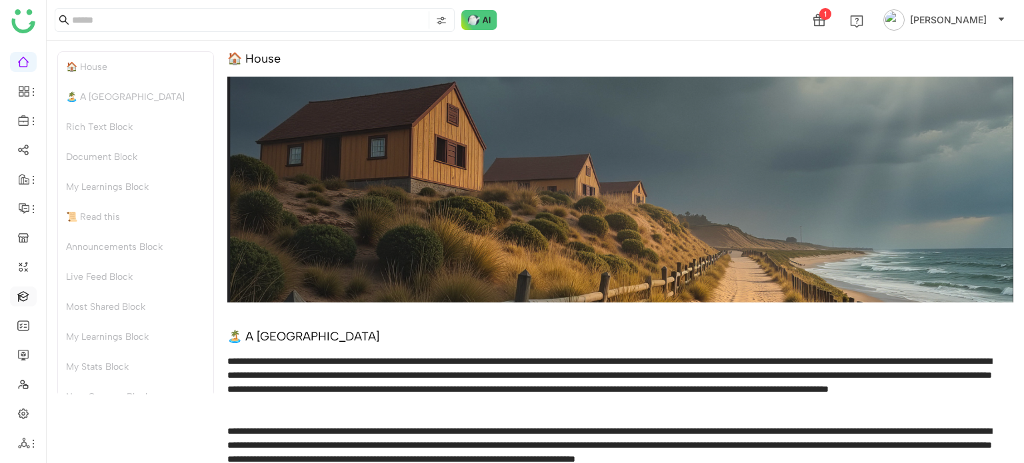
click at [21, 301] on link at bounding box center [23, 295] width 12 height 11
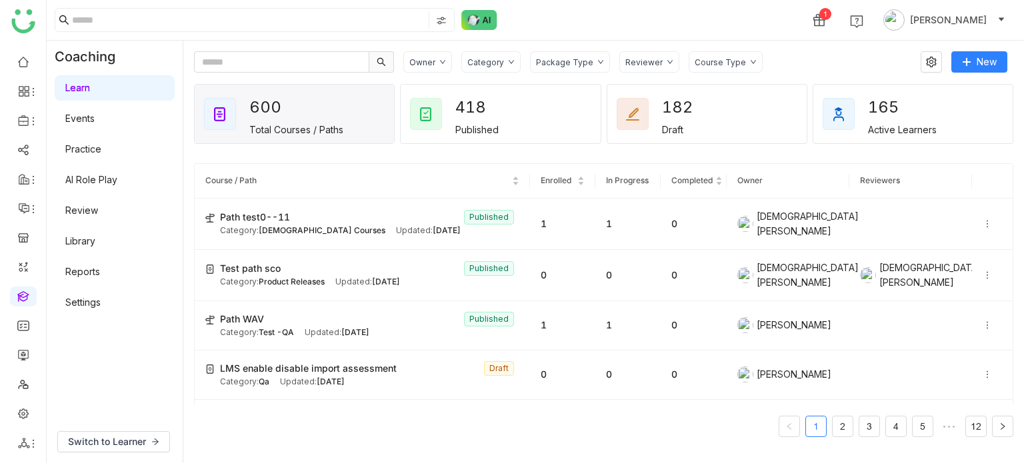
click at [773, 40] on nz-header "1 [PERSON_NAME]" at bounding box center [535, 20] width 977 height 41
click at [933, 66] on icon at bounding box center [931, 62] width 10 height 11
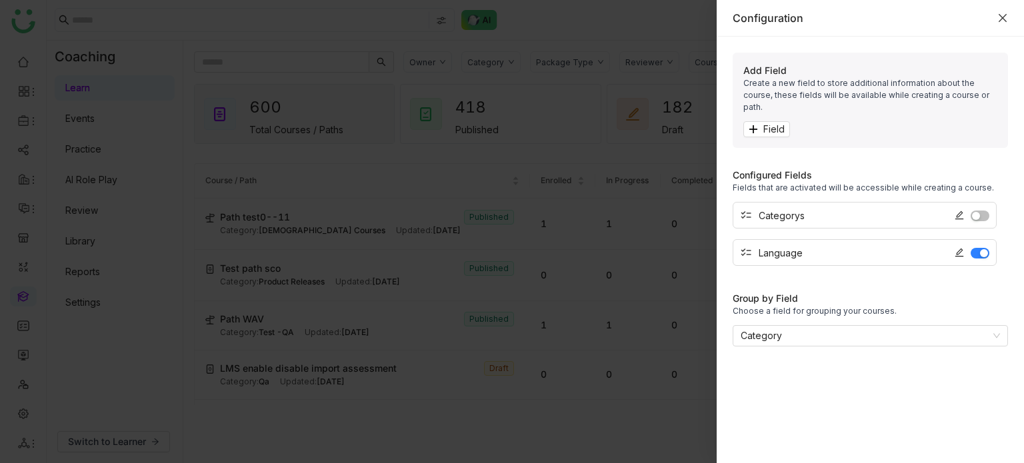
click at [1003, 17] on icon "Close" at bounding box center [1003, 18] width 8 height 8
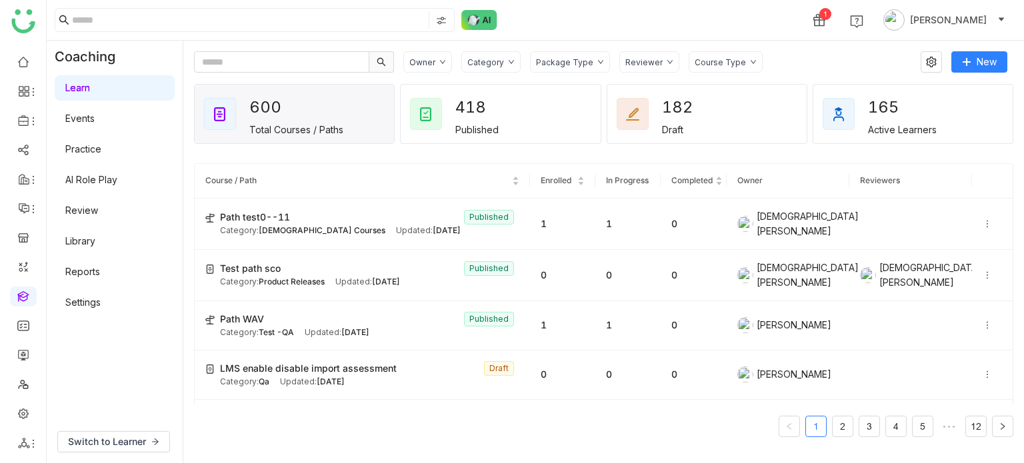
click at [830, 39] on div "1 [PERSON_NAME]" at bounding box center [535, 20] width 977 height 40
click at [451, 175] on nz-table-sorters "Course / Path" at bounding box center [362, 181] width 314 height 13
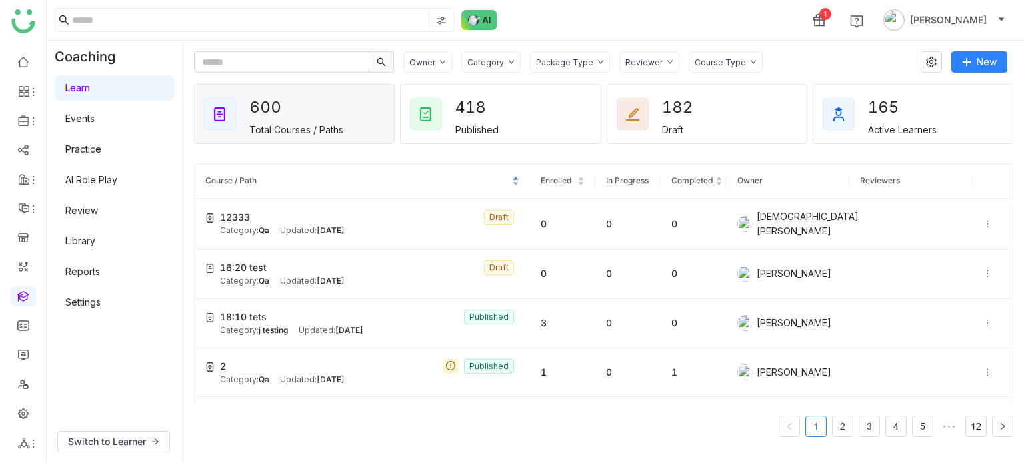
click at [452, 179] on span "Course / Path" at bounding box center [357, 181] width 304 height 13
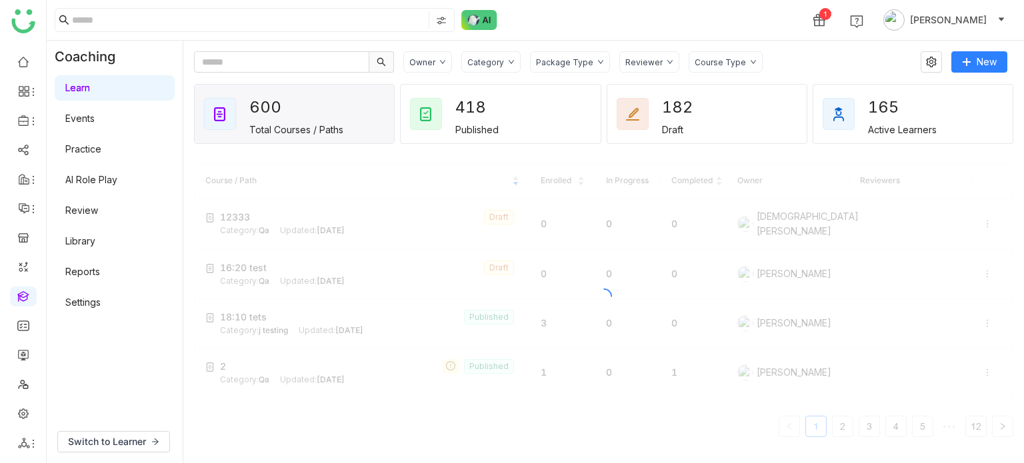
click at [90, 86] on link "Learn" at bounding box center [77, 87] width 25 height 11
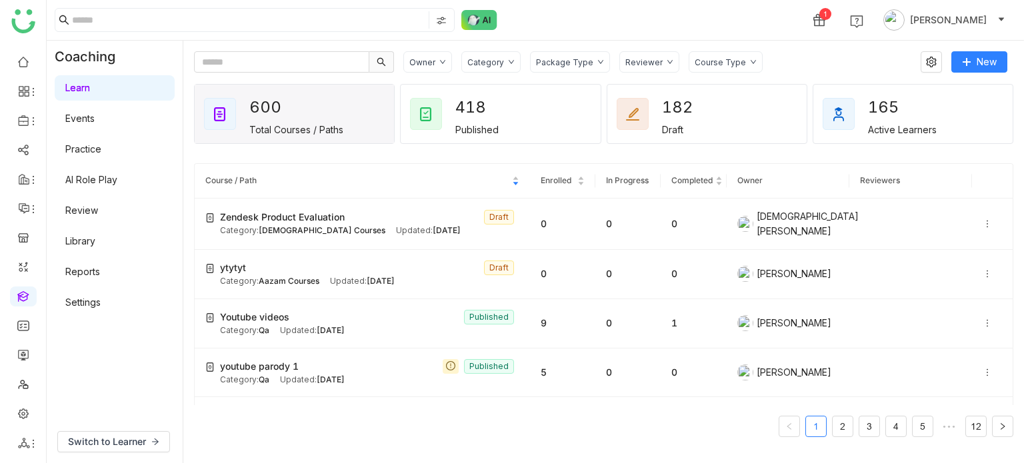
click at [95, 235] on link "Library" at bounding box center [80, 240] width 30 height 11
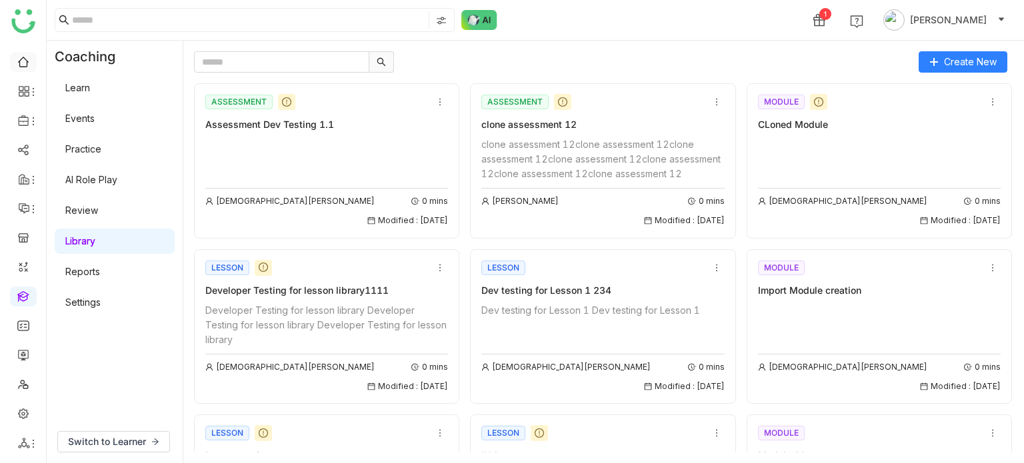
click at [21, 63] on link at bounding box center [23, 60] width 12 height 11
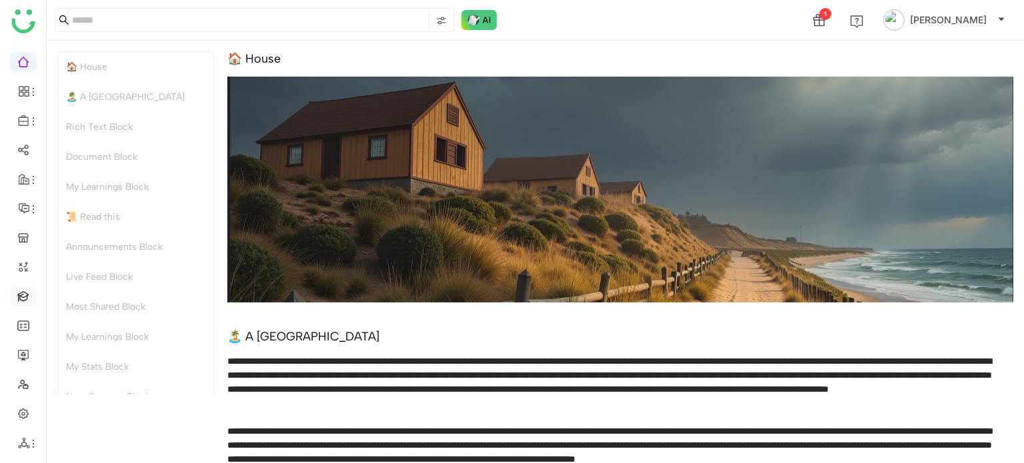
click at [18, 301] on link at bounding box center [23, 295] width 12 height 11
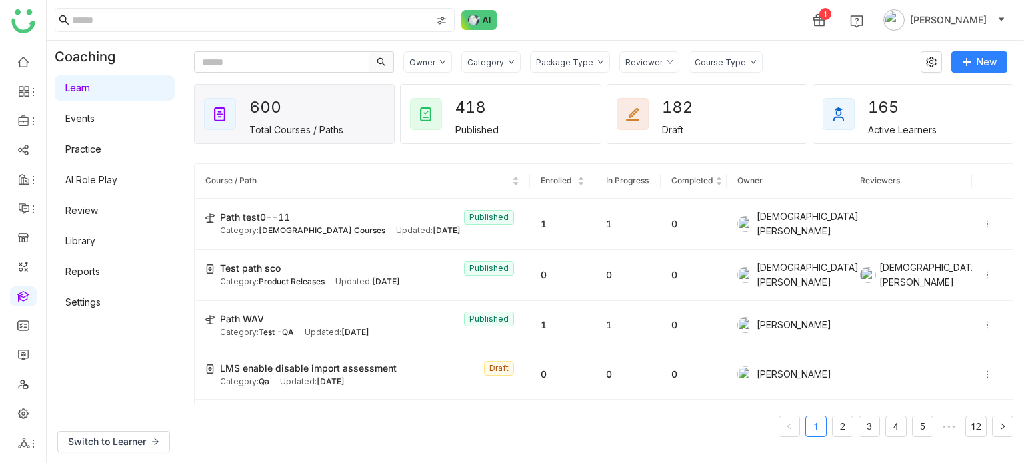
click at [17, 297] on link at bounding box center [23, 295] width 12 height 11
click at [983, 223] on icon at bounding box center [987, 223] width 9 height 9
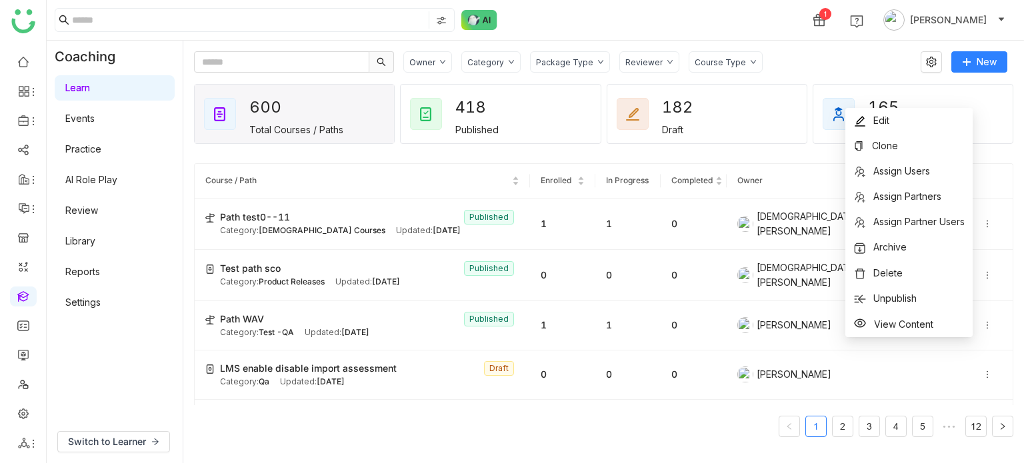
click at [749, 43] on div "Owner Category Package Type Reviewer Course Type New 600 Total Courses / Paths …" at bounding box center [603, 252] width 841 height 423
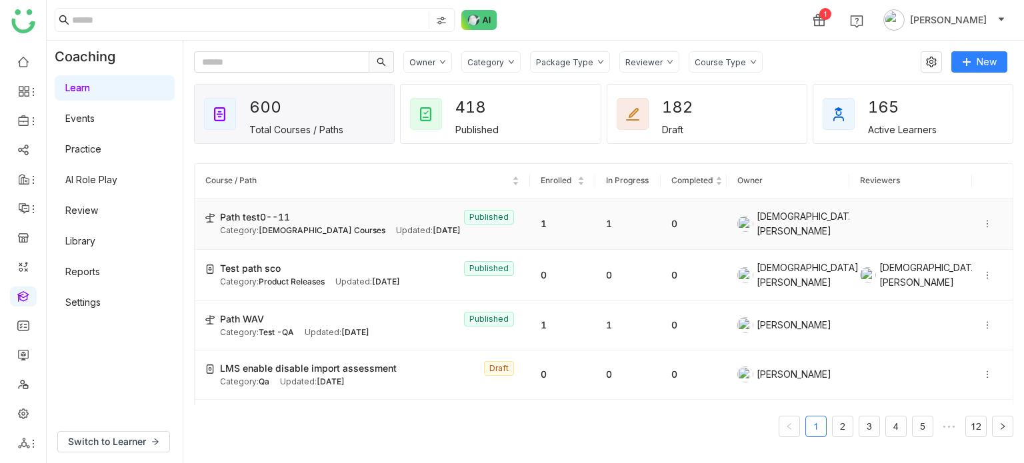
click at [983, 219] on icon at bounding box center [987, 223] width 9 height 9
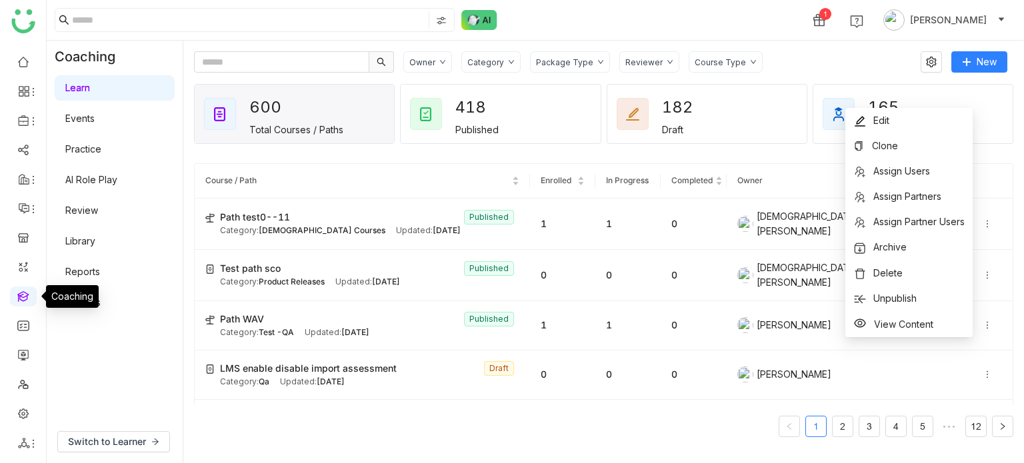
click at [27, 293] on link at bounding box center [23, 295] width 12 height 11
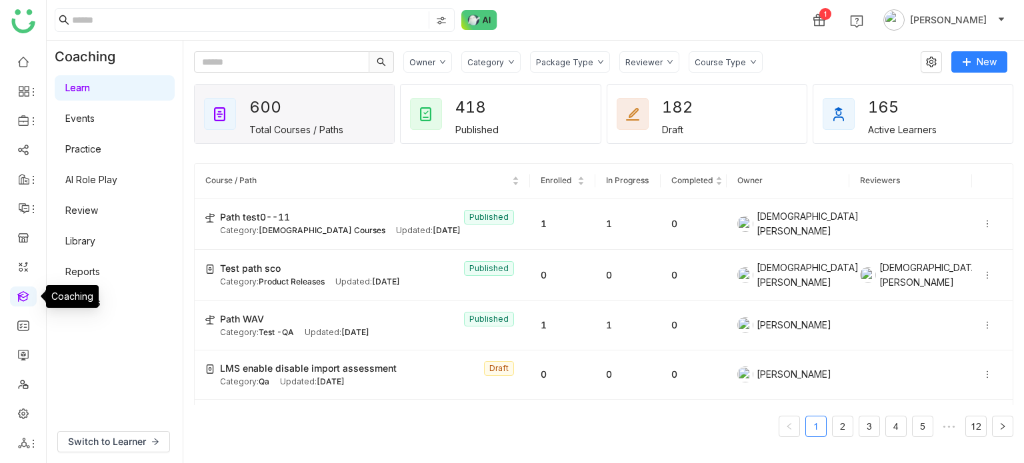
click at [27, 293] on link at bounding box center [23, 295] width 12 height 11
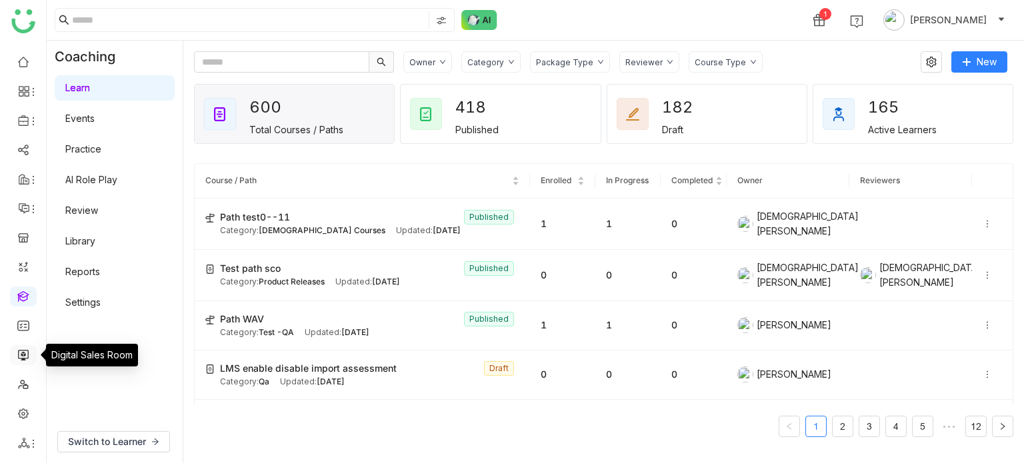
click at [29, 355] on link at bounding box center [23, 354] width 12 height 11
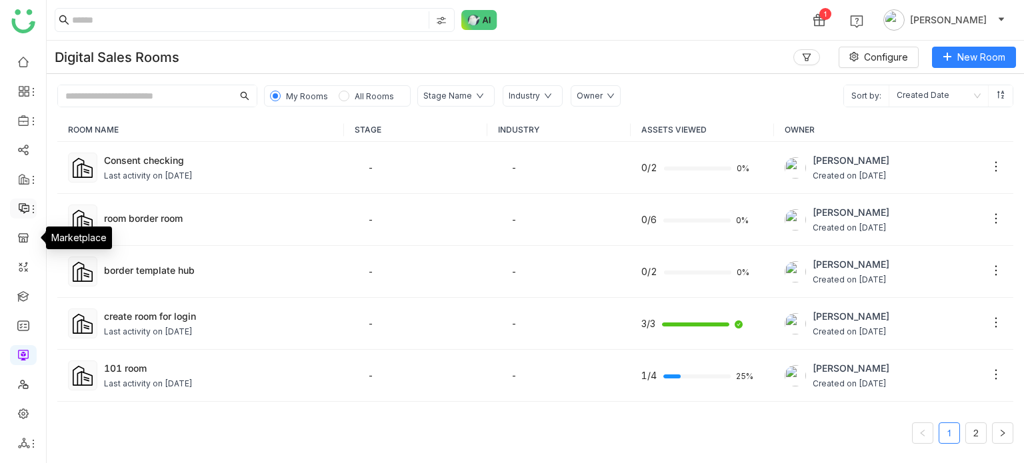
click at [28, 209] on icon at bounding box center [33, 209] width 11 height 11
click at [75, 237] on link "Announcements" at bounding box center [94, 239] width 90 height 9
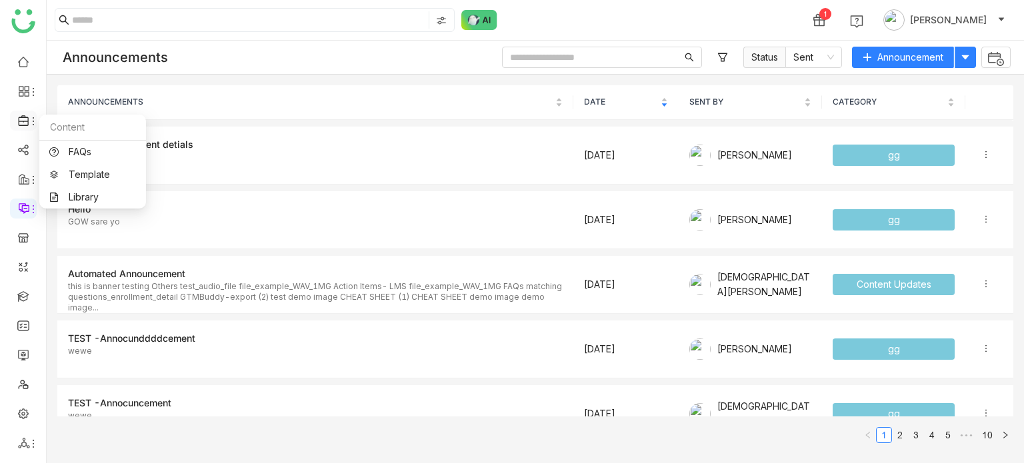
click at [25, 119] on icon at bounding box center [24, 121] width 12 height 12
click at [22, 359] on link at bounding box center [23, 354] width 12 height 11
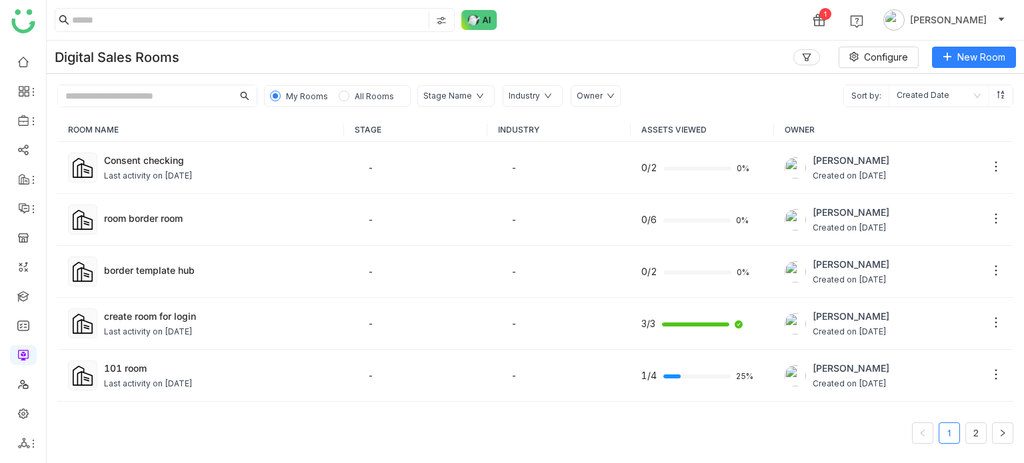
click at [28, 110] on ul at bounding box center [23, 253] width 46 height 420
click at [28, 126] on icon at bounding box center [33, 121] width 11 height 11
click at [77, 199] on link "Library" at bounding box center [92, 197] width 87 height 9
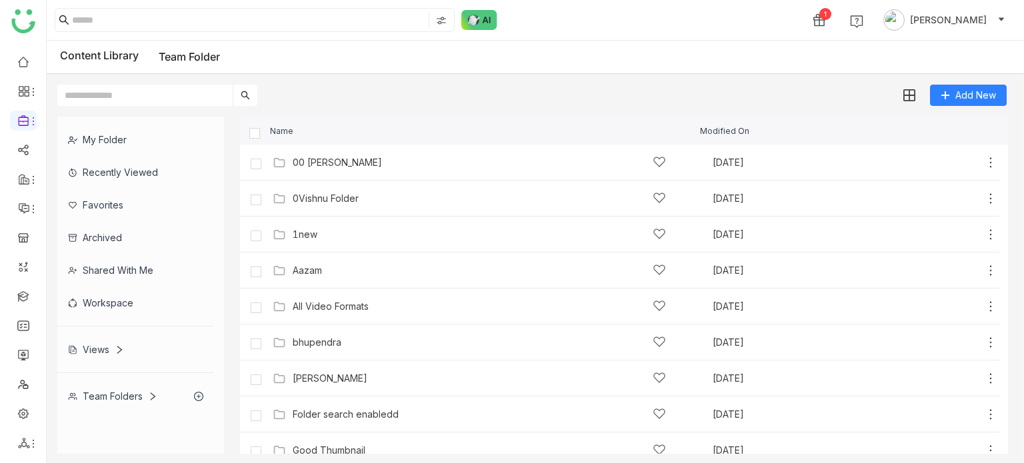
click at [129, 401] on div "Team Folders" at bounding box center [135, 396] width 157 height 33
click at [135, 309] on div "Workspace" at bounding box center [135, 303] width 157 height 33
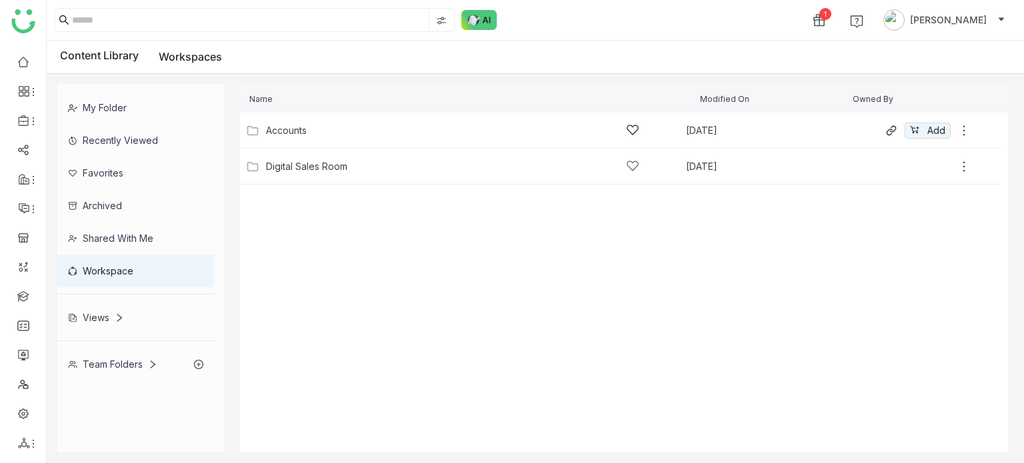
click at [965, 130] on icon at bounding box center [963, 130] width 13 height 13
click at [415, 257] on cdk-virtual-scroll-viewport "Accounts [DATE] Add Digital Sales Room [DATE] Add" at bounding box center [624, 283] width 768 height 340
click at [967, 169] on icon at bounding box center [963, 166] width 13 height 13
click at [575, 362] on cdk-virtual-scroll-viewport "Accounts [DATE] Add Digital Sales Room [DATE] Add" at bounding box center [624, 283] width 768 height 340
click at [135, 247] on div "Shared with me" at bounding box center [135, 238] width 157 height 33
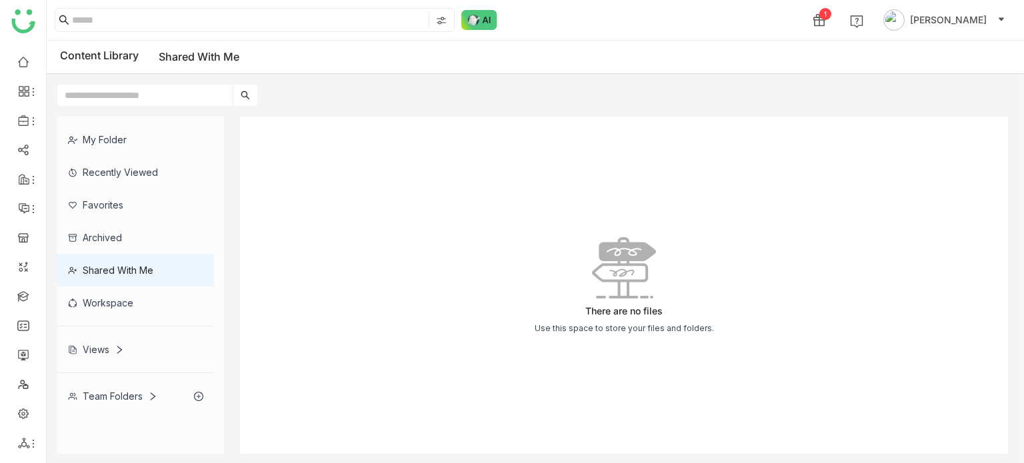
click at [158, 245] on div "Archived" at bounding box center [135, 237] width 157 height 33
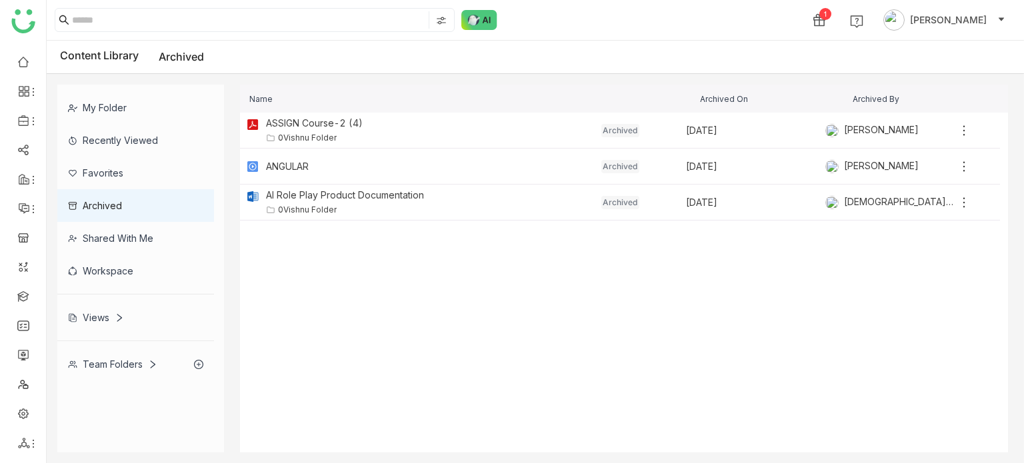
click at [169, 164] on div "Favorites" at bounding box center [135, 173] width 157 height 33
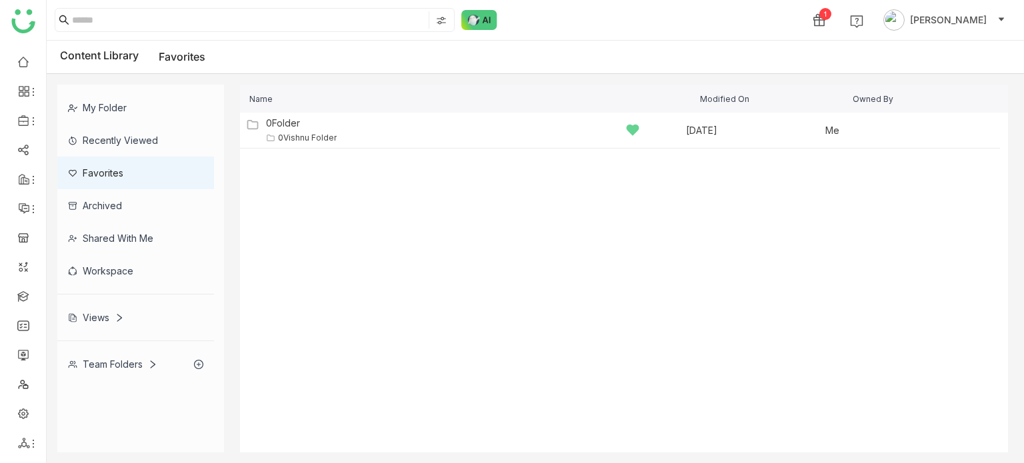
click at [91, 139] on div "Recently Viewed" at bounding box center [135, 140] width 157 height 33
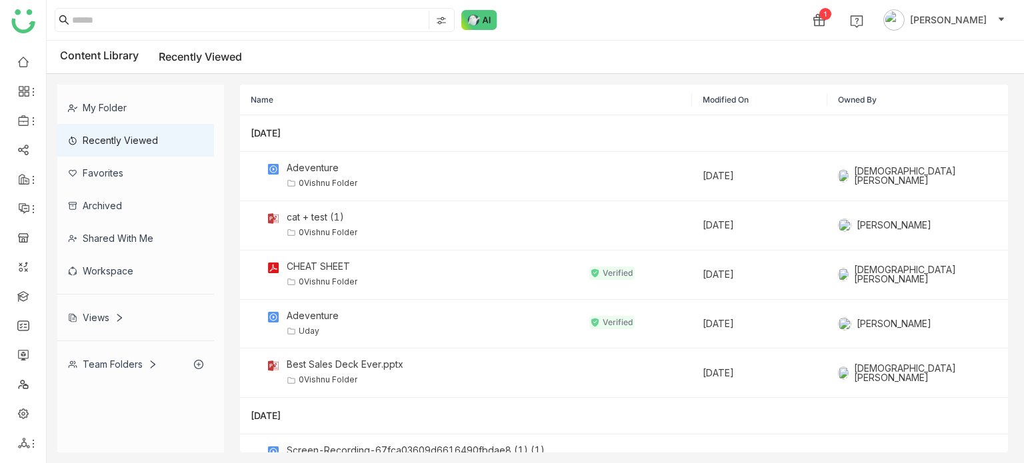
click at [122, 99] on div "My Folder" at bounding box center [135, 107] width 157 height 33
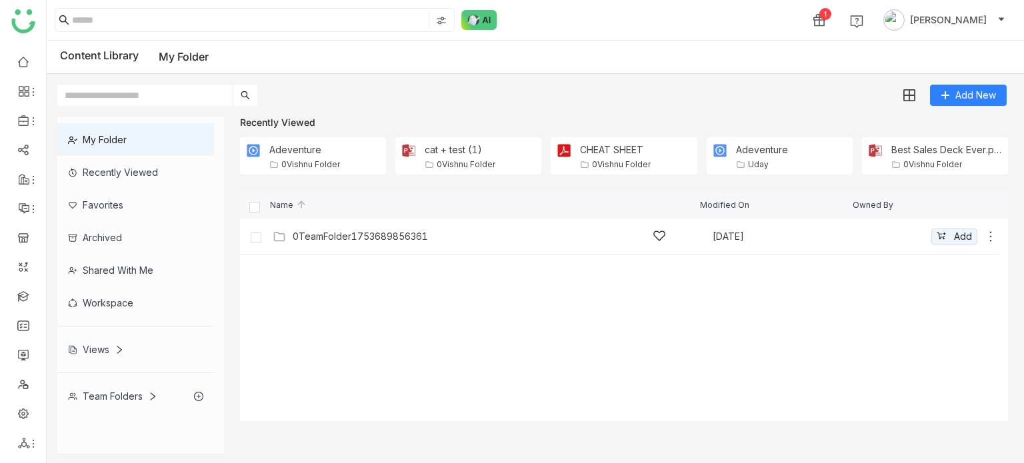
click at [987, 239] on icon at bounding box center [990, 236] width 13 height 13
click at [353, 225] on div "0TeamFolder1753689856361 [DATE] Add" at bounding box center [620, 237] width 760 height 36
click at [362, 245] on div "0TeamFolder1753689856361 [DATE] Add" at bounding box center [633, 236] width 728 height 21
click at [991, 239] on icon at bounding box center [990, 236] width 13 height 13
click at [941, 205] on li "Delete" at bounding box center [937, 202] width 105 height 21
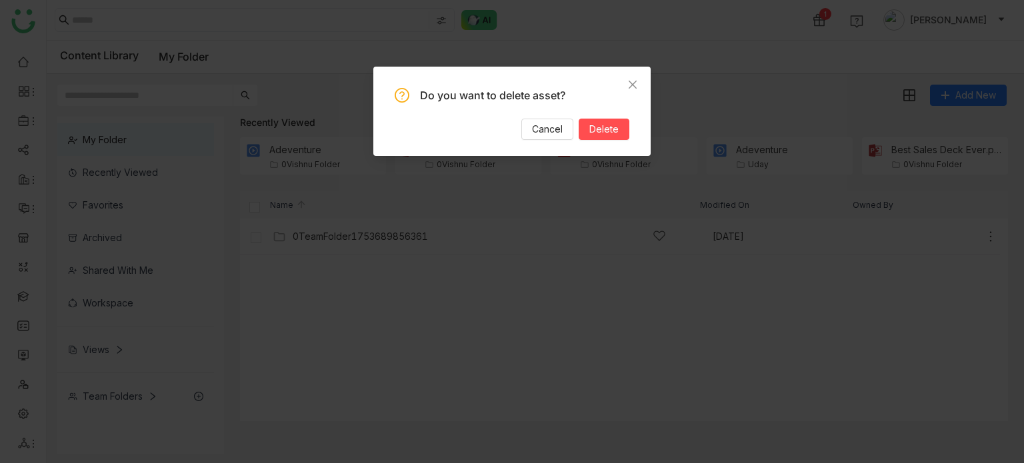
click at [604, 115] on div "Do you want to delete asset? Cancel Delete" at bounding box center [512, 114] width 235 height 52
click at [604, 117] on div "Do you want to delete asset? Cancel Delete" at bounding box center [512, 114] width 235 height 52
click at [605, 128] on span "Delete" at bounding box center [603, 129] width 29 height 15
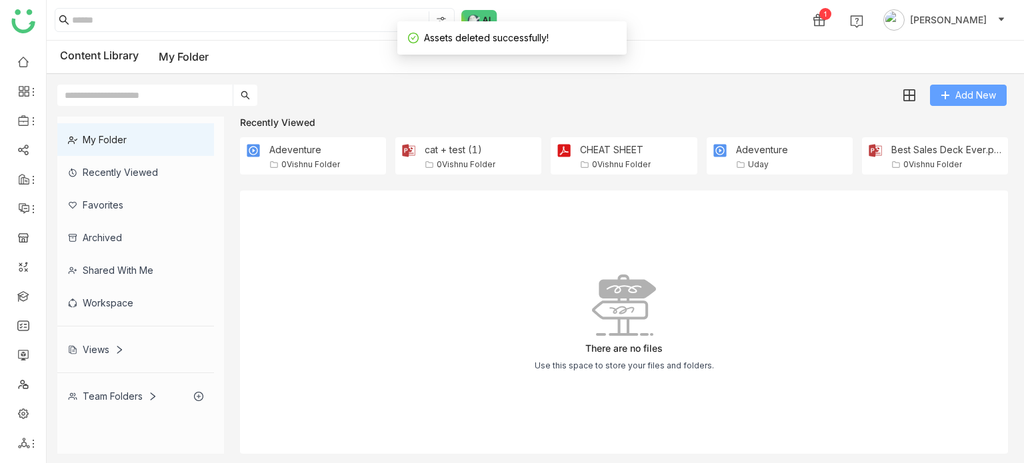
click at [995, 99] on span "Add New" at bounding box center [975, 95] width 41 height 15
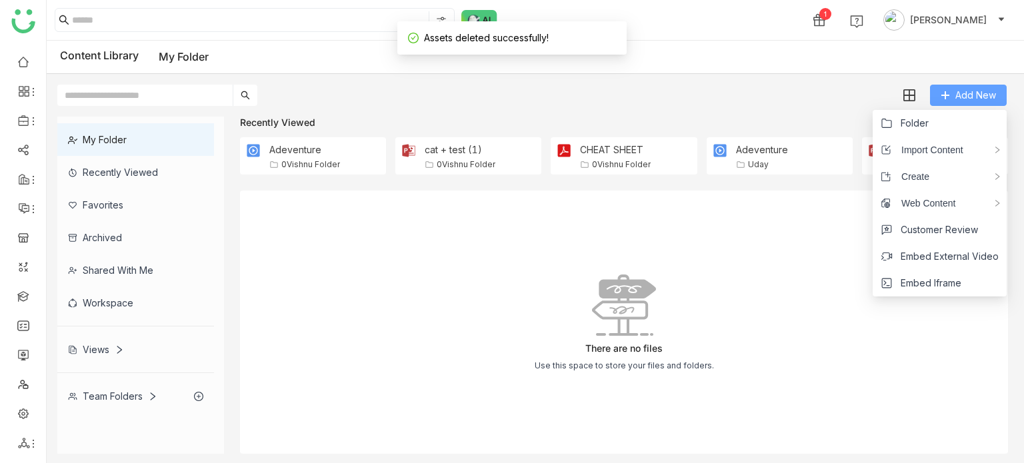
click at [995, 99] on span "Add New" at bounding box center [975, 95] width 41 height 15
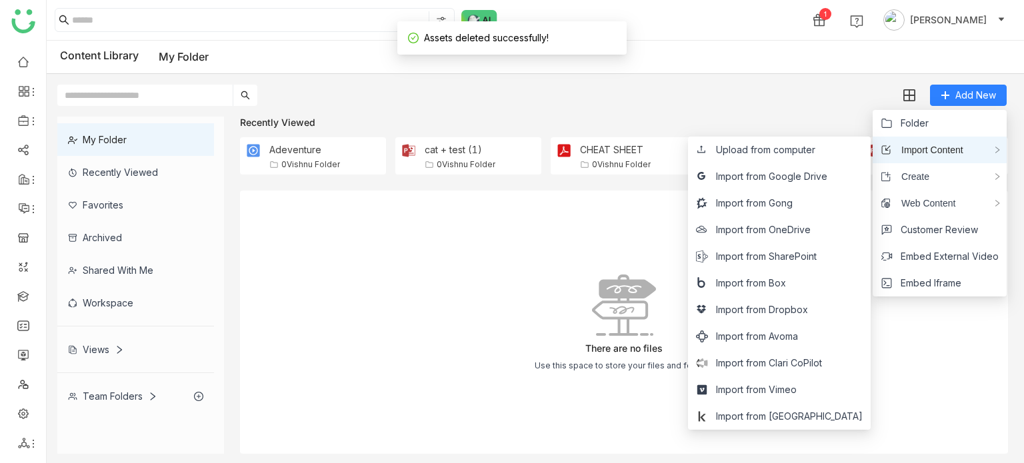
click at [947, 154] on span "Import Content" at bounding box center [927, 150] width 72 height 15
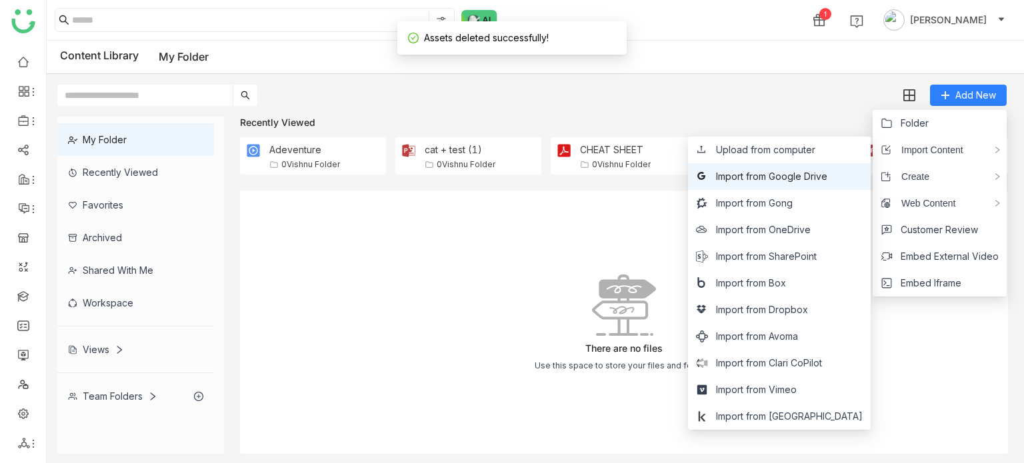
click at [845, 165] on li "Import from Google Drive" at bounding box center [779, 176] width 183 height 27
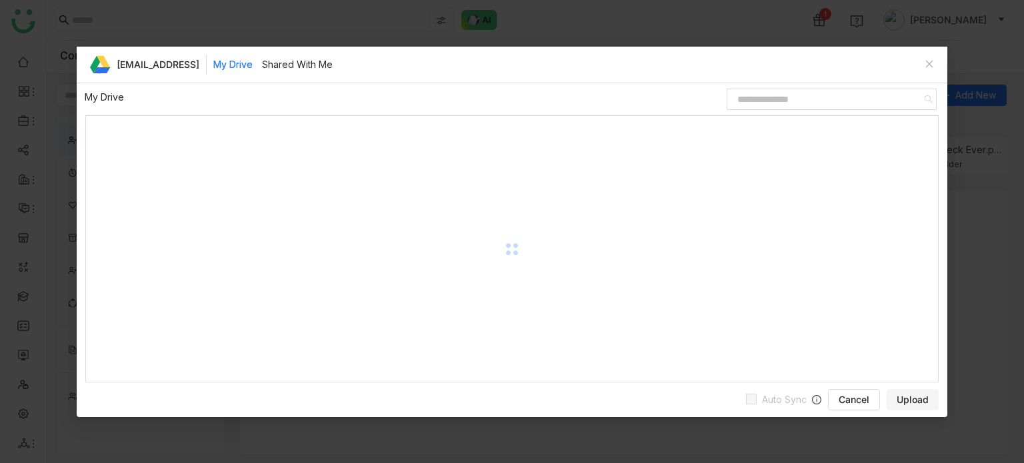
click at [923, 67] on gtmb-unified-file-items-table "[EMAIL_ADDRESS] My Drive Shared With Me My Drive / Name Size Owner Last Modifie…" at bounding box center [512, 215] width 871 height 336
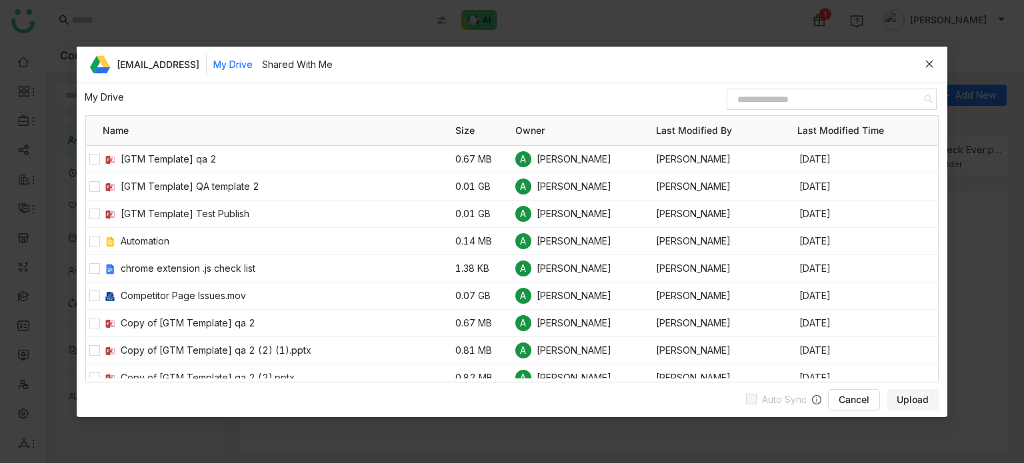
click at [928, 67] on icon at bounding box center [929, 63] width 9 height 9
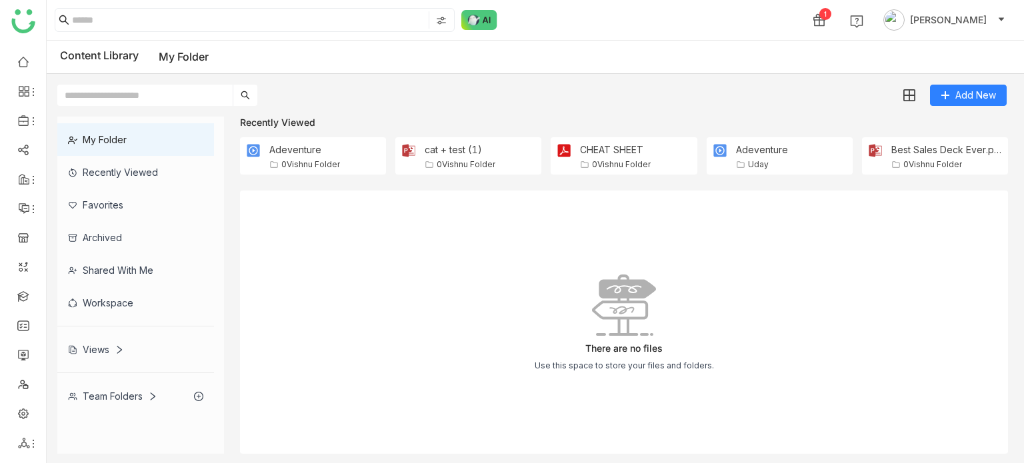
click at [938, 85] on gtmb-library-action-menu "Add New" at bounding box center [968, 95] width 77 height 21
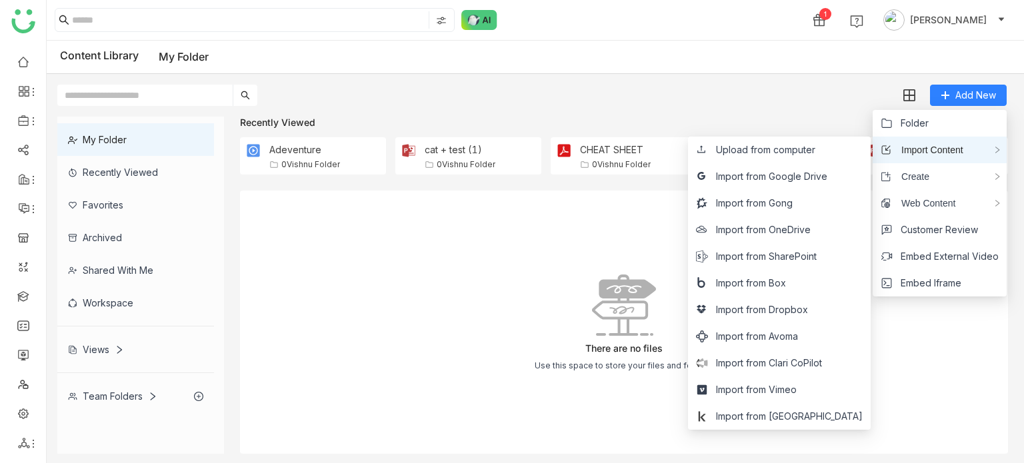
click at [917, 147] on span "Import Content" at bounding box center [927, 150] width 72 height 15
click at [815, 153] on span "Upload from computer" at bounding box center [765, 150] width 99 height 15
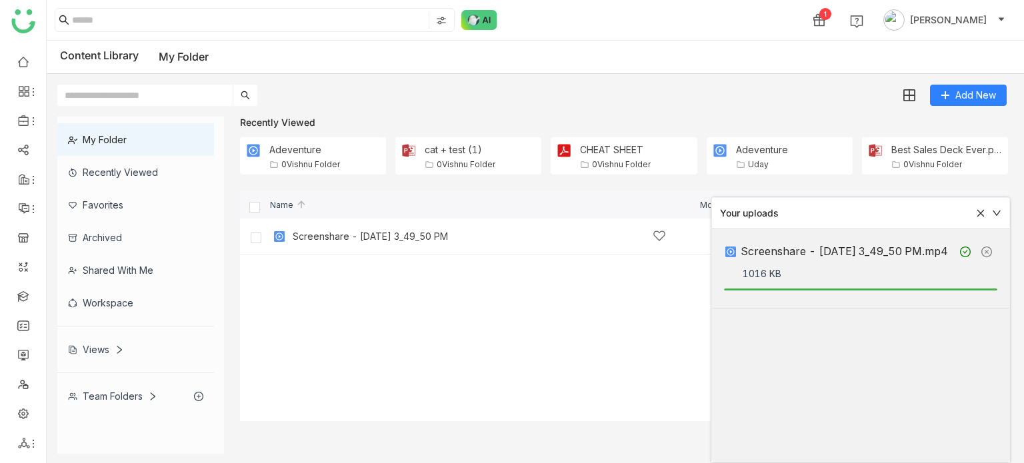
click at [1000, 213] on icon at bounding box center [996, 213] width 9 height 9
